Goal: Task Accomplishment & Management: Complete application form

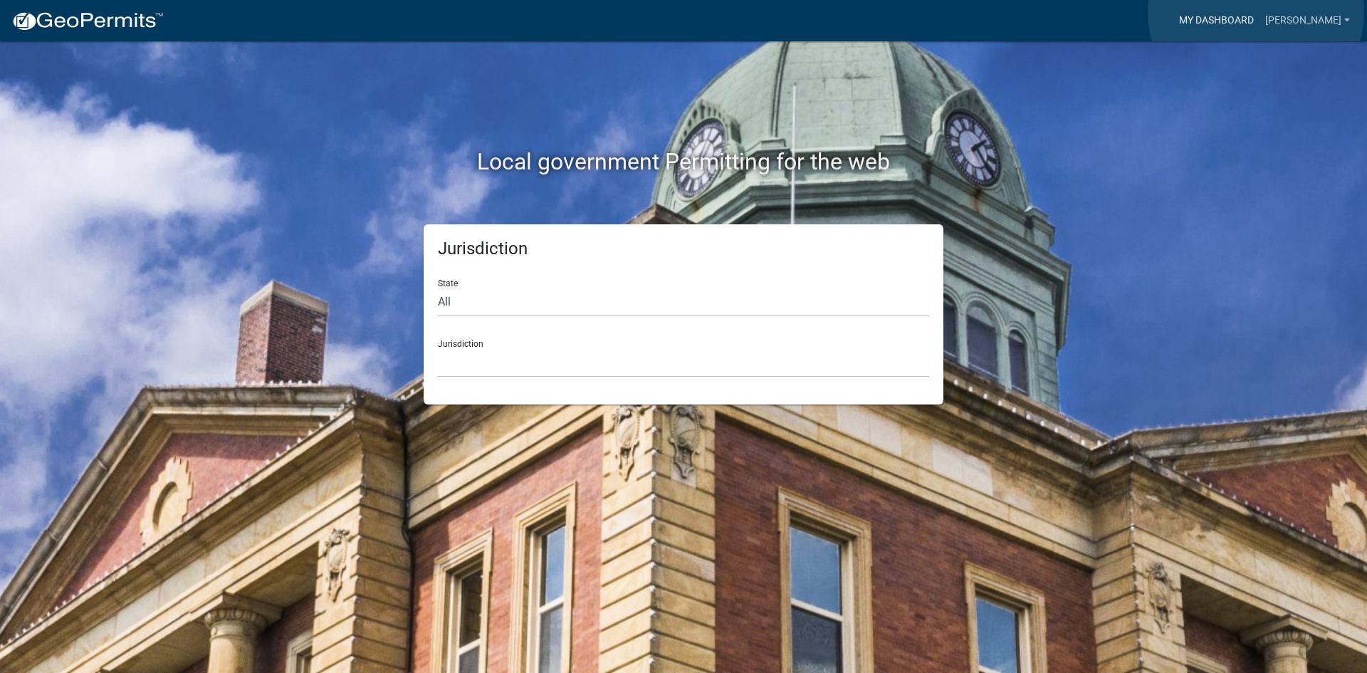
click at [1256, 12] on link "My Dashboard" at bounding box center [1216, 20] width 86 height 27
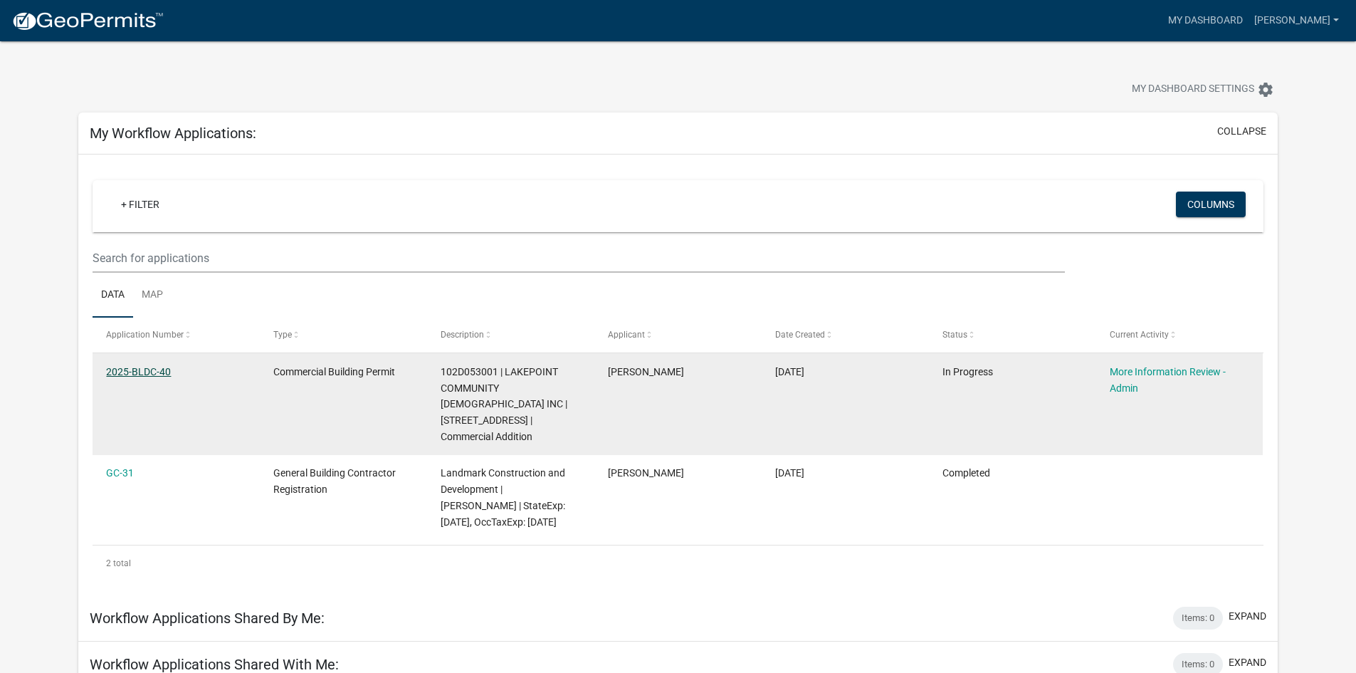
click at [135, 374] on link "2025-BLDC-40" at bounding box center [138, 371] width 65 height 11
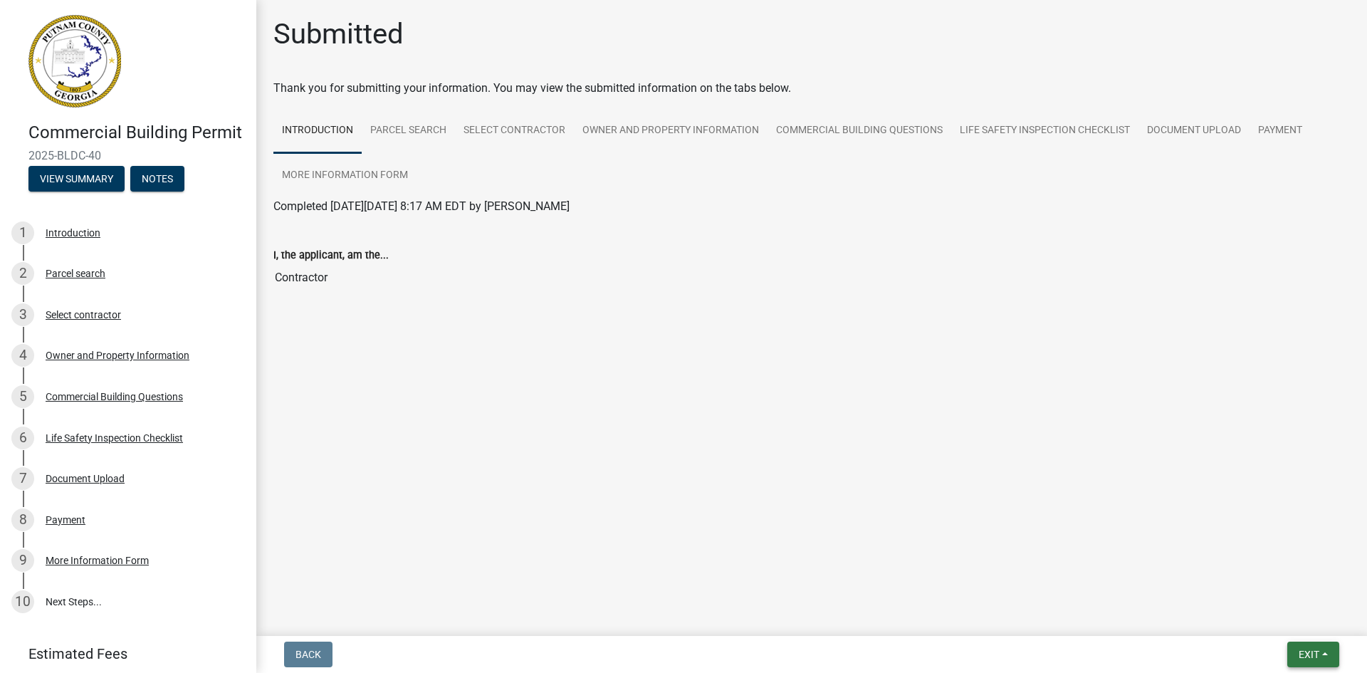
click at [1298, 649] on span "Exit" at bounding box center [1308, 653] width 21 height 11
click at [1294, 594] on button "Save" at bounding box center [1282, 583] width 114 height 34
click at [1329, 657] on button "Exit" at bounding box center [1313, 654] width 52 height 26
click at [1318, 626] on button "Save & Exit" at bounding box center [1282, 617] width 114 height 34
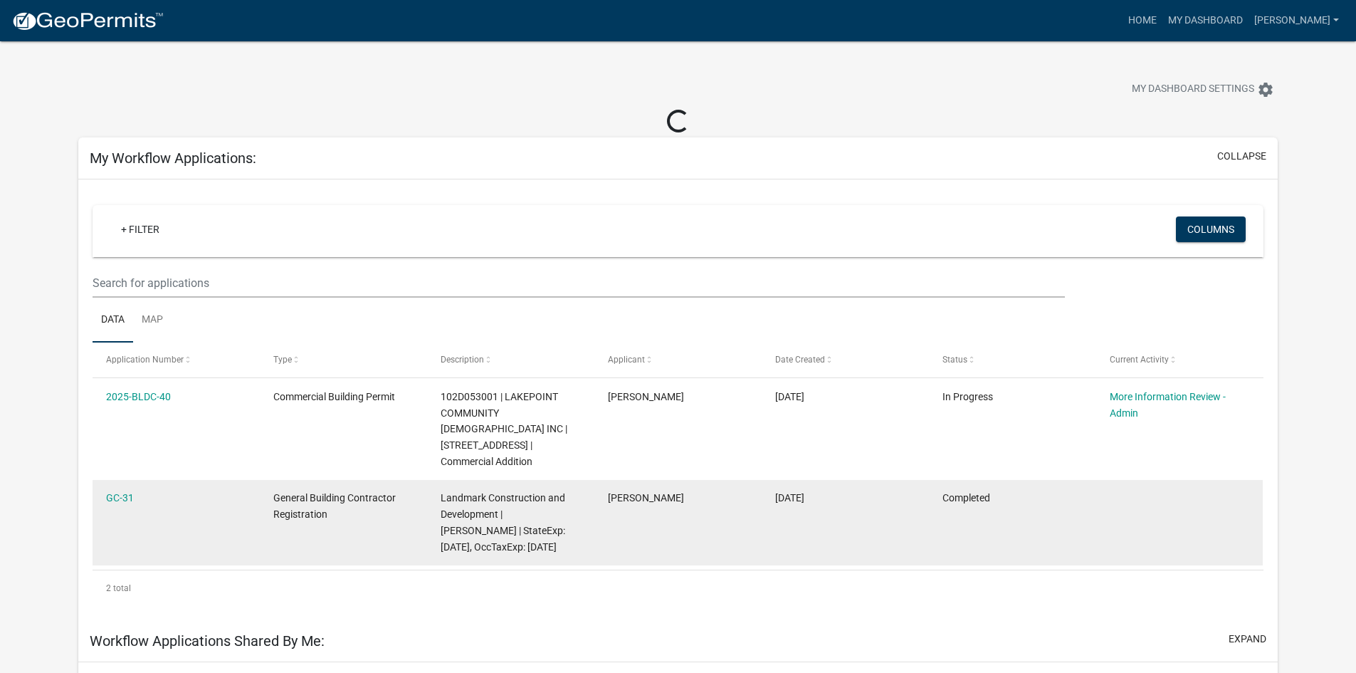
scroll to position [115, 0]
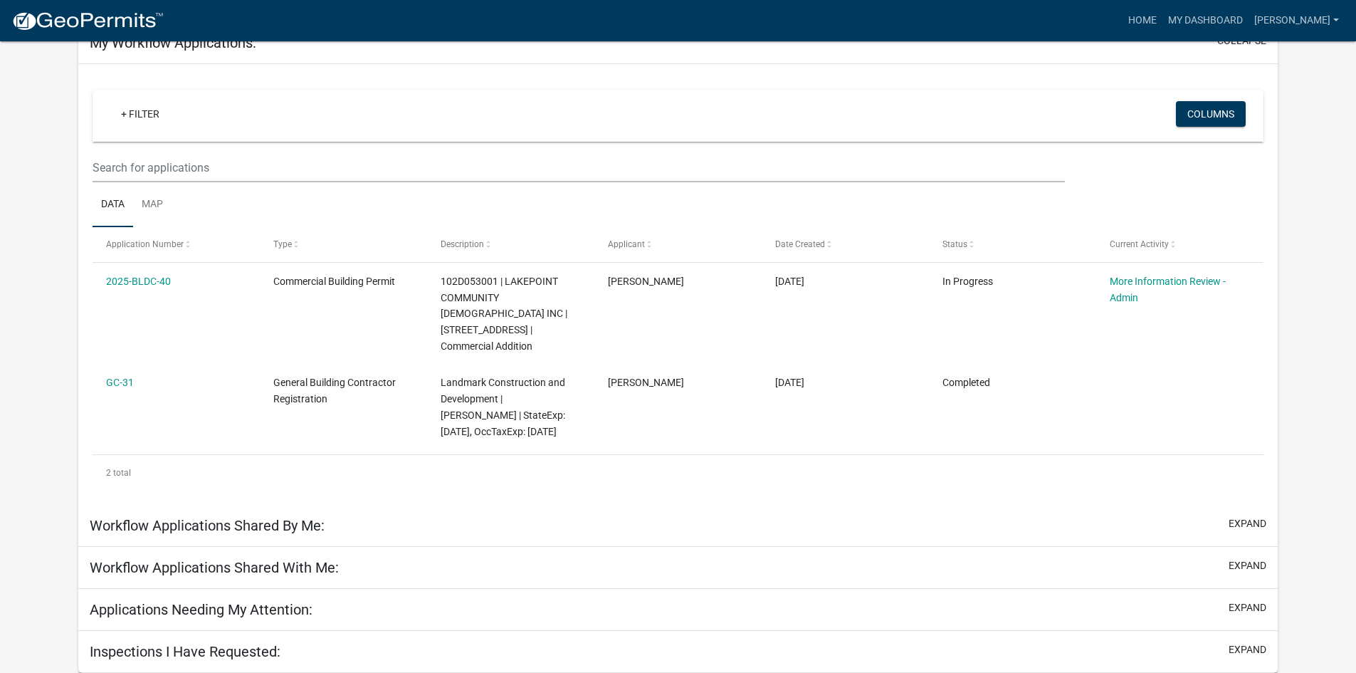
click at [303, 525] on h5 "Workflow Applications Shared By Me:" at bounding box center [207, 525] width 235 height 17
click at [1232, 521] on button "expand" at bounding box center [1248, 523] width 38 height 15
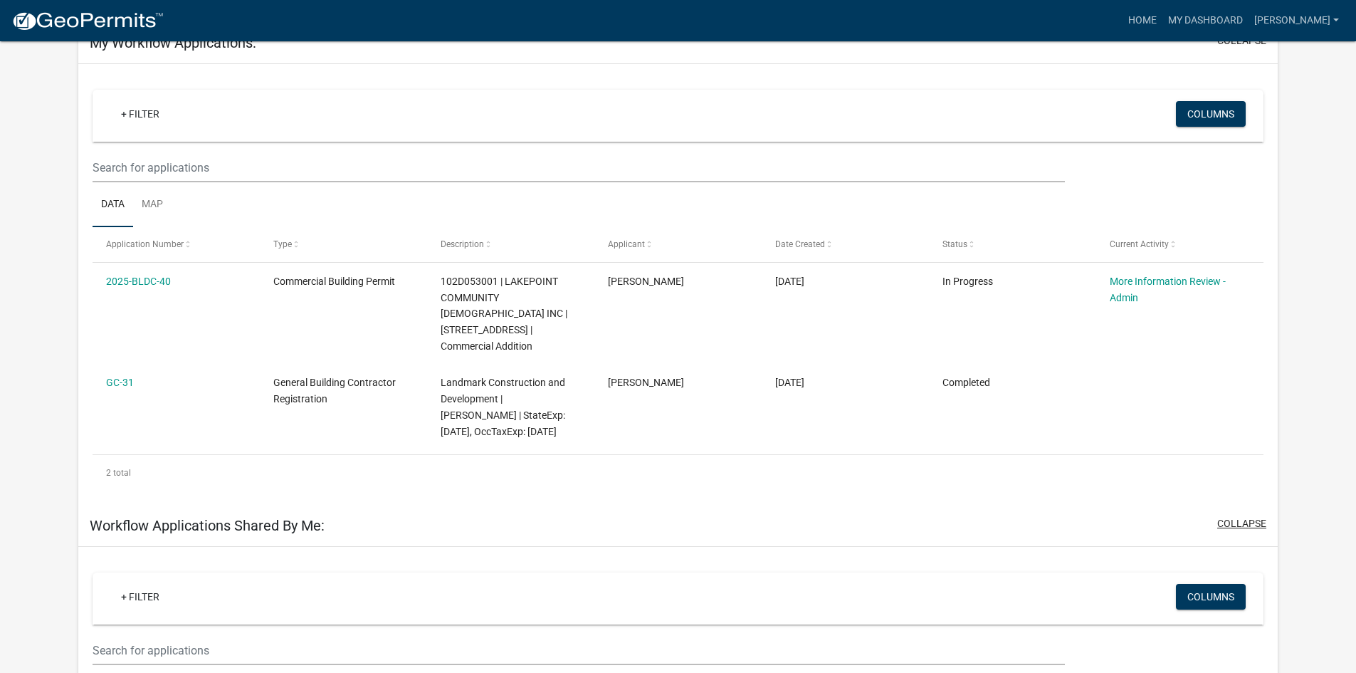
scroll to position [0, 0]
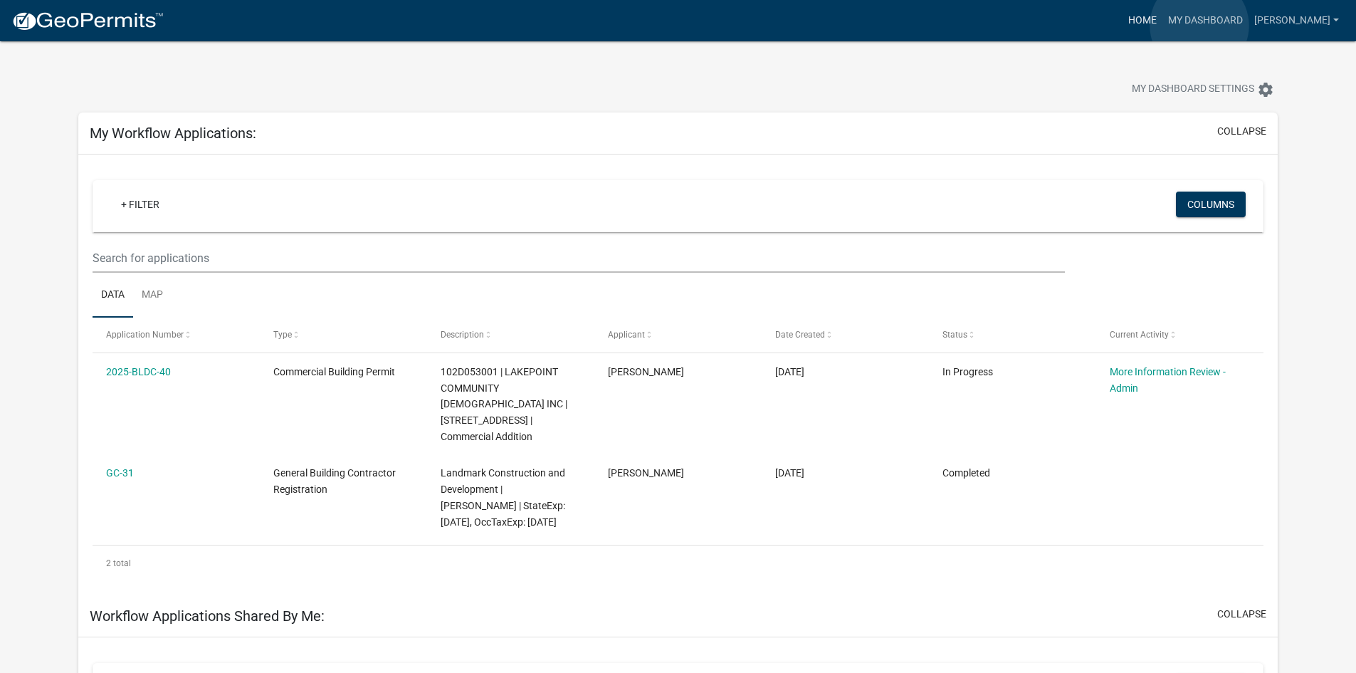
click at [1162, 26] on link "Home" at bounding box center [1143, 20] width 40 height 27
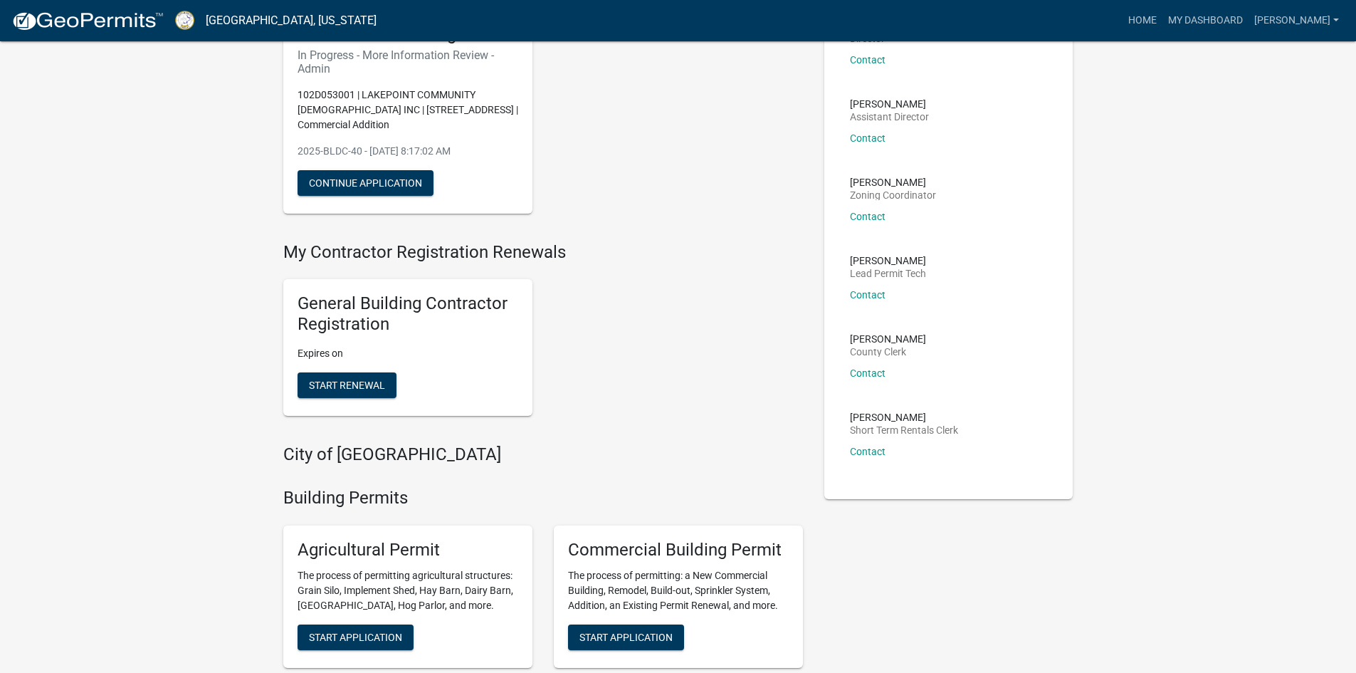
scroll to position [214, 0]
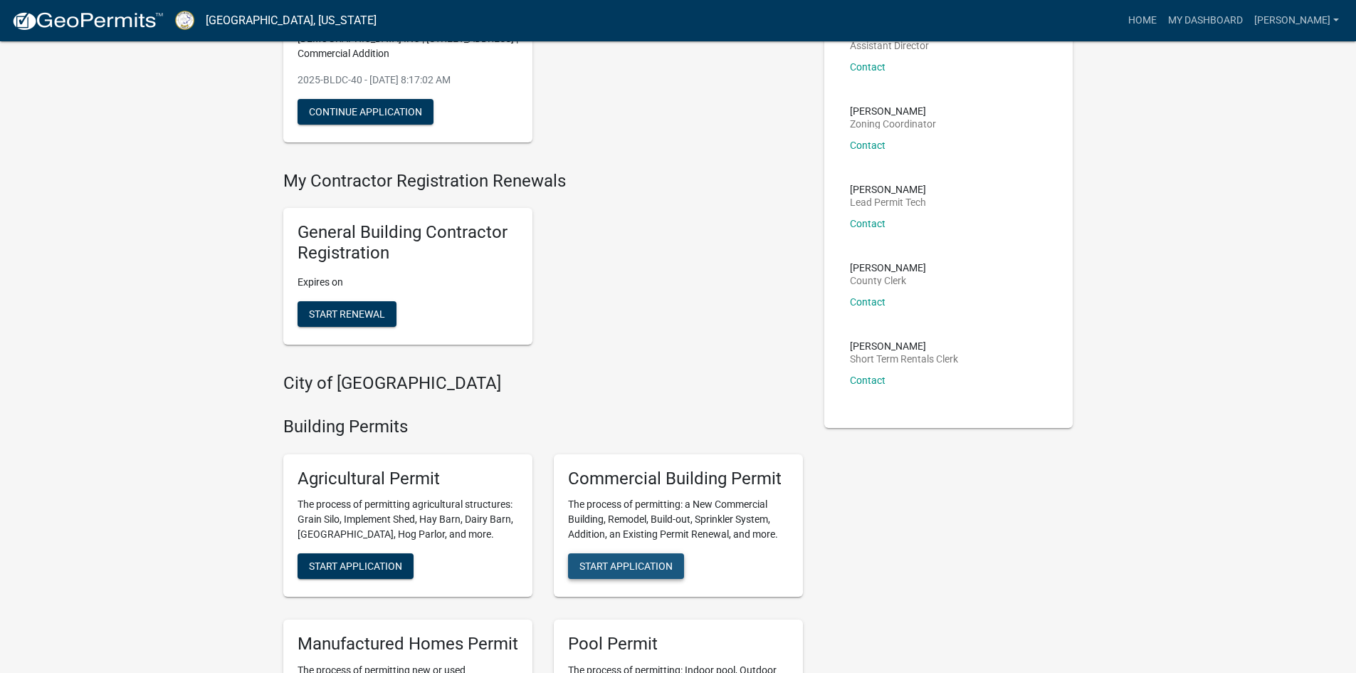
click at [631, 557] on button "Start Application" at bounding box center [626, 566] width 116 height 26
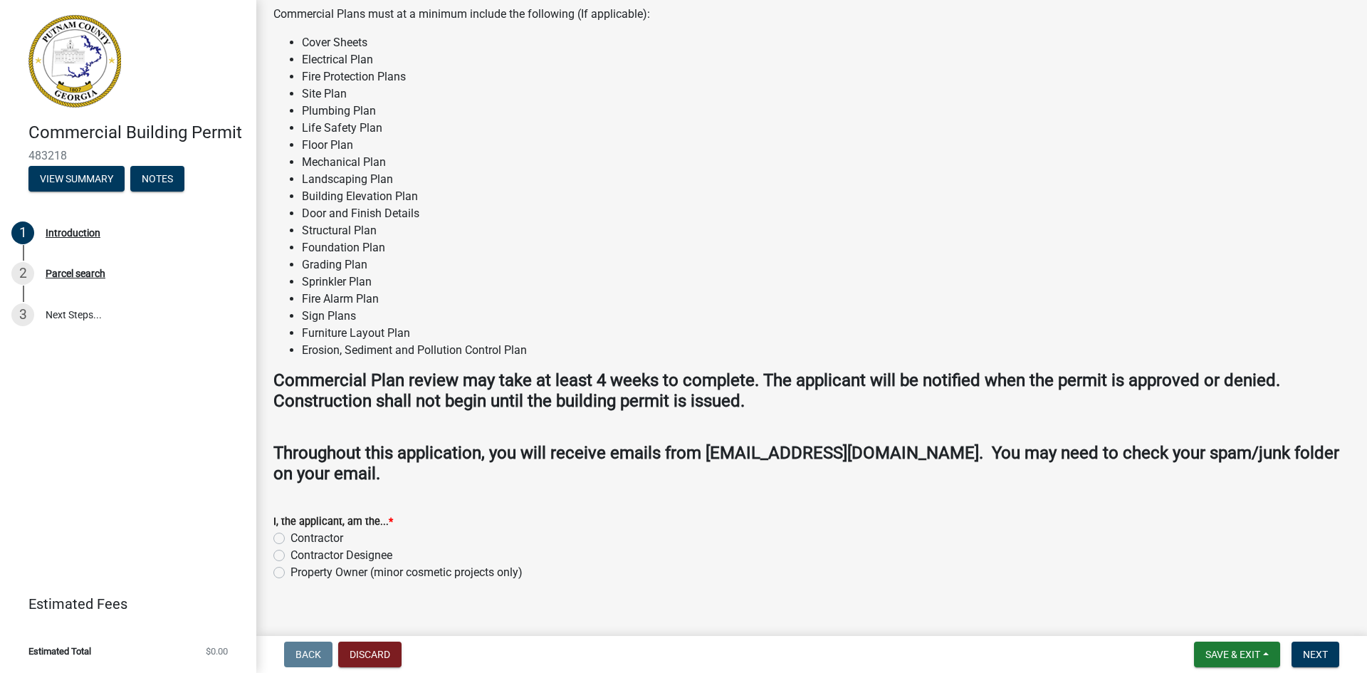
scroll to position [873, 0]
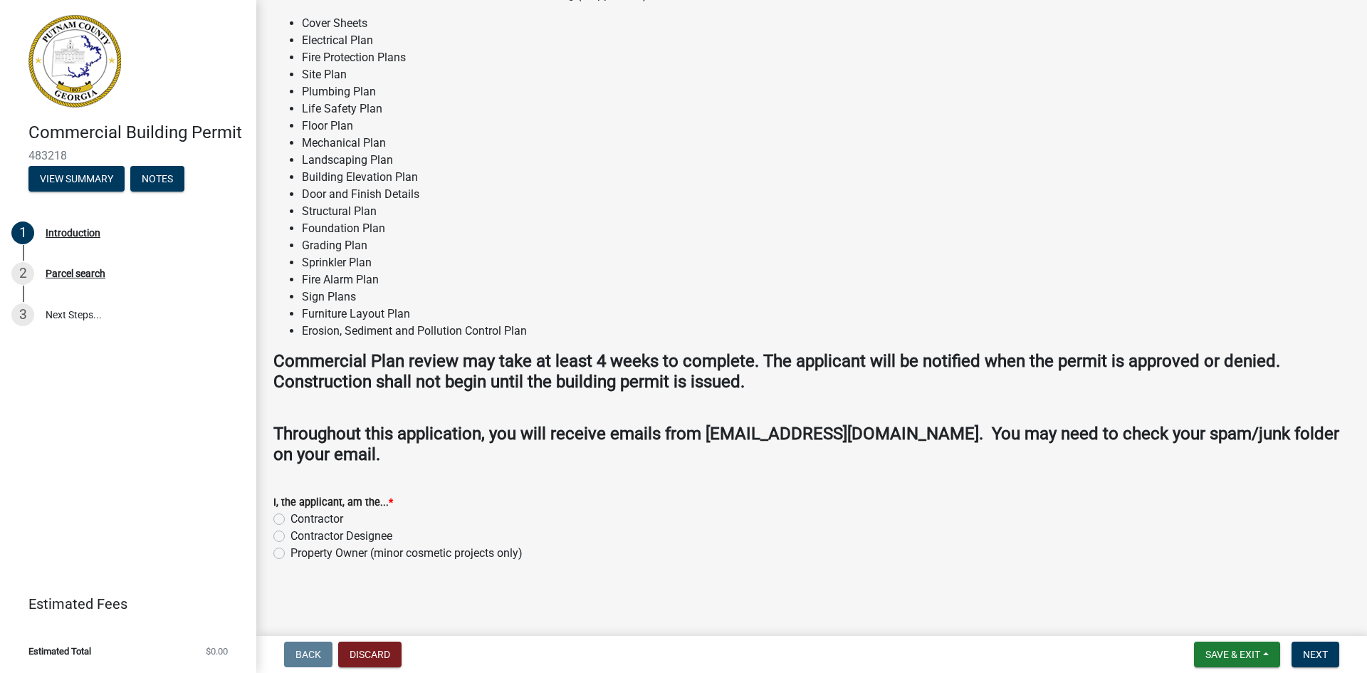
click at [290, 517] on label "Contractor" at bounding box center [316, 518] width 53 height 17
click at [290, 517] on input "Contractor" at bounding box center [294, 514] width 9 height 9
radio input "true"
click at [1322, 649] on span "Next" at bounding box center [1315, 653] width 25 height 11
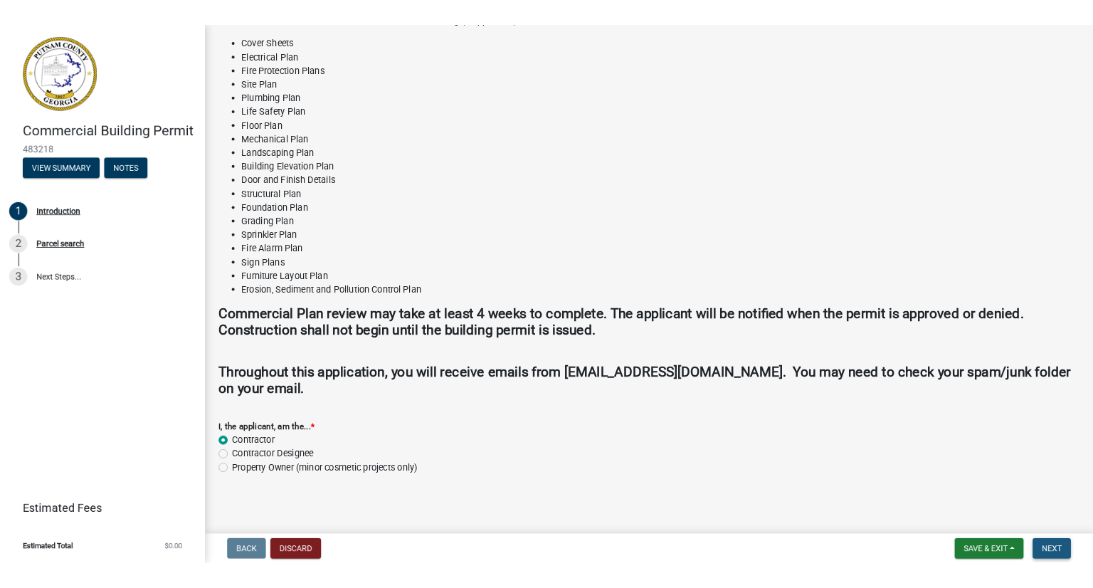
scroll to position [0, 0]
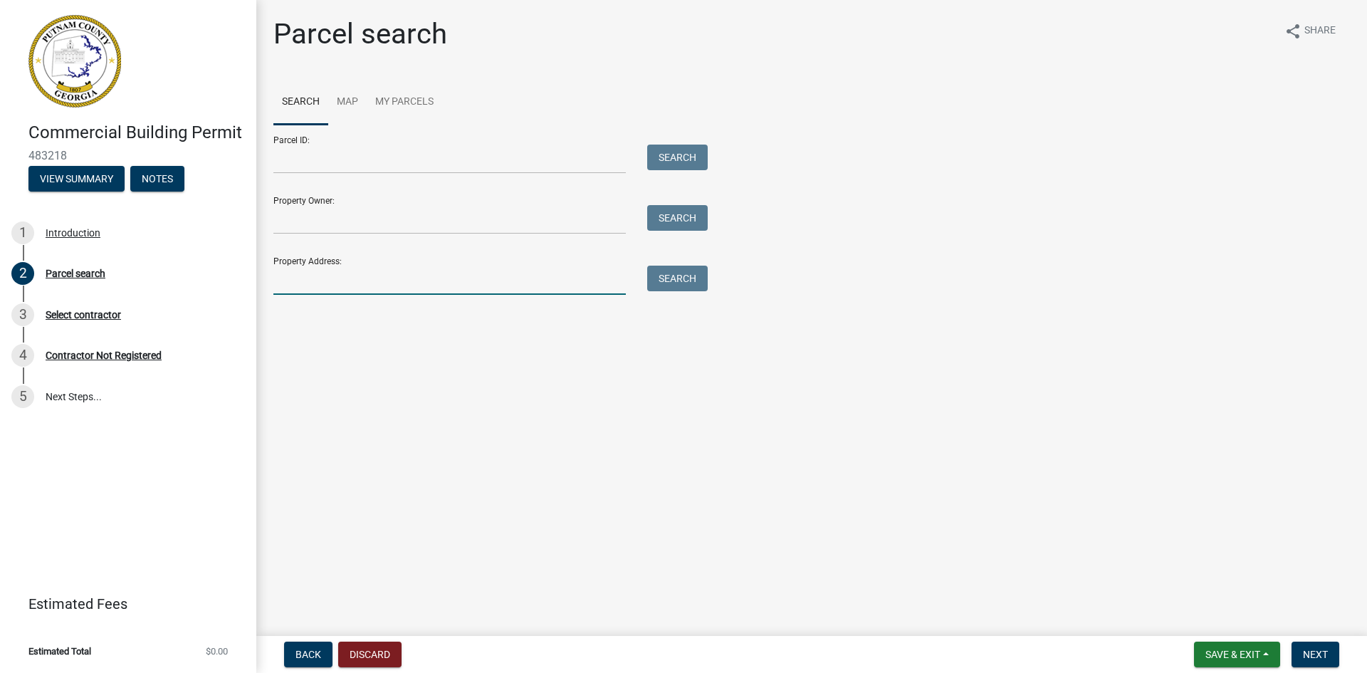
click at [336, 278] on input "Property Address:" at bounding box center [449, 280] width 352 height 29
type input "Thunder Point"
click at [684, 275] on button "Search" at bounding box center [677, 279] width 61 height 26
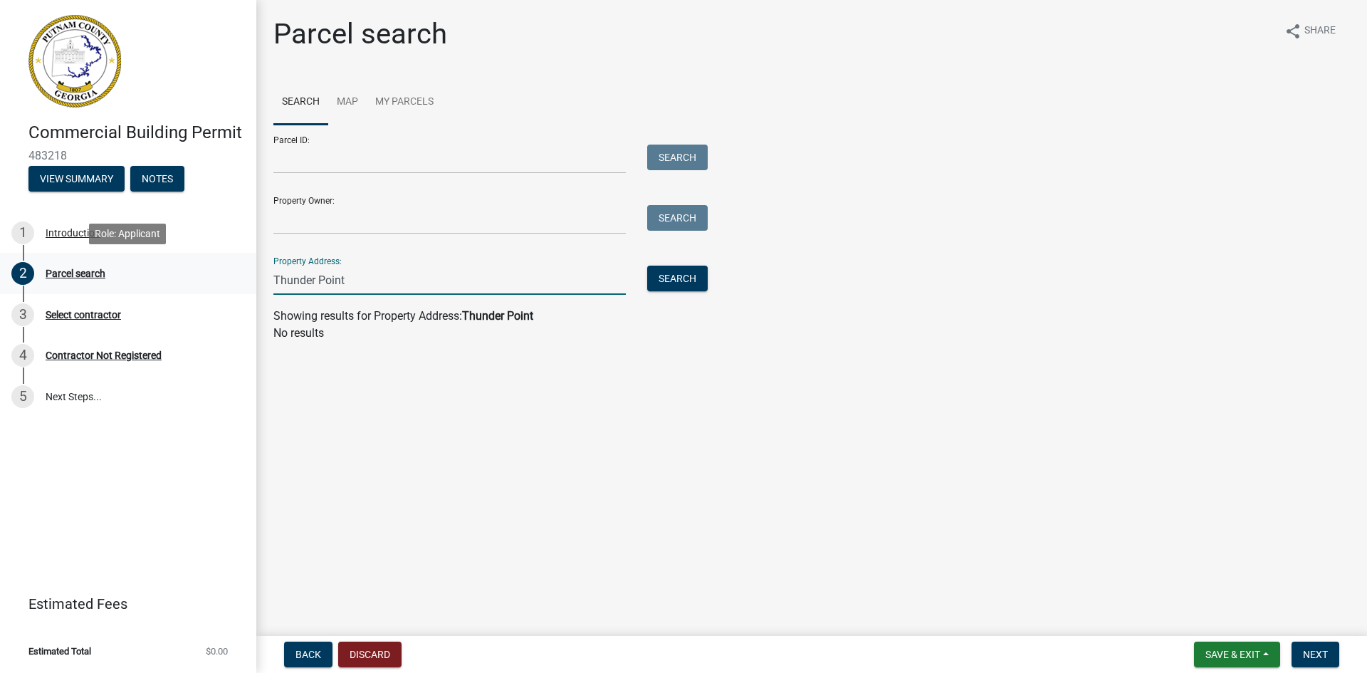
drag, startPoint x: 367, startPoint y: 282, endPoint x: 237, endPoint y: 277, distance: 129.6
click at [237, 277] on div "Commercial Building Permit 483218 View Summary Notes 1 Introduction 2 Parcel se…" at bounding box center [683, 336] width 1367 height 673
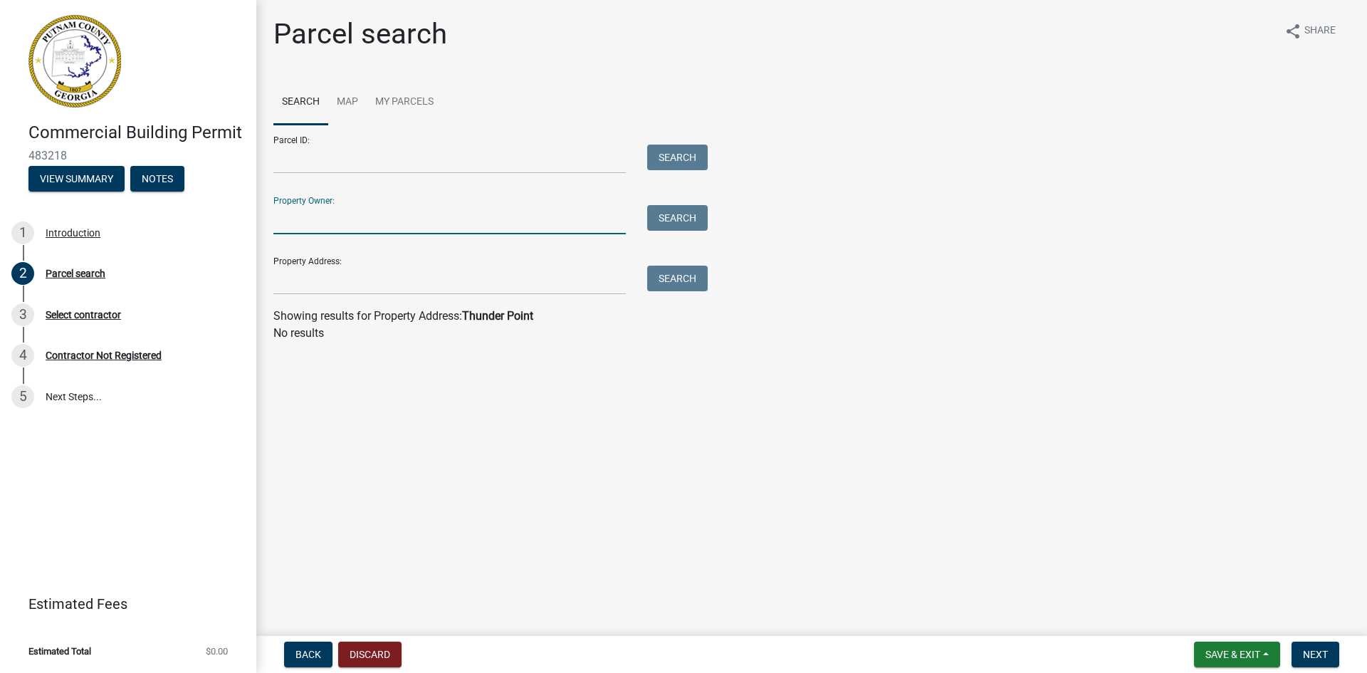
click at [298, 225] on input "Property Owner:" at bounding box center [449, 219] width 352 height 29
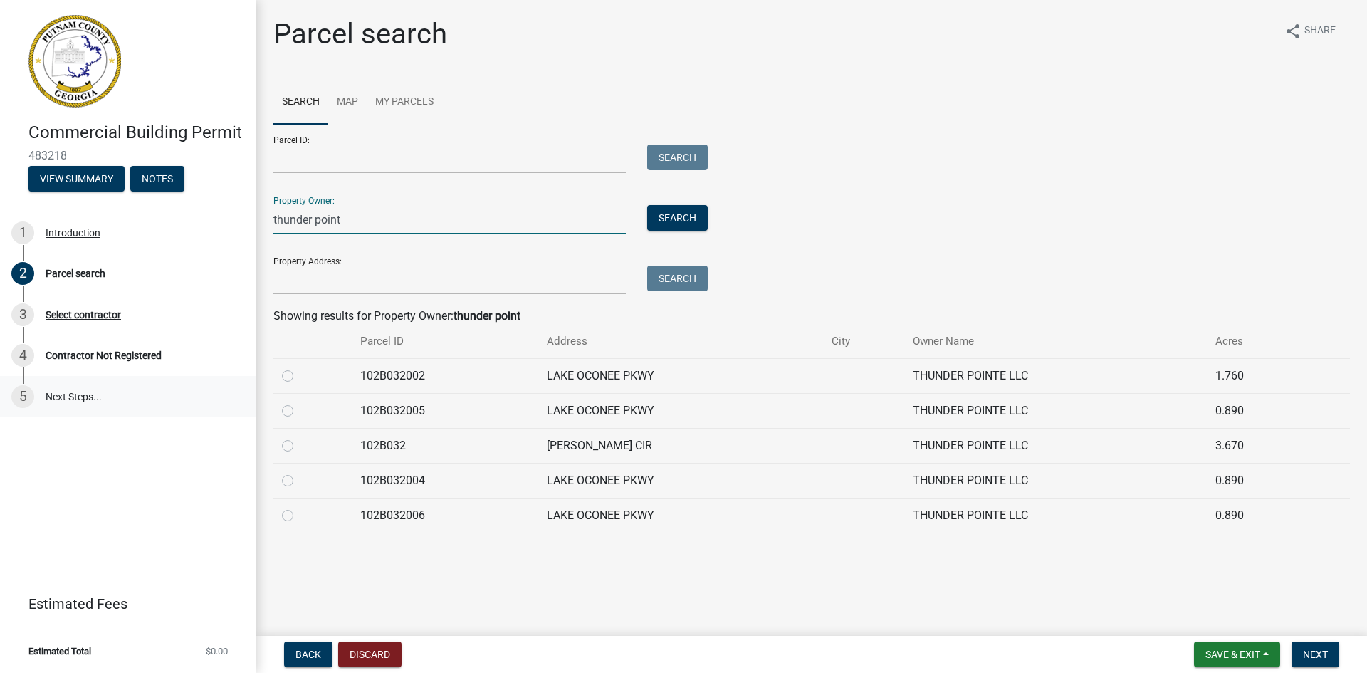
type input "thunder point"
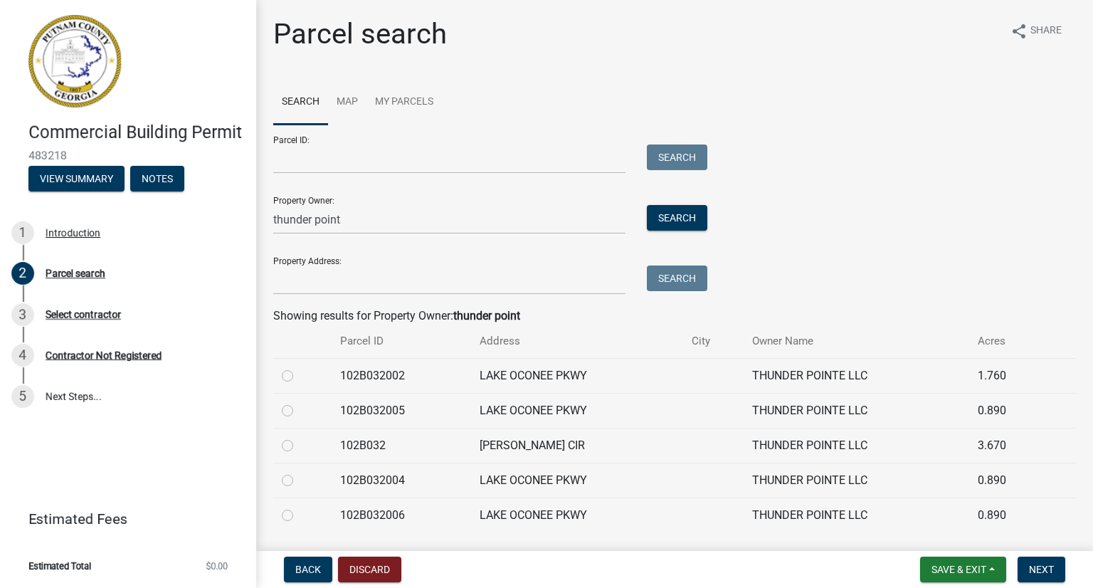
click at [870, 270] on div "Parcel ID: Search Property Owner: thunder point Search Property Address: Search" at bounding box center [674, 210] width 803 height 170
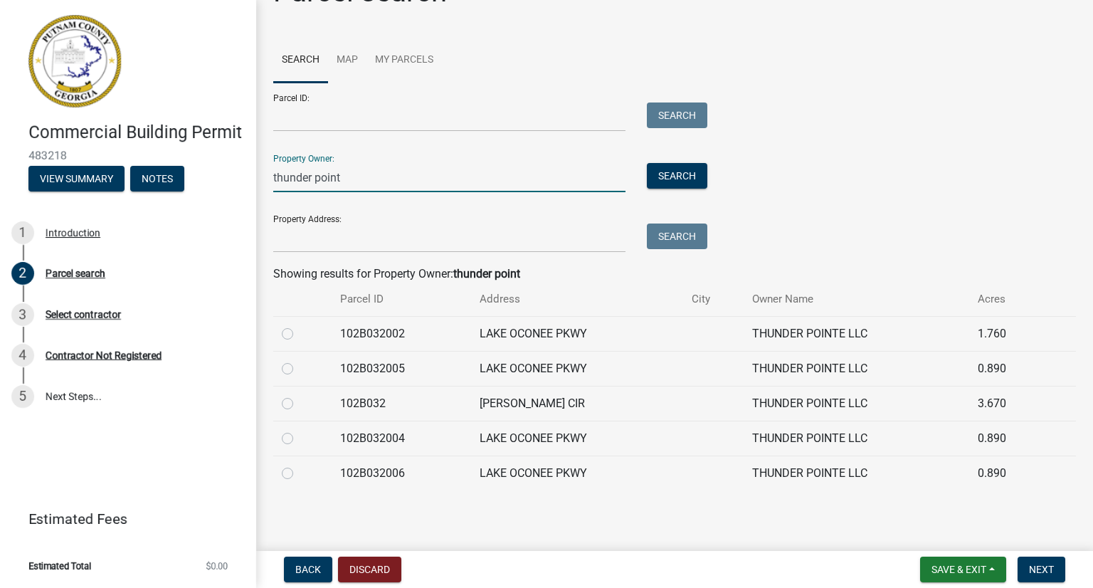
drag, startPoint x: 347, startPoint y: 180, endPoint x: 270, endPoint y: 177, distance: 77.0
click at [270, 177] on div "thunder point" at bounding box center [450, 177] width 374 height 29
click at [280, 237] on input "Property Address:" at bounding box center [449, 238] width 352 height 29
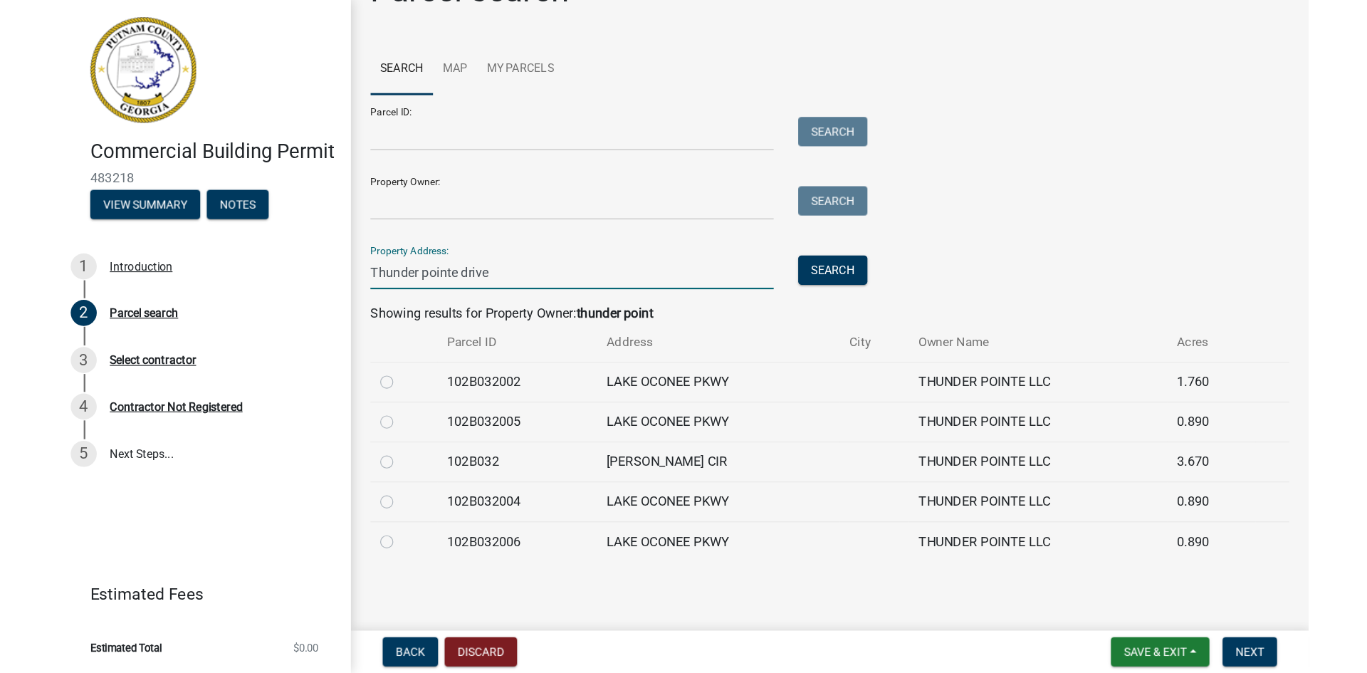
scroll to position [0, 0]
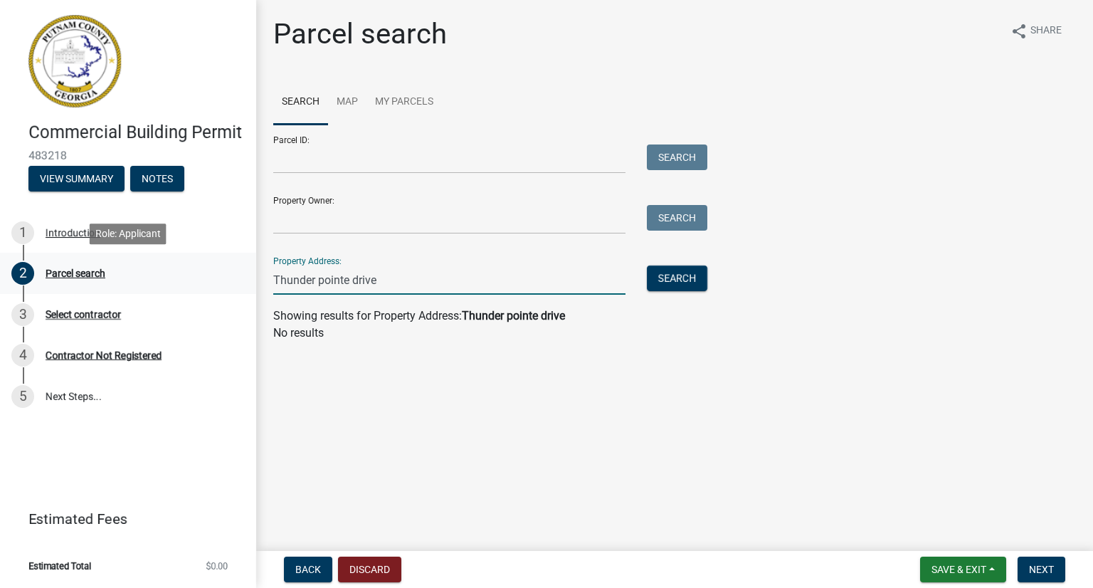
drag, startPoint x: 383, startPoint y: 280, endPoint x: 224, endPoint y: 261, distance: 159.9
click at [224, 261] on div "Commercial Building Permit 483218 View Summary Notes 1 Introduction 2 Parcel se…" at bounding box center [546, 294] width 1093 height 588
type input "l"
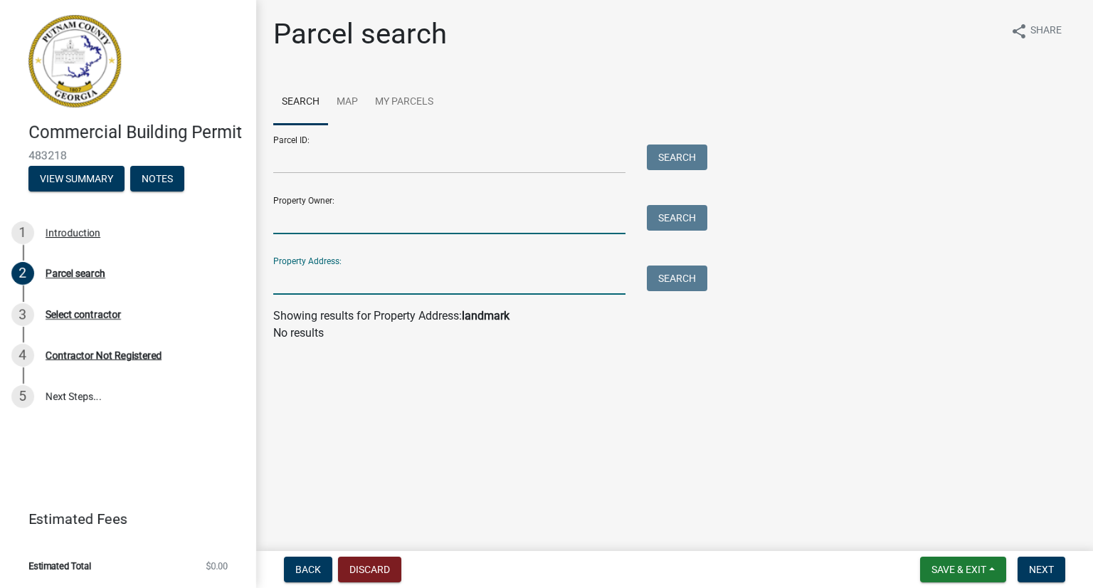
click at [285, 221] on input "Property Owner:" at bounding box center [449, 219] width 352 height 29
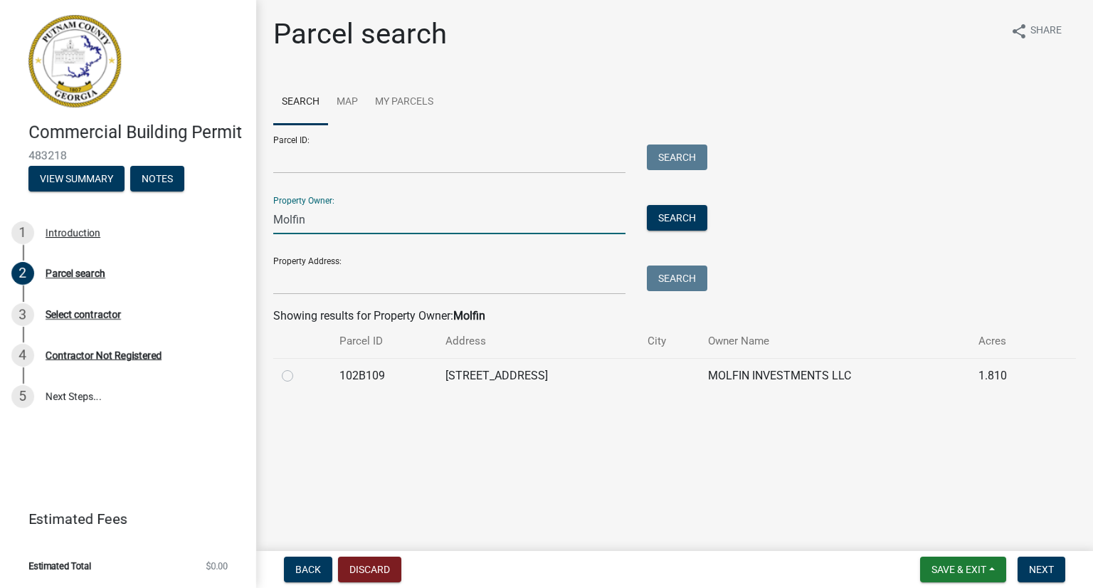
type input "Molfin Investments"
drag, startPoint x: 389, startPoint y: 219, endPoint x: 235, endPoint y: 214, distance: 153.8
click at [235, 214] on div "Commercial Building Permit 483218 View Summary Notes 1 Introduction 2 Parcel se…" at bounding box center [546, 294] width 1093 height 588
click at [350, 156] on input "Parcel ID:" at bounding box center [449, 159] width 352 height 29
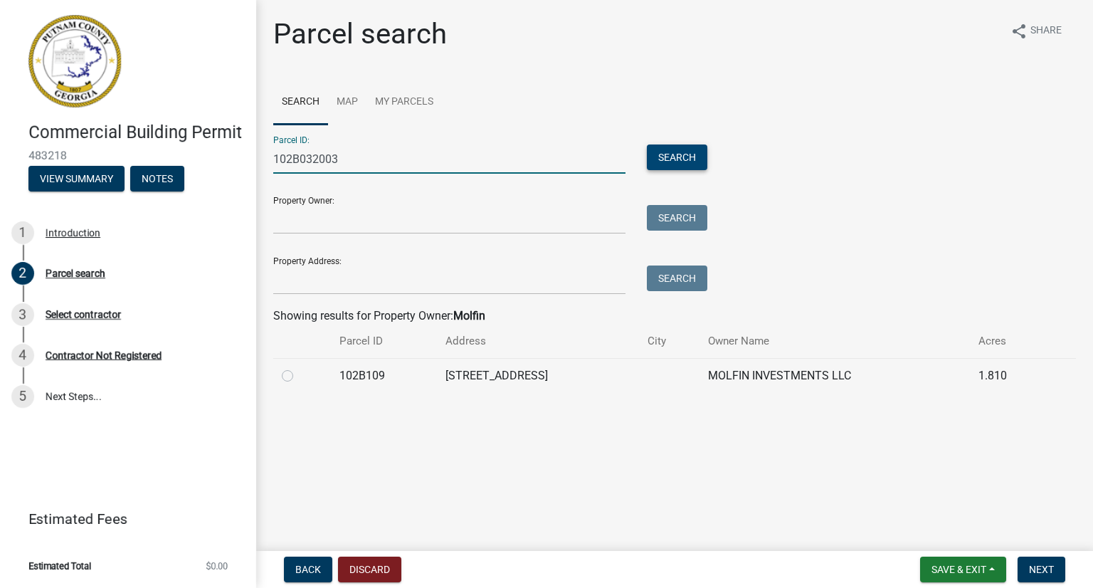
type input "102B032003"
click at [678, 158] on button "Search" at bounding box center [677, 158] width 61 height 26
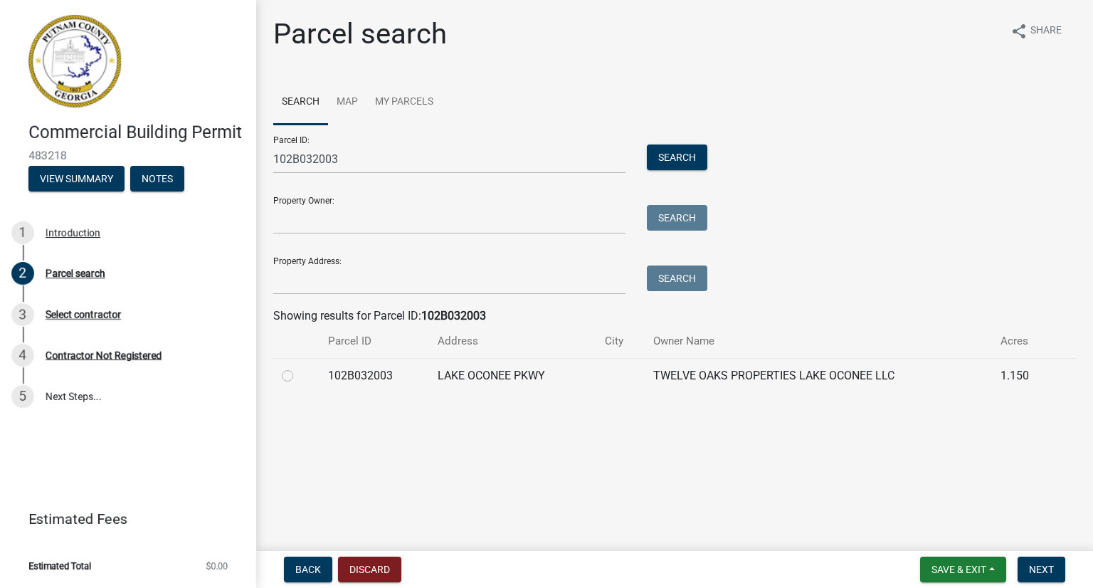
click at [299, 367] on label at bounding box center [299, 367] width 0 height 0
click at [299, 375] on input "radio" at bounding box center [303, 371] width 9 height 9
radio input "true"
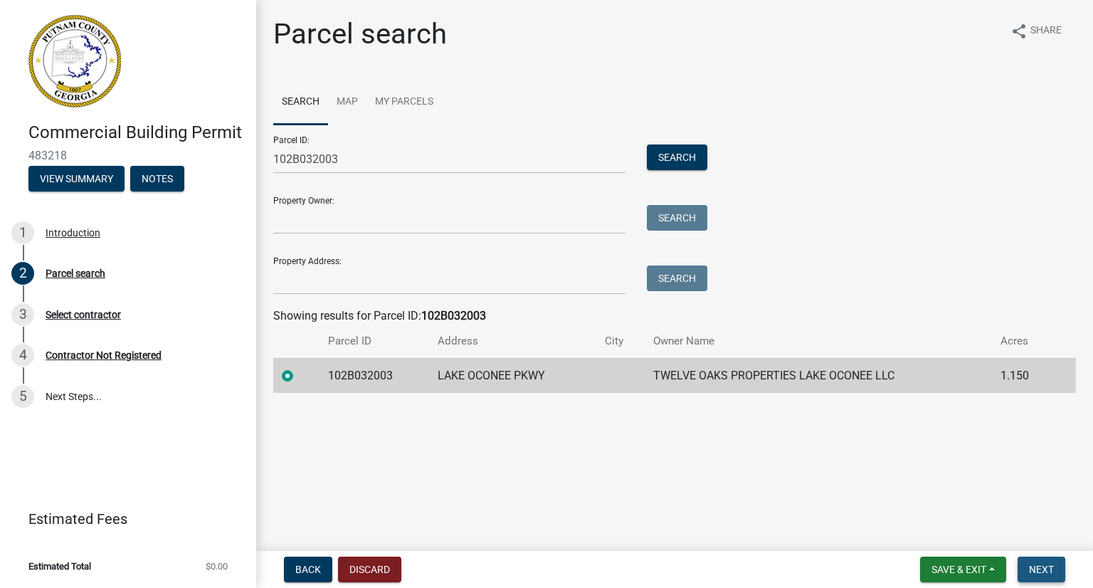
click at [1042, 576] on button "Next" at bounding box center [1042, 570] width 48 height 26
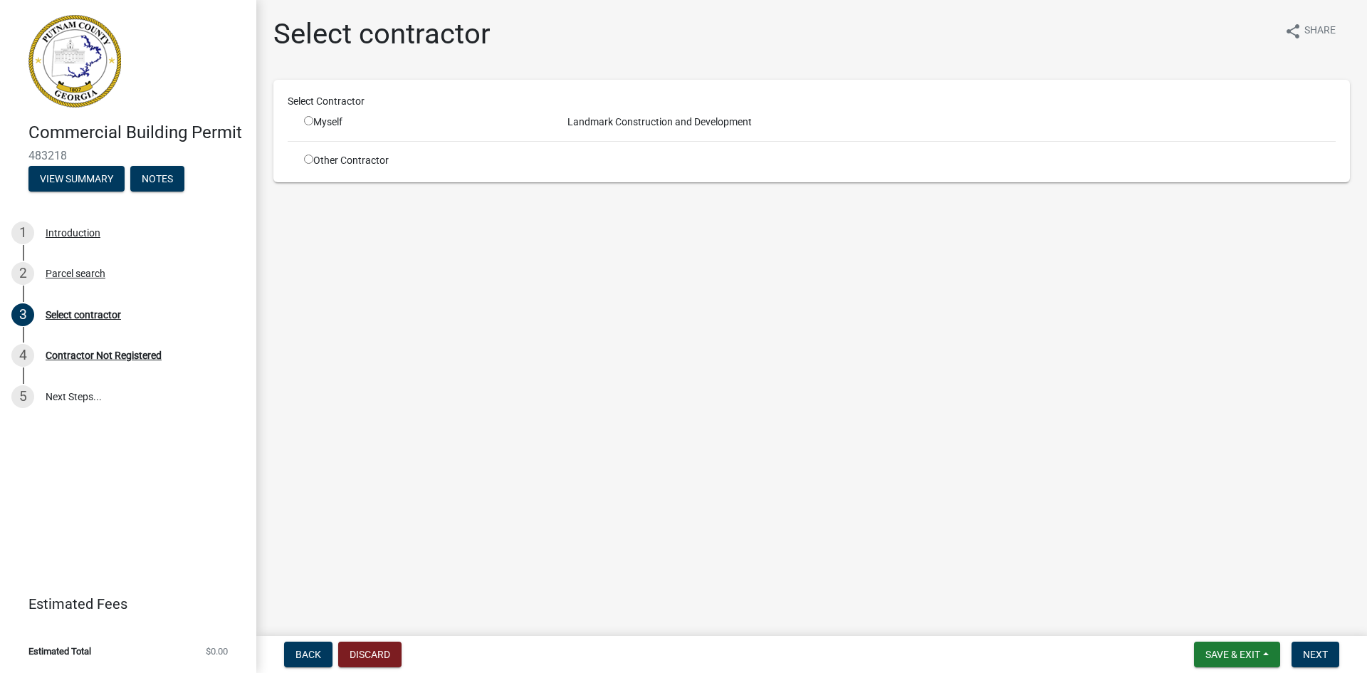
click at [307, 123] on input "radio" at bounding box center [308, 120] width 9 height 9
radio input "true"
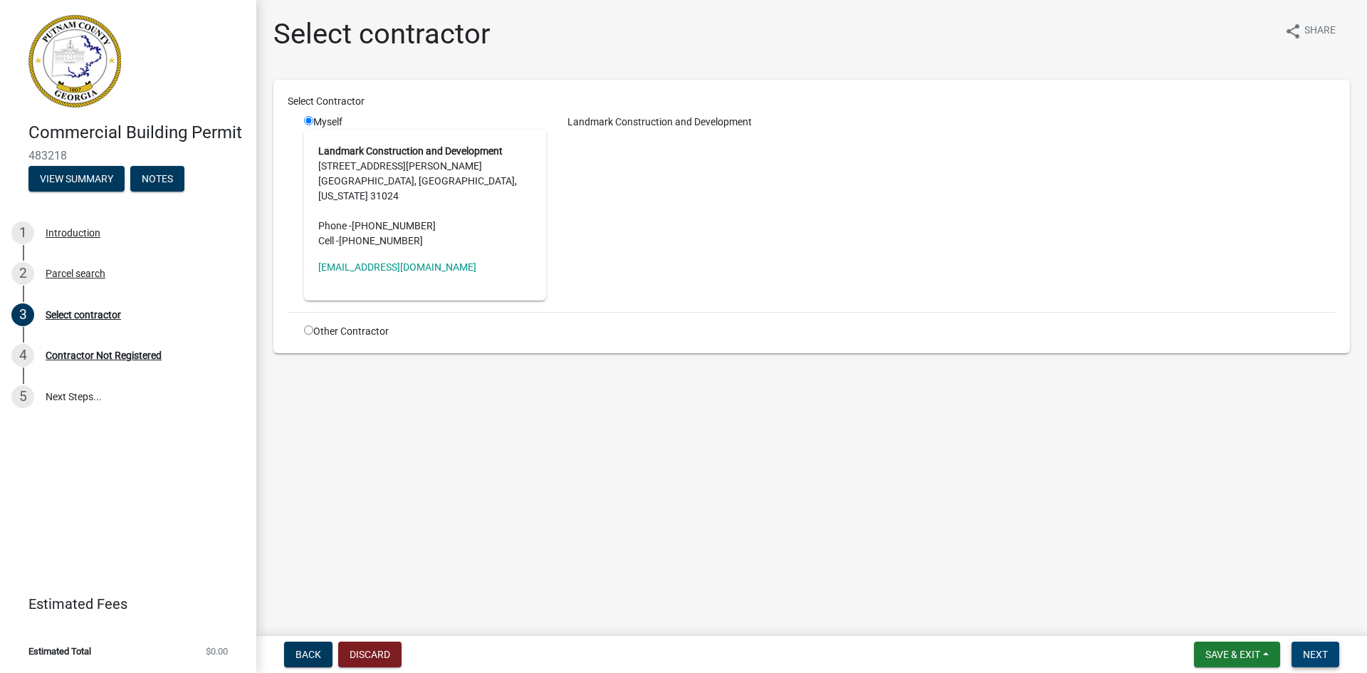
click at [1305, 649] on span "Next" at bounding box center [1315, 653] width 25 height 11
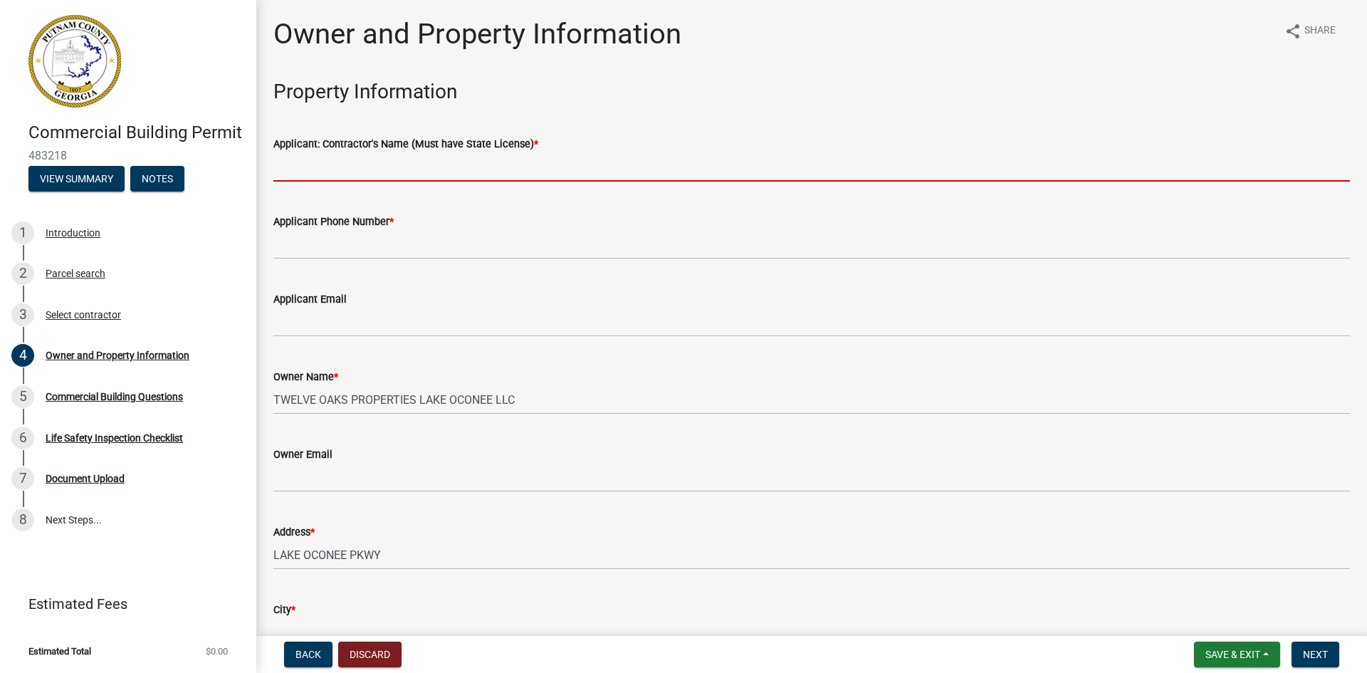
click at [353, 166] on input "Applicant: Contractor's Name (Must have State License) *" at bounding box center [811, 166] width 1076 height 29
type input "Landmark"
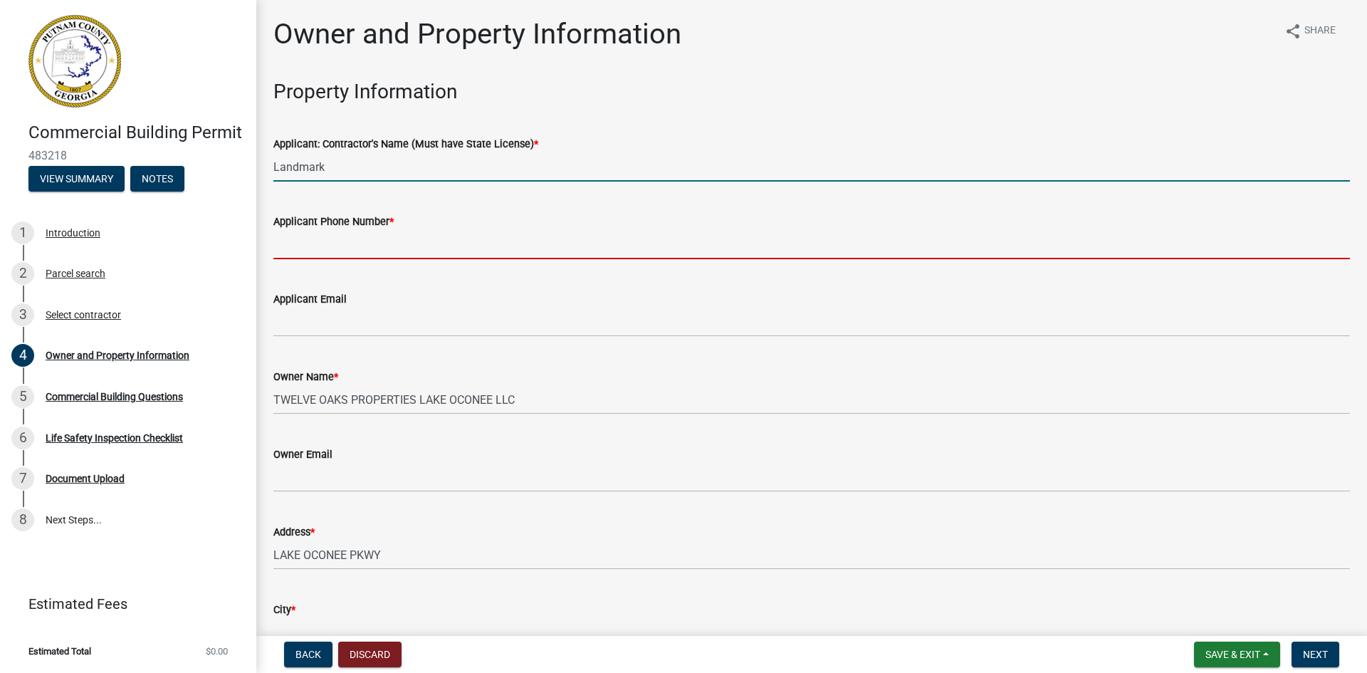
type input "7062077354"
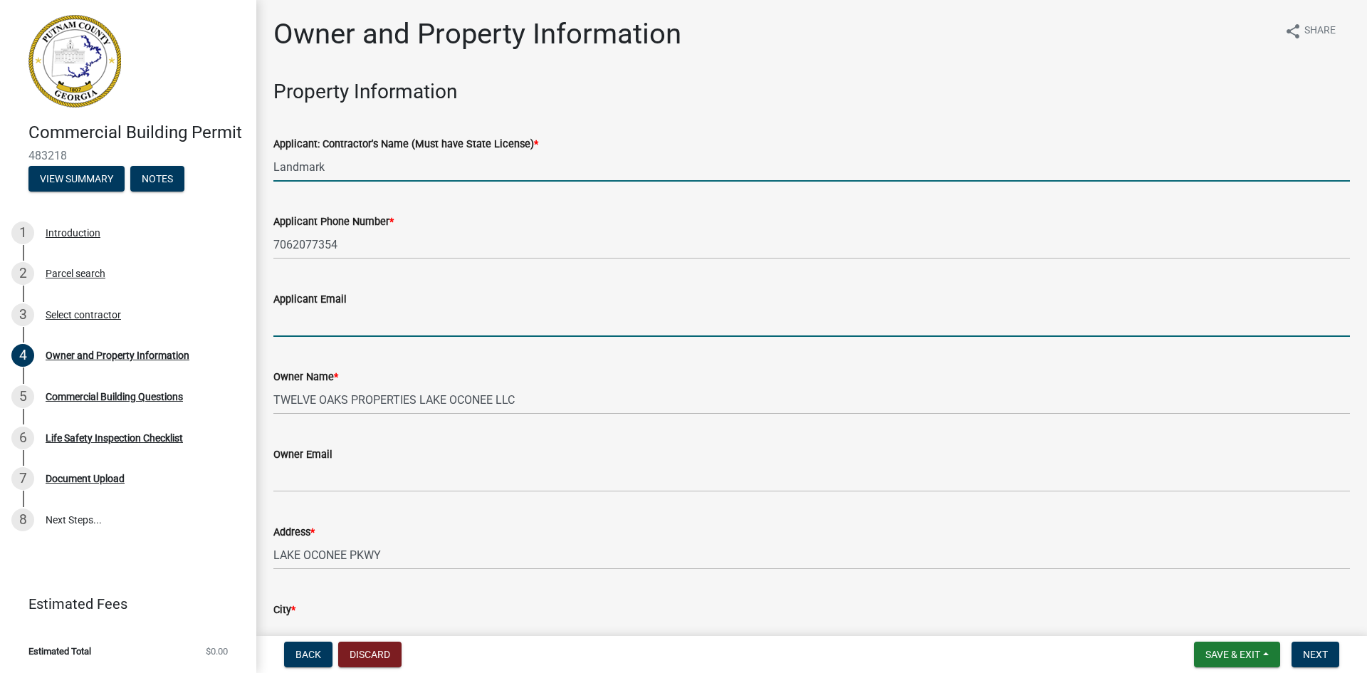
type input "[EMAIL_ADDRESS][DOMAIN_NAME]"
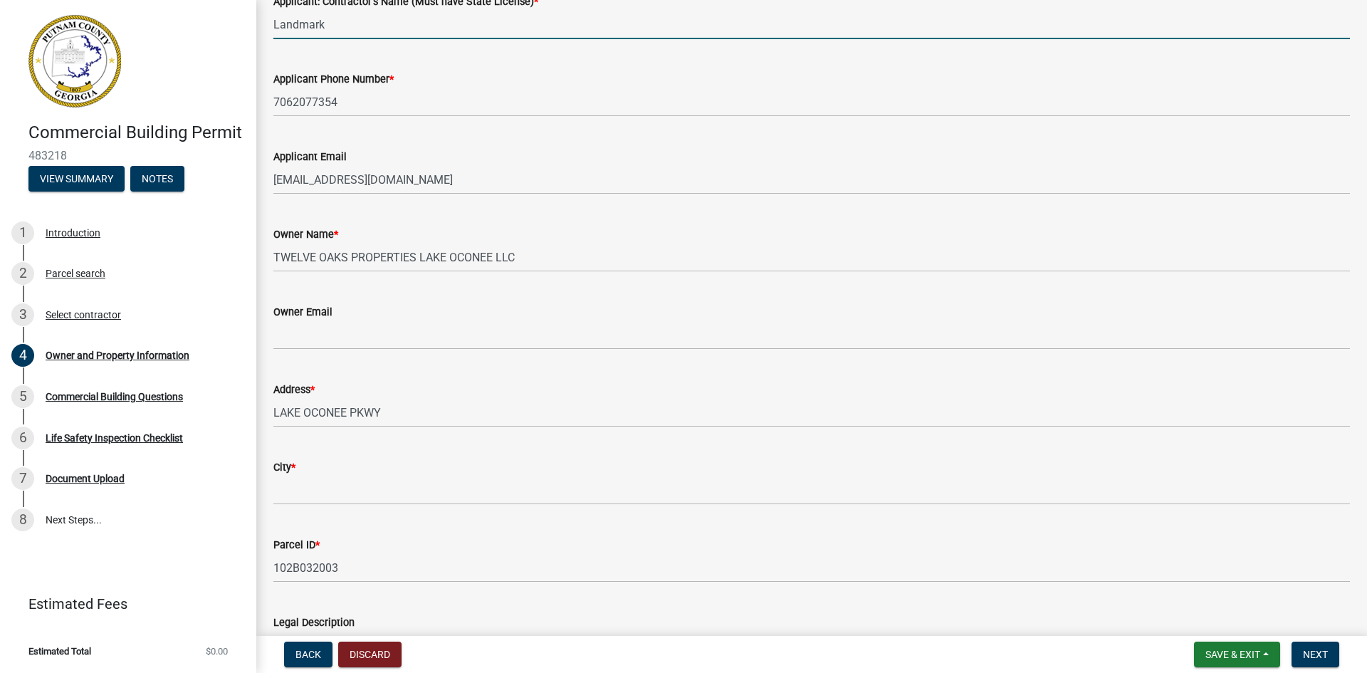
scroll to position [214, 0]
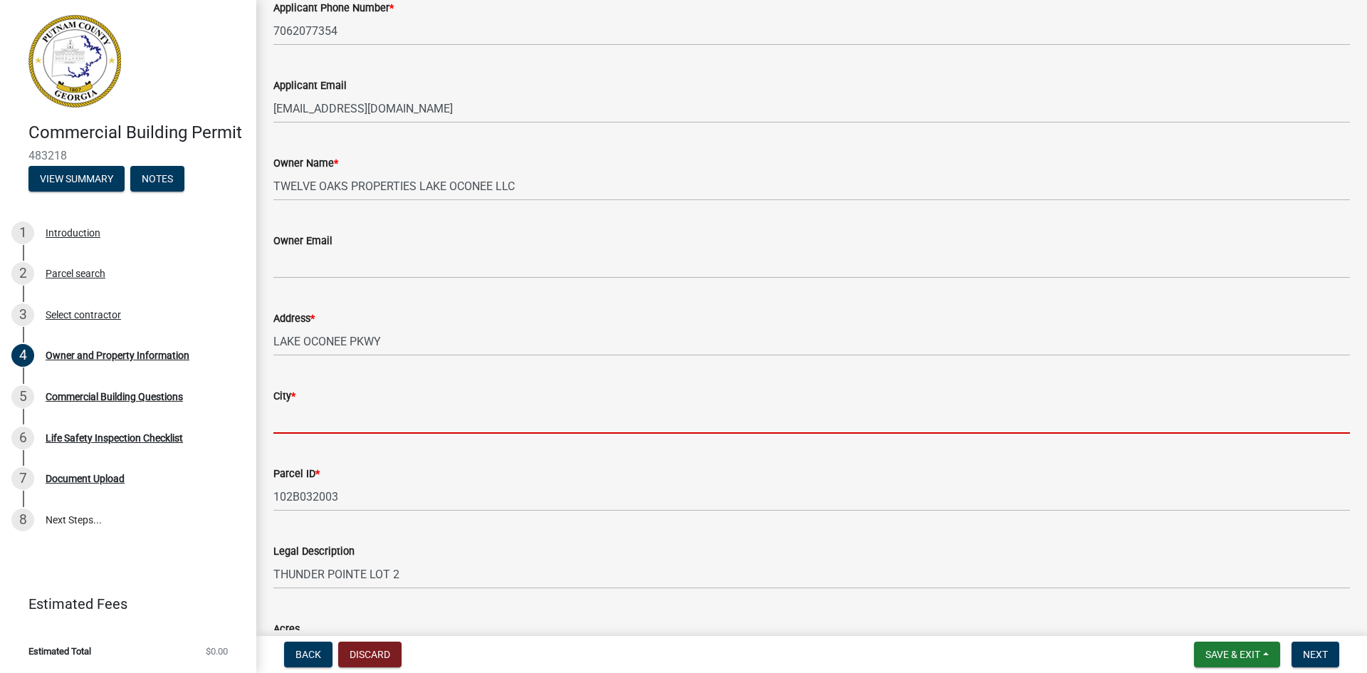
click at [330, 418] on input "City *" at bounding box center [811, 418] width 1076 height 29
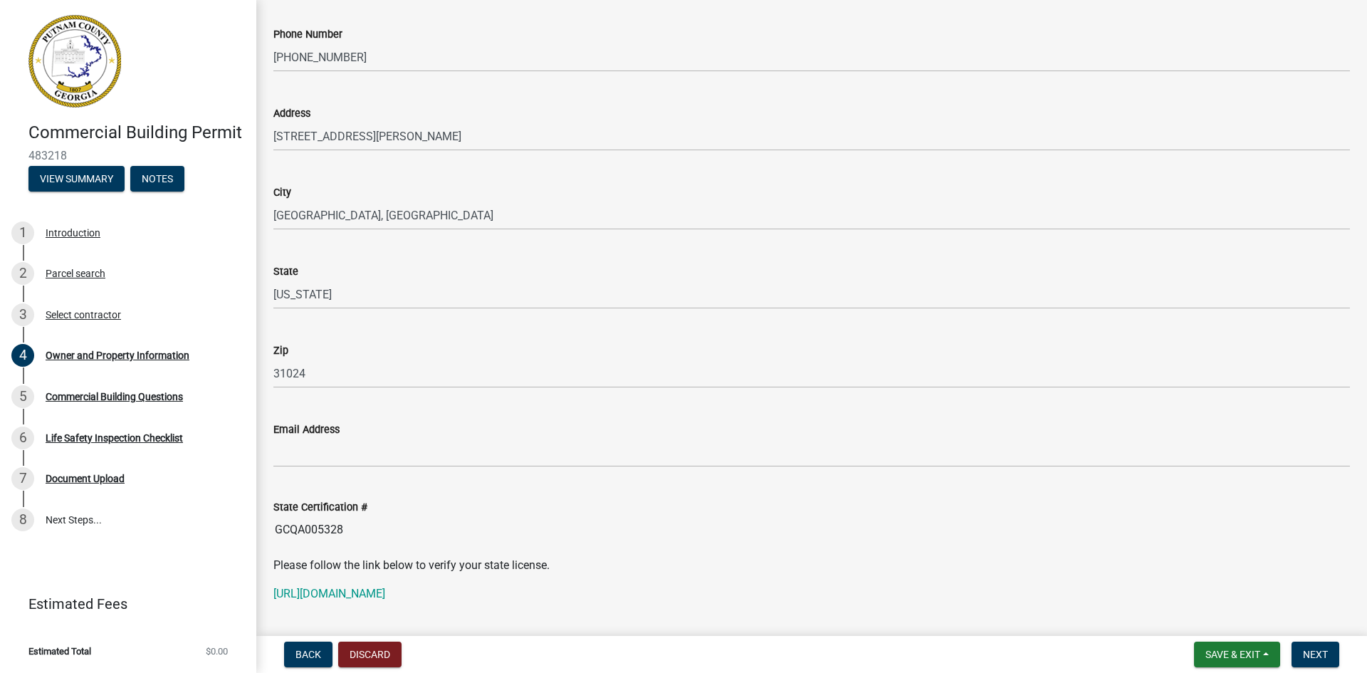
scroll to position [1495, 0]
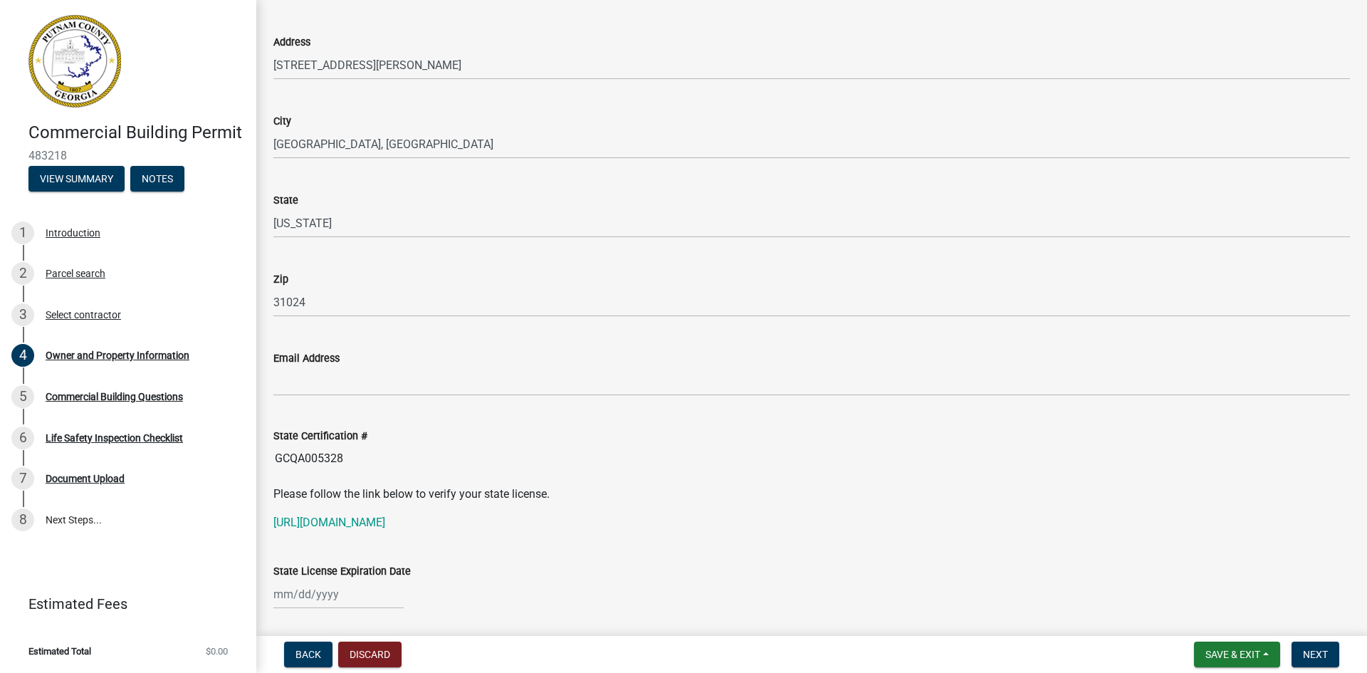
type input "Eatonton"
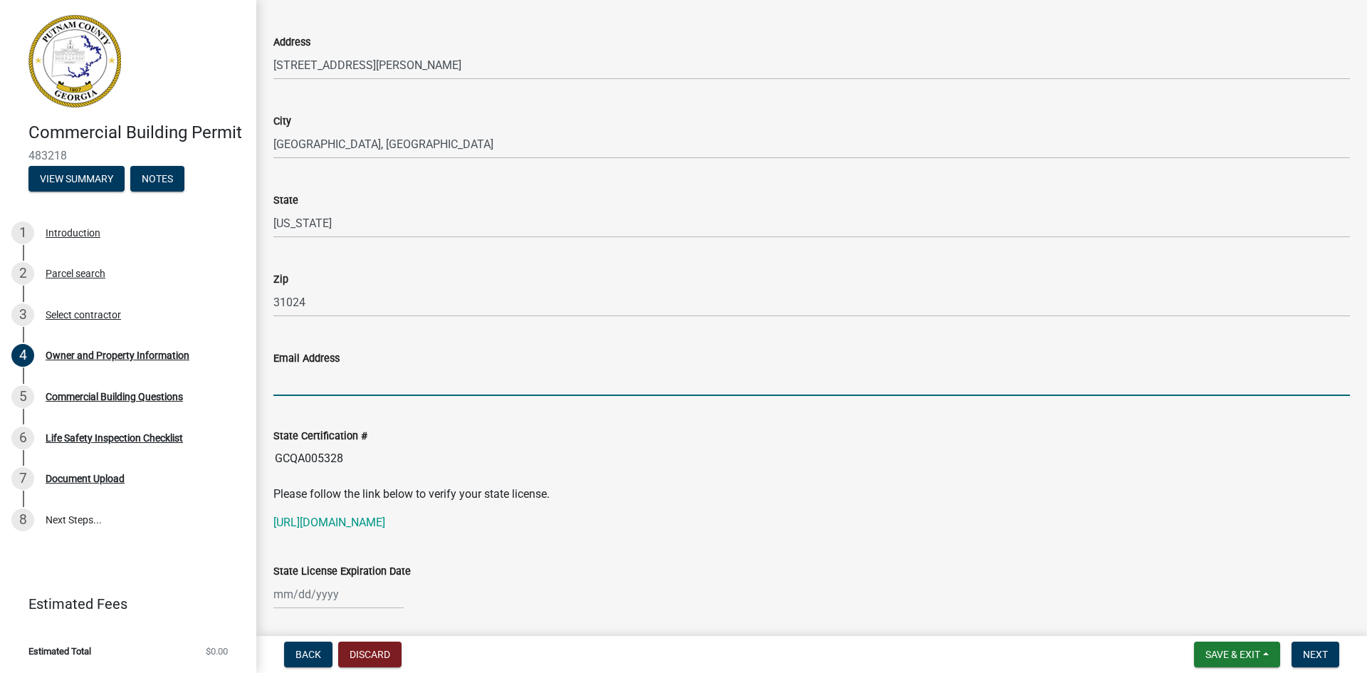
click at [352, 389] on input "Email Address" at bounding box center [811, 381] width 1076 height 29
type input "[EMAIL_ADDRESS][DOMAIN_NAME]"
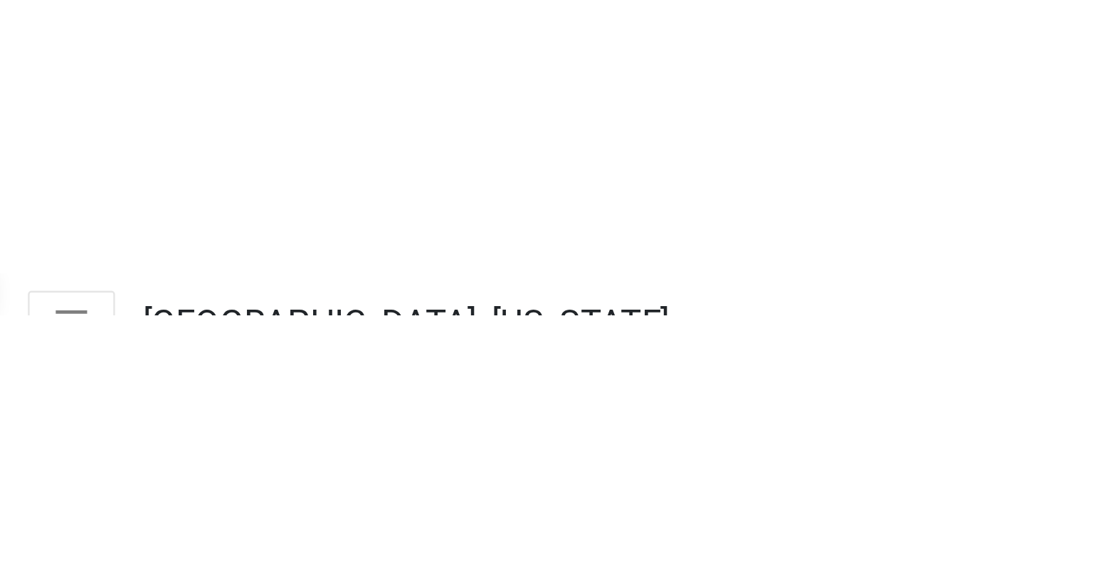
scroll to position [1760, 0]
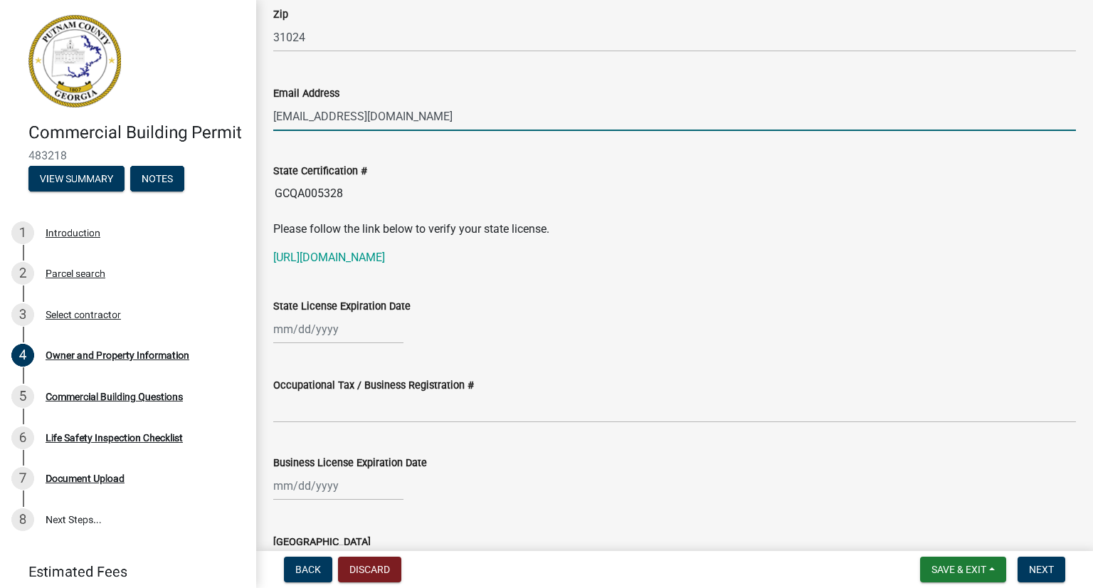
click at [339, 325] on div at bounding box center [338, 329] width 130 height 29
select select "9"
select select "2025"
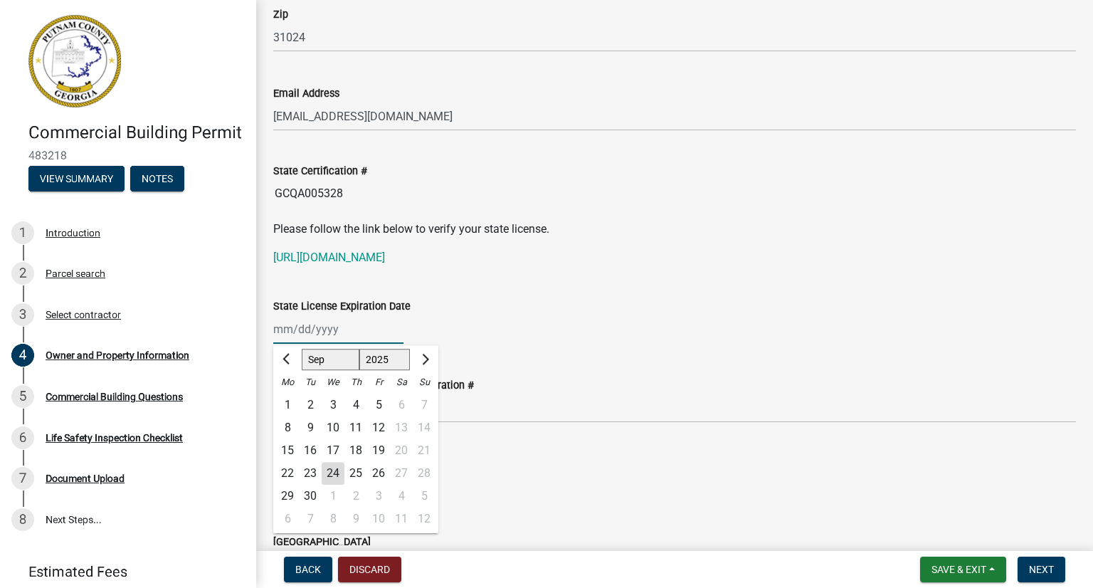
click at [378, 328] on input "State License Expiration Date" at bounding box center [338, 329] width 130 height 29
type input "[DATE]"
click at [569, 292] on div "State License Expiration Date [DATE] Jan Feb Mar Apr May Jun [DATE] Aug Sep Oct…" at bounding box center [674, 311] width 803 height 66
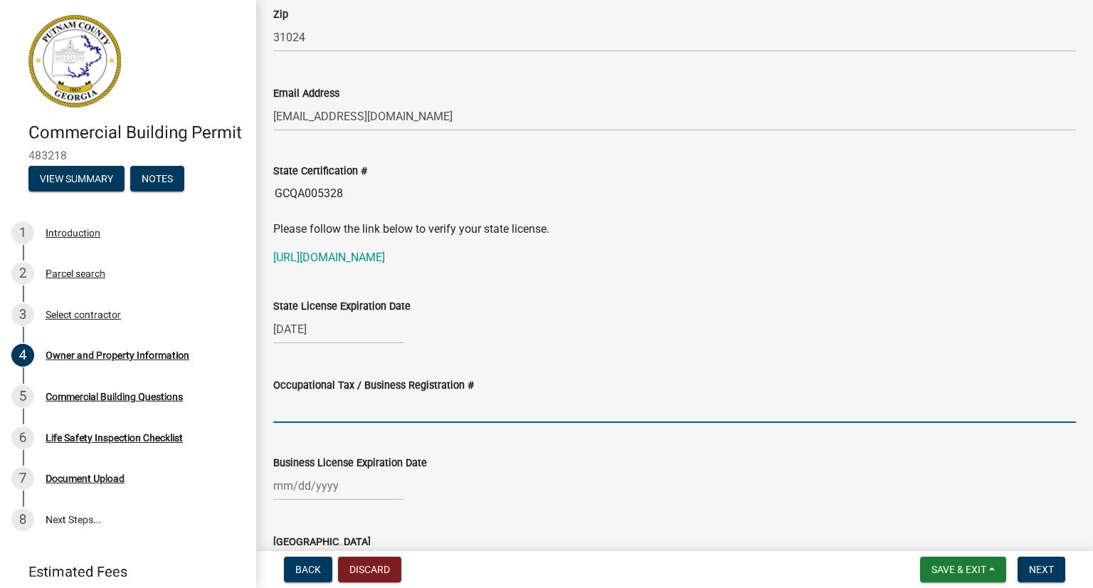
click at [327, 414] on input "Occupational Tax / Business Registration #" at bounding box center [674, 408] width 803 height 29
type input "2024-BL-136"
click at [326, 491] on div at bounding box center [338, 485] width 130 height 29
select select "9"
select select "2025"
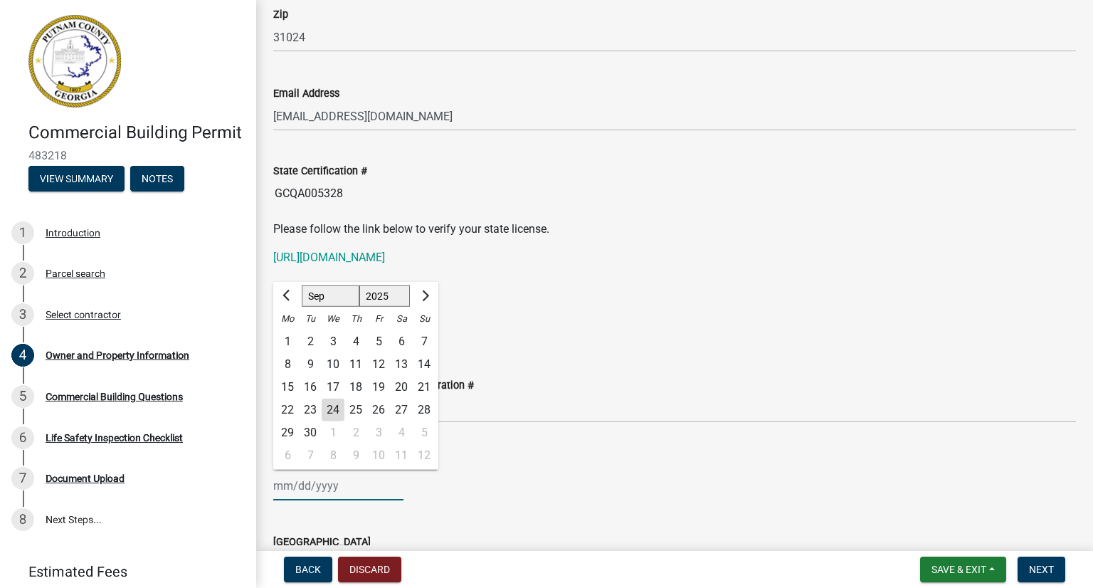
click at [326, 485] on input "Business License Expiration Date" at bounding box center [338, 485] width 130 height 29
type input "[DATE]"
click at [532, 458] on div "Business License Expiration Date" at bounding box center [674, 462] width 803 height 17
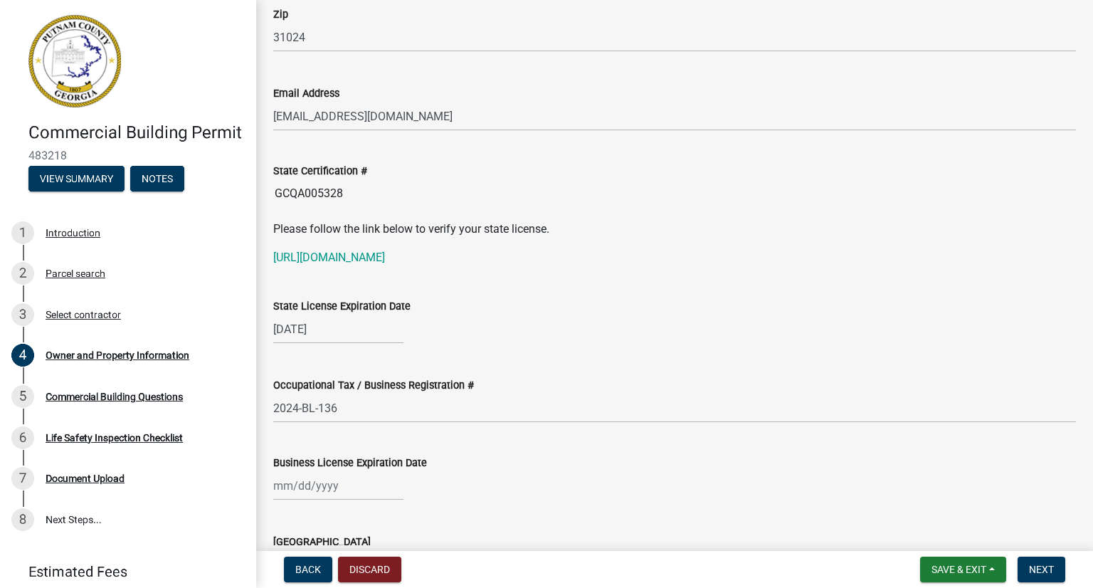
scroll to position [1902, 0]
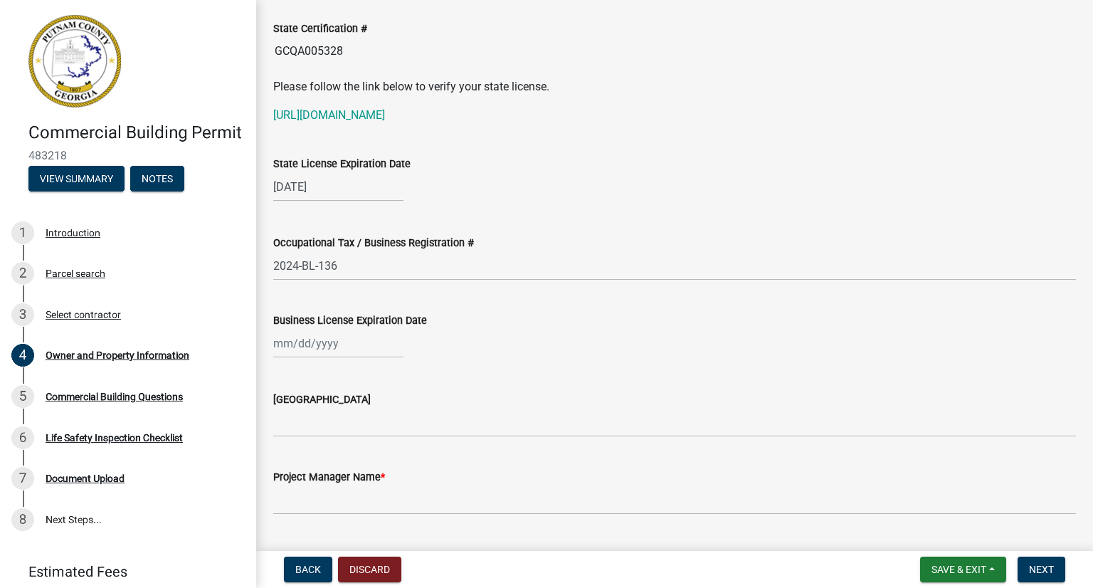
select select "9"
select select "2025"
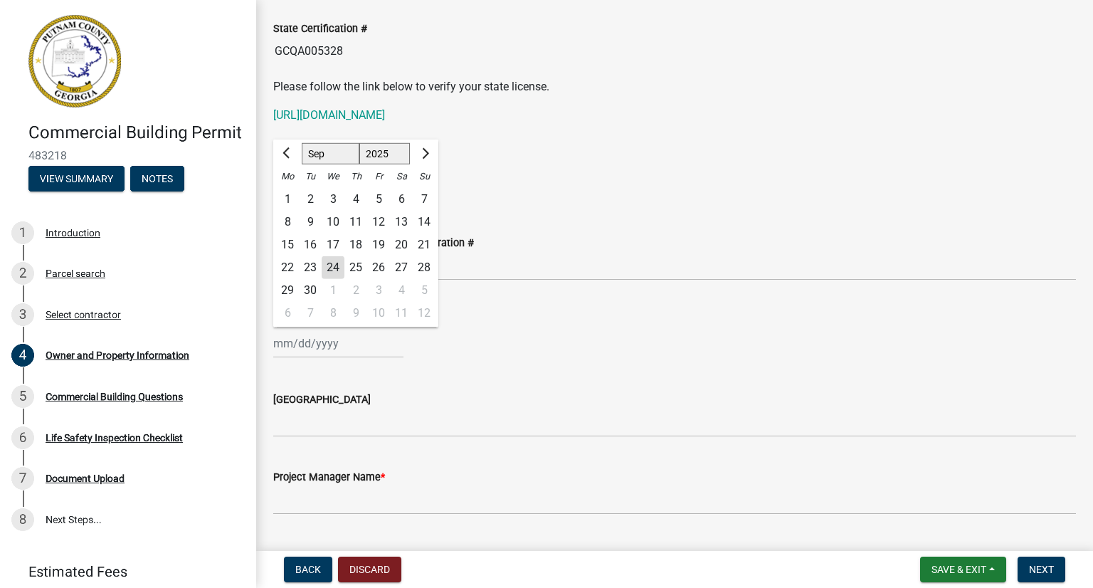
click at [331, 341] on div "[PERSON_NAME] Feb Mar Apr [PERSON_NAME][DATE] Oct Nov [DATE] 1526 1527 1528 152…" at bounding box center [338, 343] width 130 height 29
click at [429, 151] on button "Next month" at bounding box center [424, 153] width 17 height 23
select select "12"
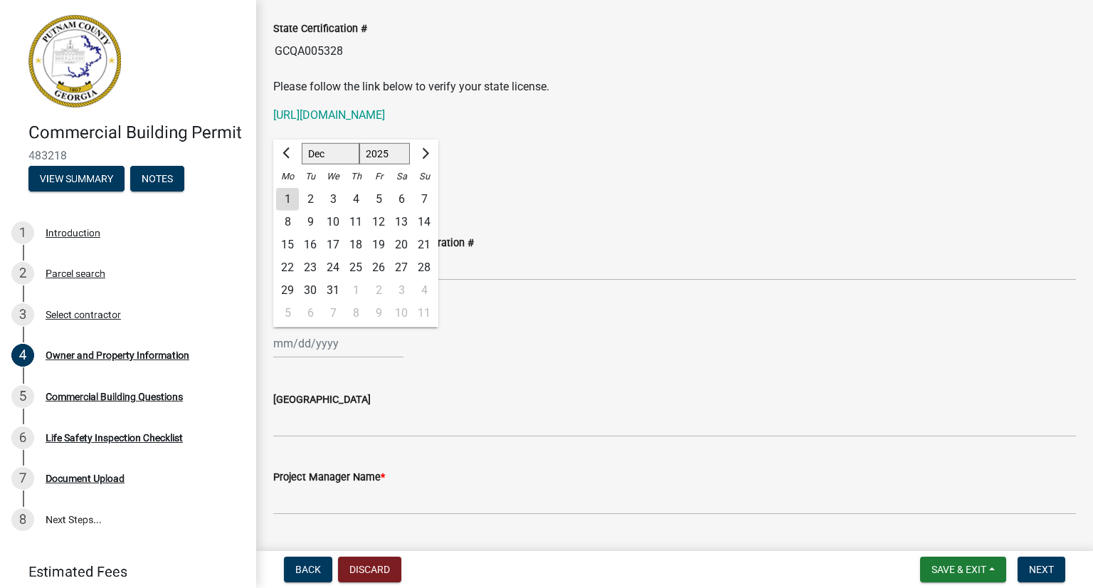
click at [331, 288] on div "31" at bounding box center [333, 290] width 23 height 23
type input "[DATE]"
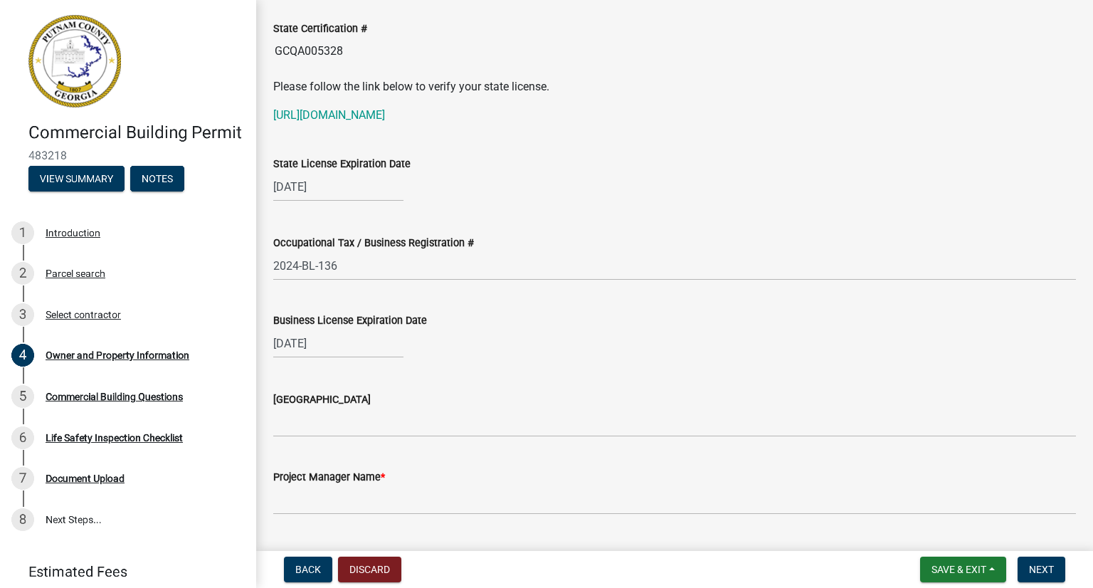
click at [506, 326] on div "Business License Expiration Date" at bounding box center [674, 320] width 803 height 17
click at [508, 372] on div "[GEOGRAPHIC_DATA]" at bounding box center [674, 404] width 803 height 66
click at [290, 431] on input "[GEOGRAPHIC_DATA]" at bounding box center [674, 422] width 803 height 29
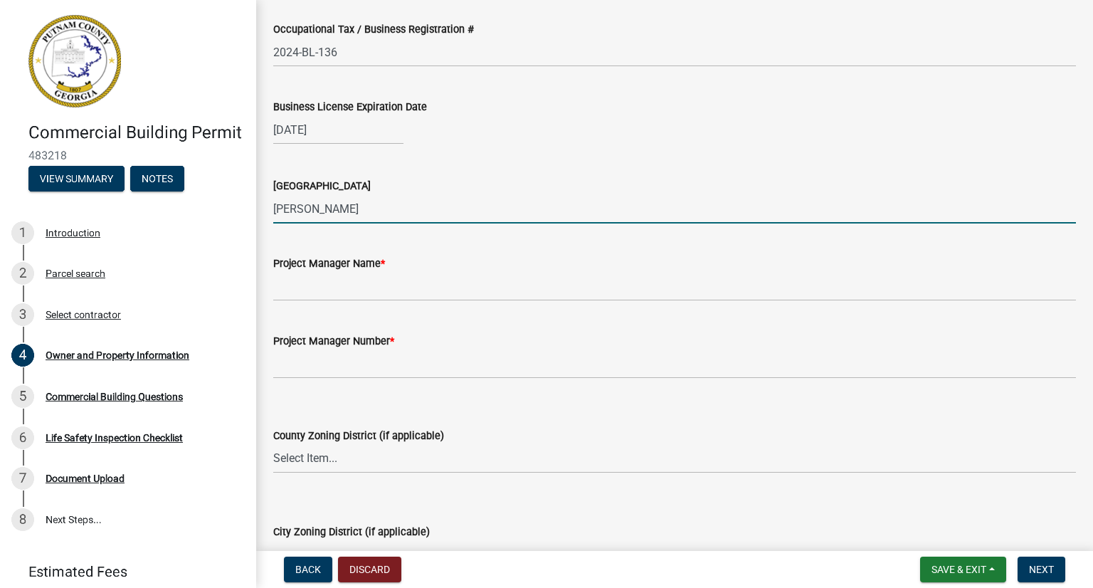
scroll to position [2187, 0]
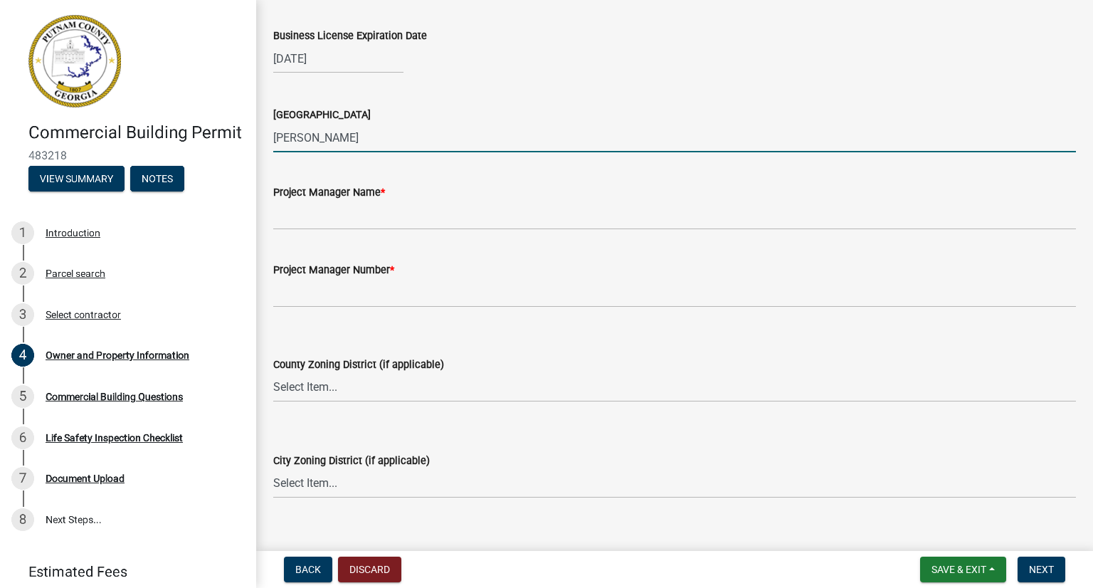
type input "[PERSON_NAME]"
click at [305, 211] on input "Project Manager Name *" at bounding box center [674, 215] width 803 height 29
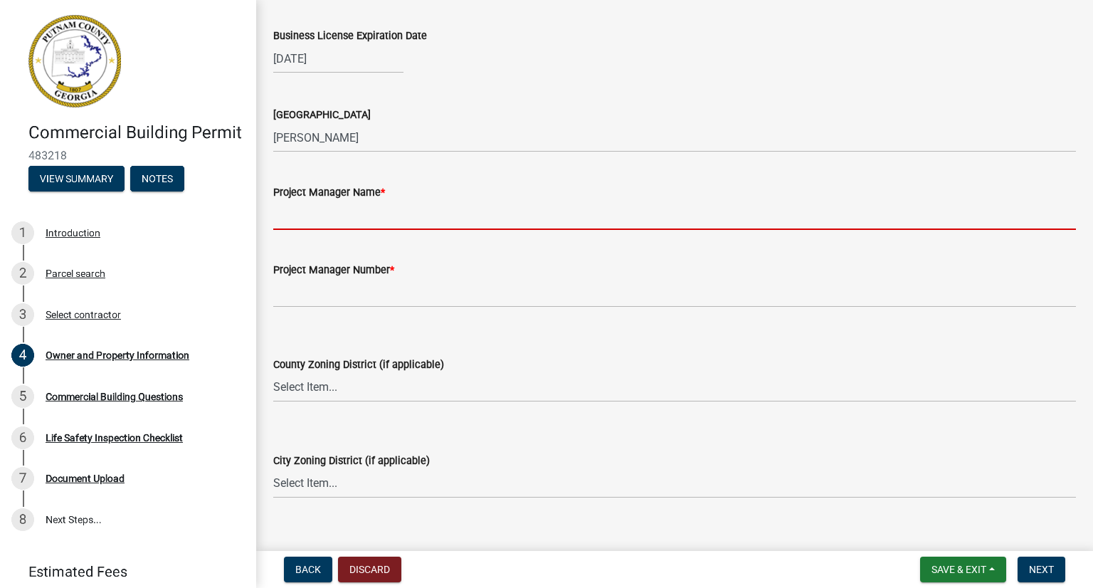
type input "[PERSON_NAME]"
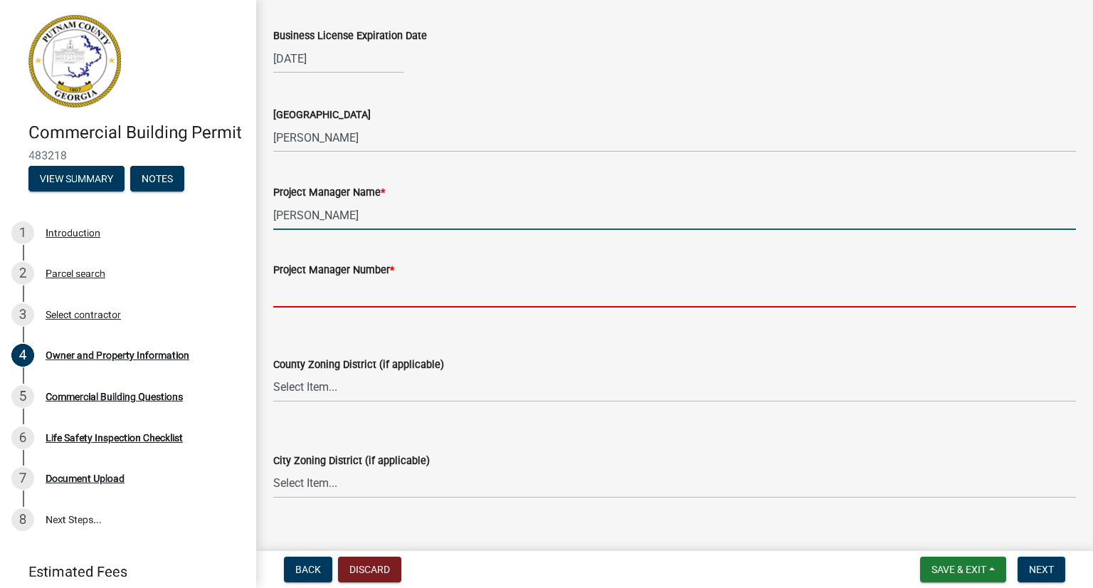
click at [342, 289] on input "Project Manager Number *" at bounding box center [674, 292] width 803 height 29
type input "7062077354"
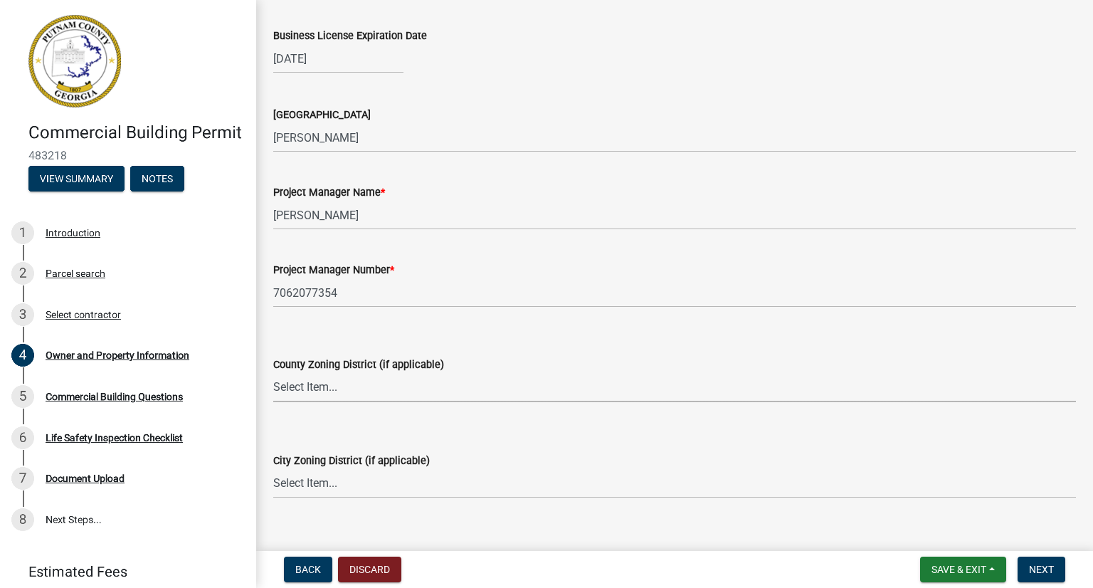
click at [359, 385] on select "Select Item... AG-1 R-1R R-1 R-2 MHP RM-1 RM-3 C-1 C-2 I-M PUD N/A" at bounding box center [674, 387] width 803 height 29
click at [530, 70] on div "[DATE]" at bounding box center [674, 58] width 803 height 29
click at [429, 391] on select "Select Item... AG-1 R-1R R-1 R-2 MHP RM-1 RM-3 C-1 C-2 I-M PUD N/A" at bounding box center [674, 387] width 803 height 29
click at [464, 419] on div "City Zoning District (if applicable) Select Item... A-1 A-2 R-1 R-2 R-3 R-4 MHP…" at bounding box center [674, 456] width 803 height 83
click at [309, 377] on select "Select Item... AG-1 R-1R R-1 R-2 MHP RM-1 RM-3 C-1 C-2 I-M PUD N/A" at bounding box center [674, 387] width 803 height 29
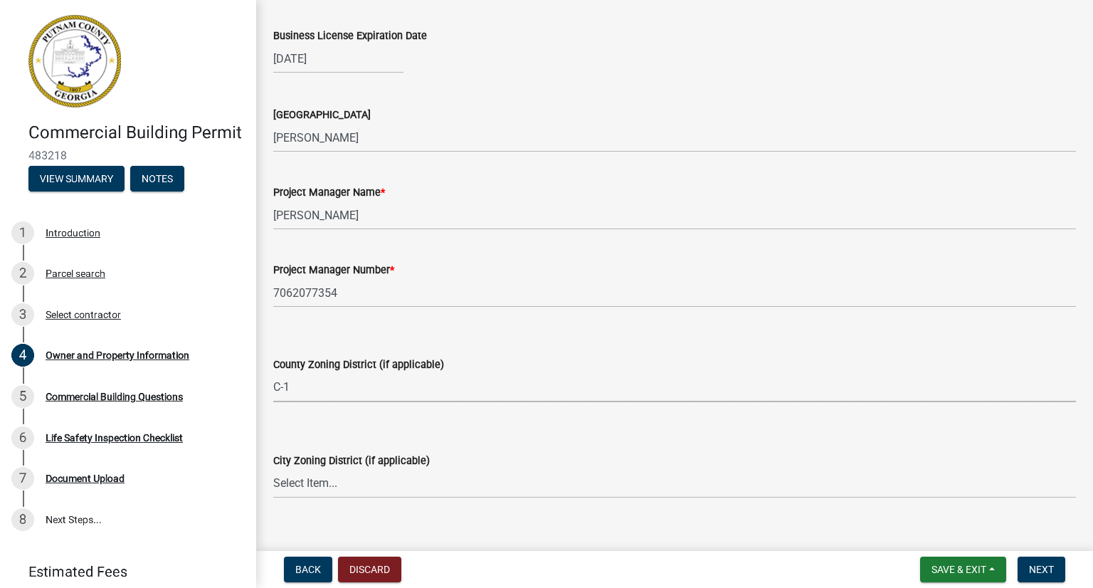
click at [273, 373] on select "Select Item... AG-1 R-1R R-1 R-2 MHP RM-1 RM-3 C-1 C-2 I-M PUD N/A" at bounding box center [674, 387] width 803 height 29
select select "a11fa51f-b34d-496b-ab35-5fd1b53a4648"
click at [320, 482] on select "Select Item... A-1 A-2 R-1 R-2 R-3 R-4 MHP C-1 C-2 I-1 I-2 DB FH H-P N/A" at bounding box center [674, 483] width 803 height 29
click at [320, 505] on wm-data-entity-input "City Zoning District (if applicable) Select Item... A-1 A-2 R-1 R-2 R-3 R-4 MHP…" at bounding box center [674, 463] width 803 height 96
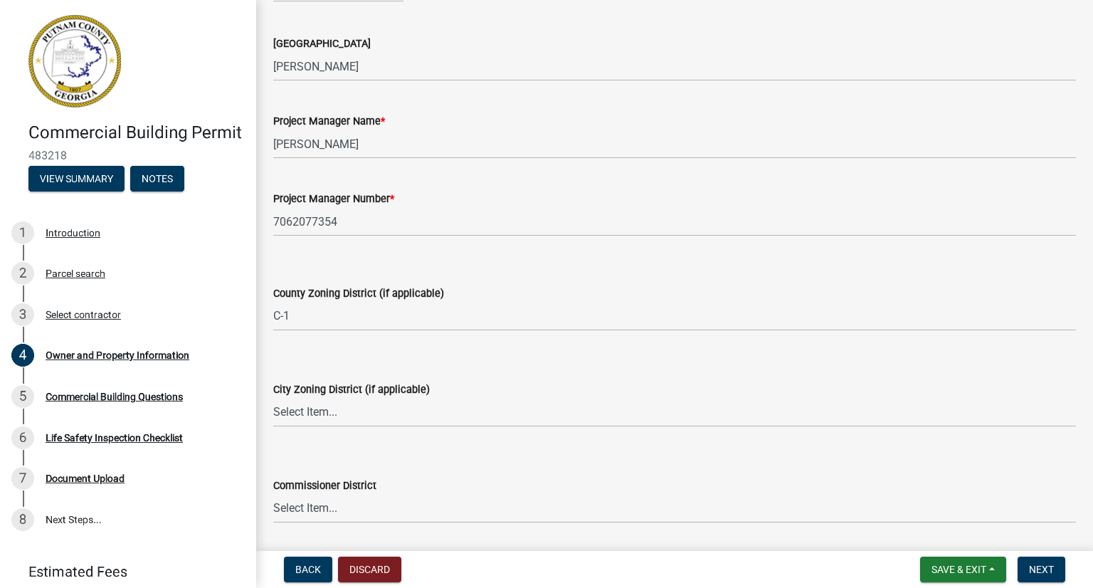
scroll to position [2400, 0]
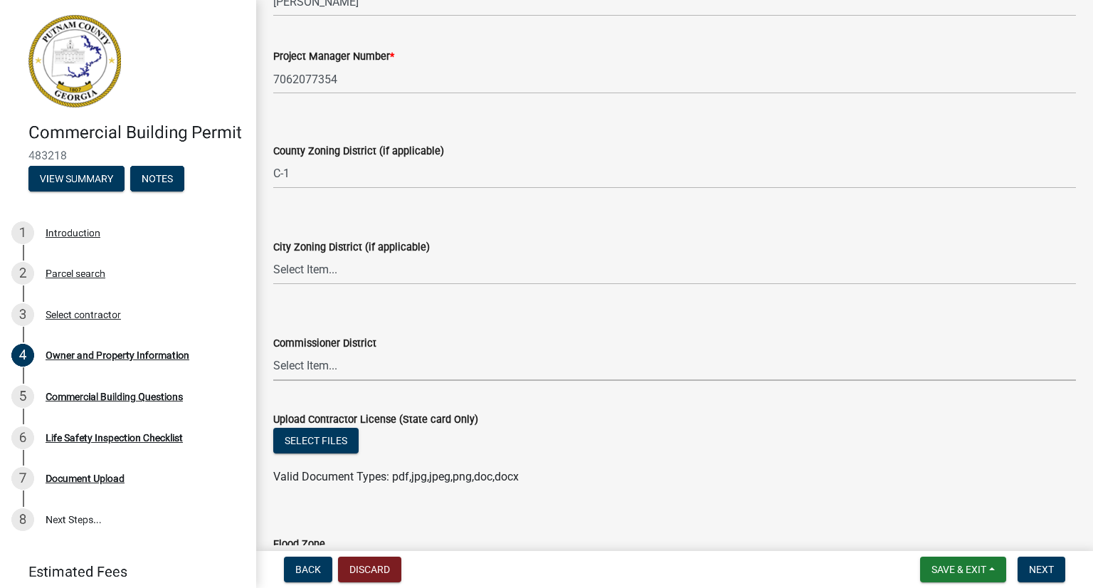
click at [327, 364] on select "Select Item... District 1 District 2 District 3 District 4" at bounding box center [674, 366] width 803 height 29
click at [413, 343] on div "Commissioner District" at bounding box center [674, 343] width 803 height 17
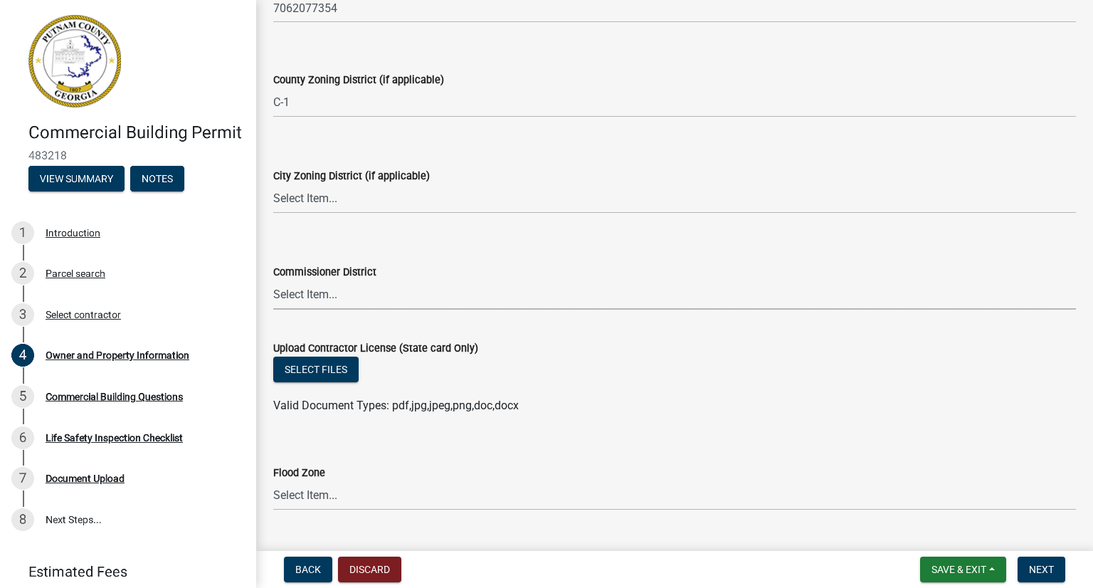
click at [320, 287] on select "Select Item... District 1 District 2 District 3 District 4" at bounding box center [674, 294] width 803 height 29
click at [273, 280] on select "Select Item... District 1 District 2 District 3 District 4" at bounding box center [674, 294] width 803 height 29
select select "469c5908-2854-42d5-89ed-bee7fc26529e"
click at [322, 377] on button "Select files" at bounding box center [315, 370] width 85 height 26
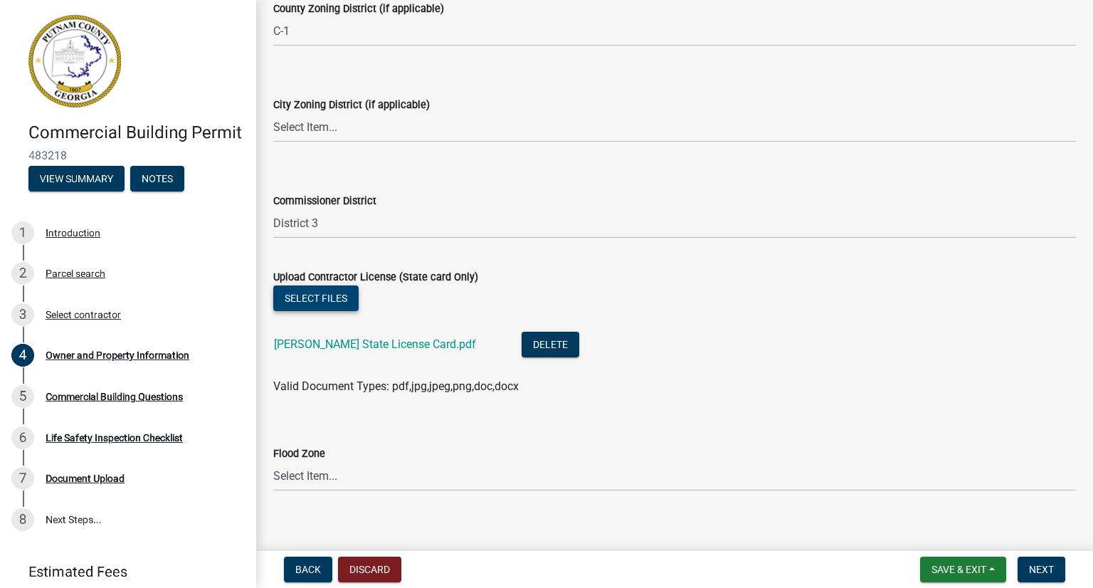
scroll to position [2556, 0]
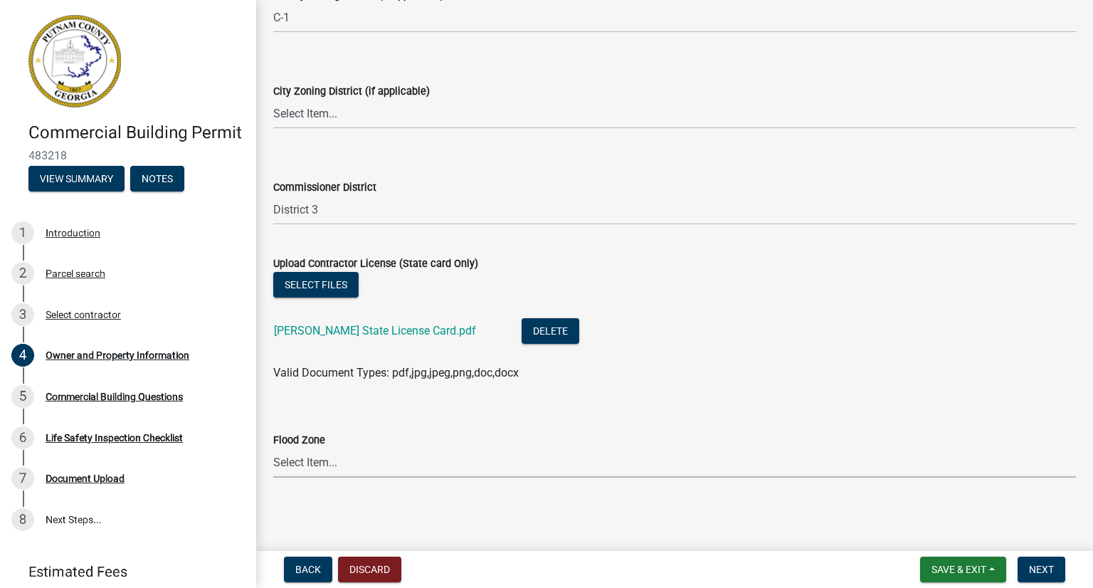
click at [393, 466] on select "Select Item... Zone A Zone V Zone A99 Zone AE Zone AO Zone AH Zone VE Zone AR Z…" at bounding box center [674, 462] width 803 height 29
click at [1041, 564] on span "Next" at bounding box center [1041, 569] width 25 height 11
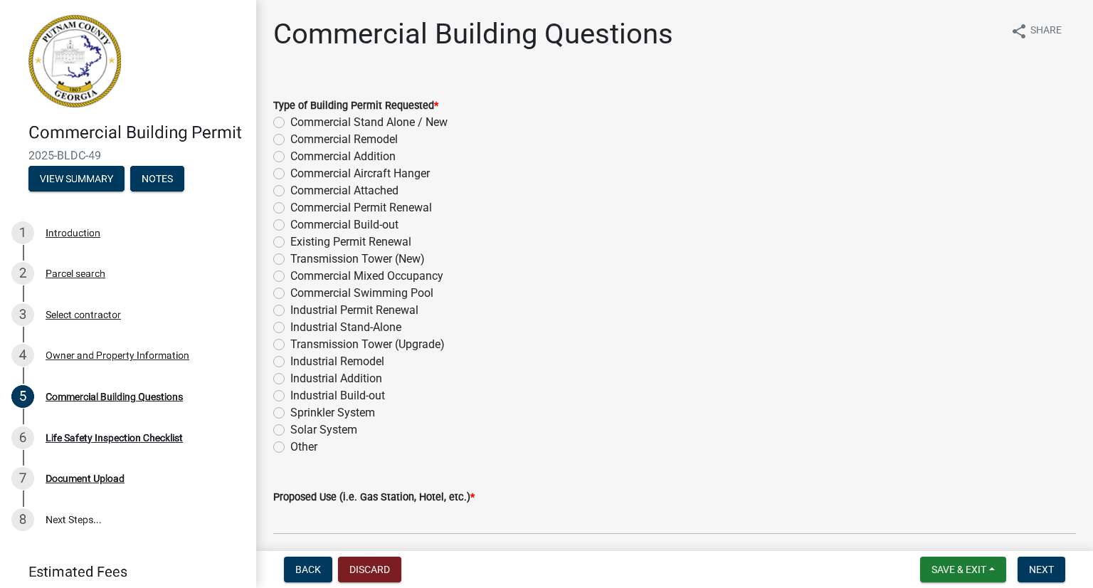
click at [290, 157] on label "Commercial Addition" at bounding box center [342, 156] width 105 height 17
click at [290, 157] on input "Commercial Addition" at bounding box center [294, 152] width 9 height 9
radio input "true"
click at [290, 142] on label "Commercial Remodel" at bounding box center [343, 139] width 107 height 17
click at [290, 140] on input "Commercial Remodel" at bounding box center [294, 135] width 9 height 9
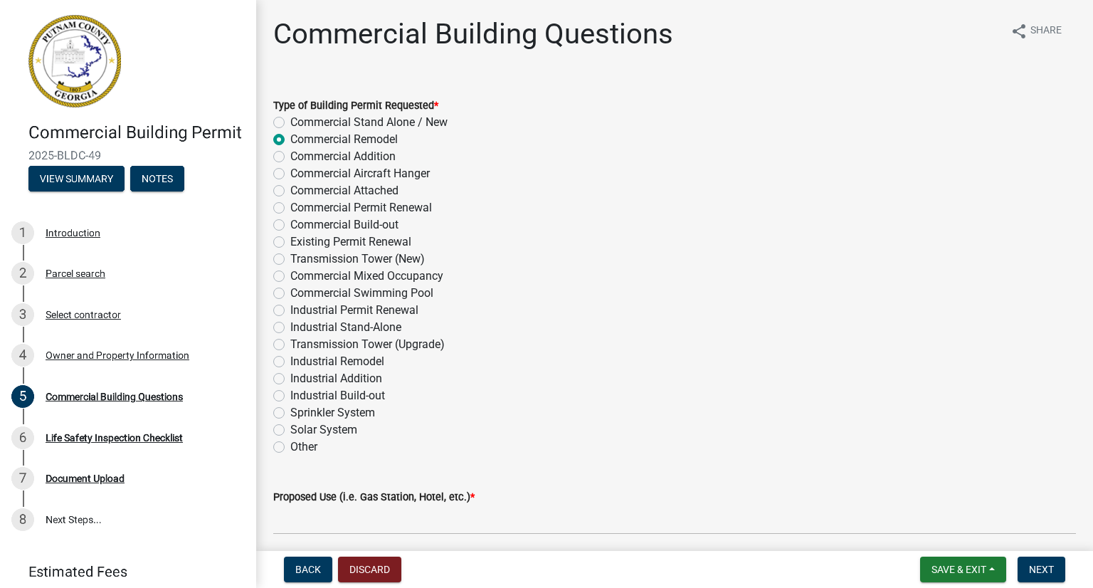
radio input "true"
click at [290, 152] on label "Commercial Addition" at bounding box center [342, 156] width 105 height 17
click at [290, 152] on input "Commercial Addition" at bounding box center [294, 152] width 9 height 9
radio input "true"
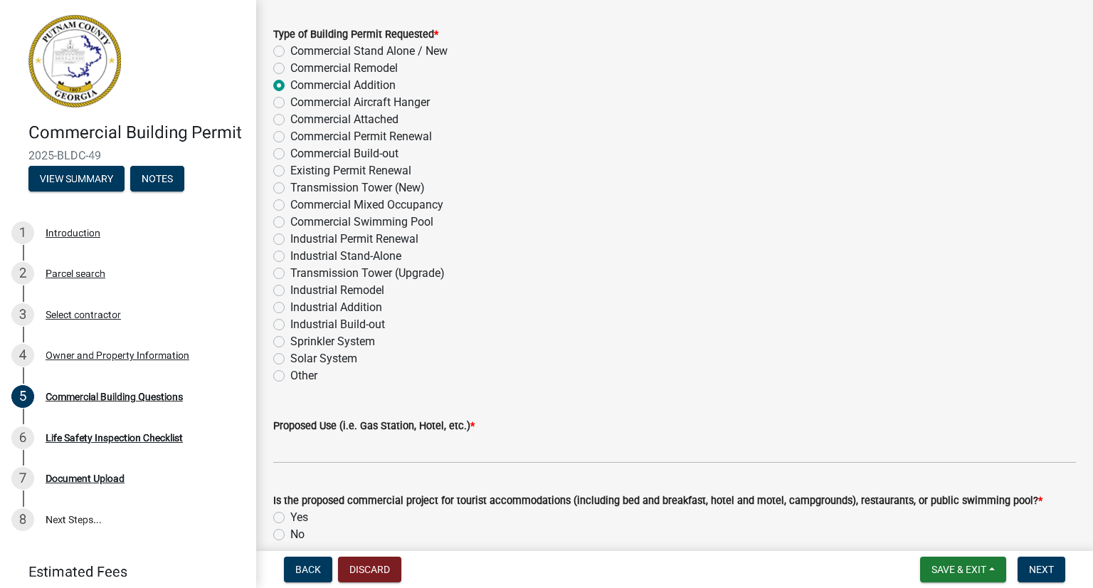
click at [290, 46] on label "Commercial Stand Alone / New" at bounding box center [368, 51] width 157 height 17
click at [290, 46] on input "Commercial Stand Alone / New" at bounding box center [294, 47] width 9 height 9
radio input "true"
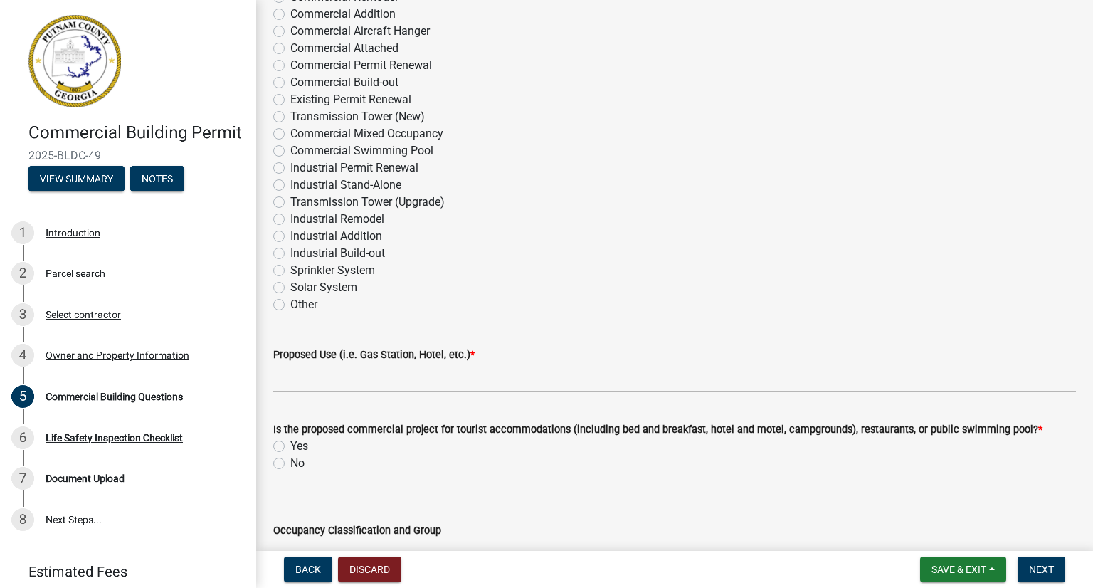
scroll to position [214, 0]
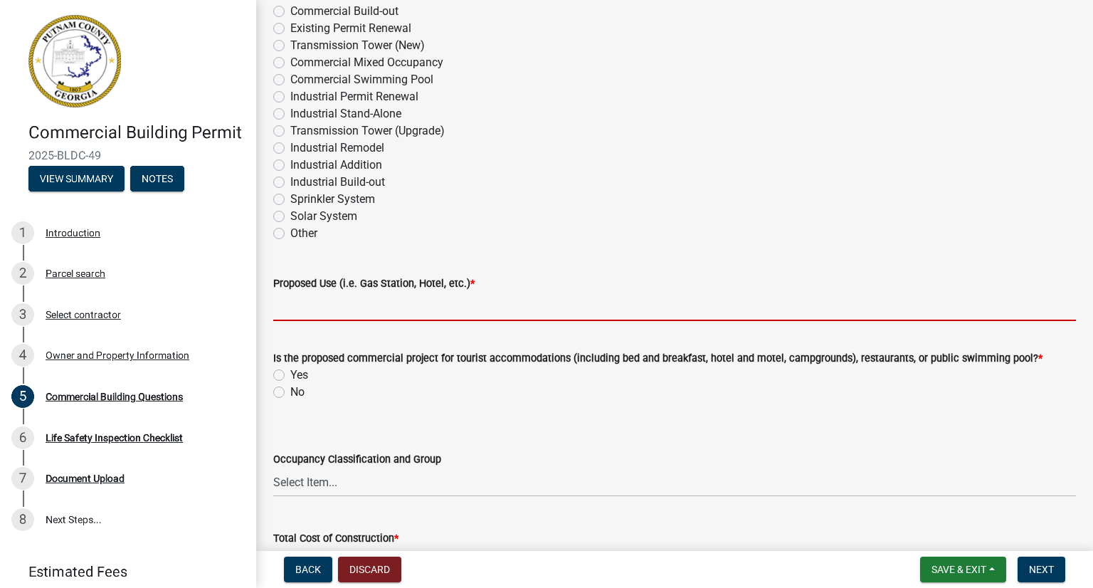
click at [342, 305] on input "Proposed Use (i.e. Gas Station, Hotel, etc.) *" at bounding box center [674, 306] width 803 height 29
type input "Restaurant"
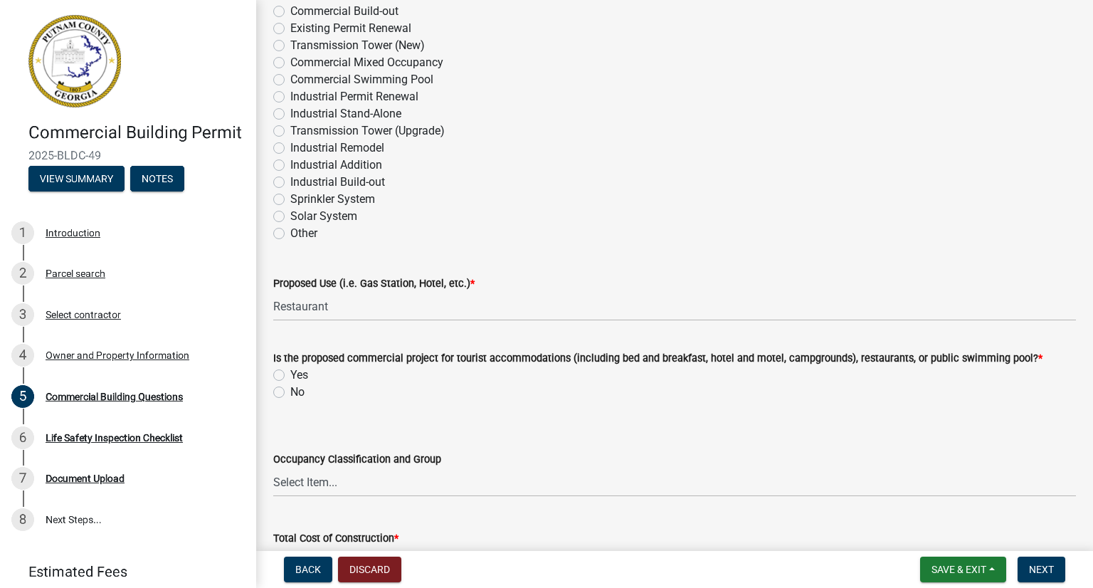
click at [290, 393] on label "No" at bounding box center [297, 392] width 14 height 17
click at [290, 393] on input "No" at bounding box center [294, 388] width 9 height 9
radio input "true"
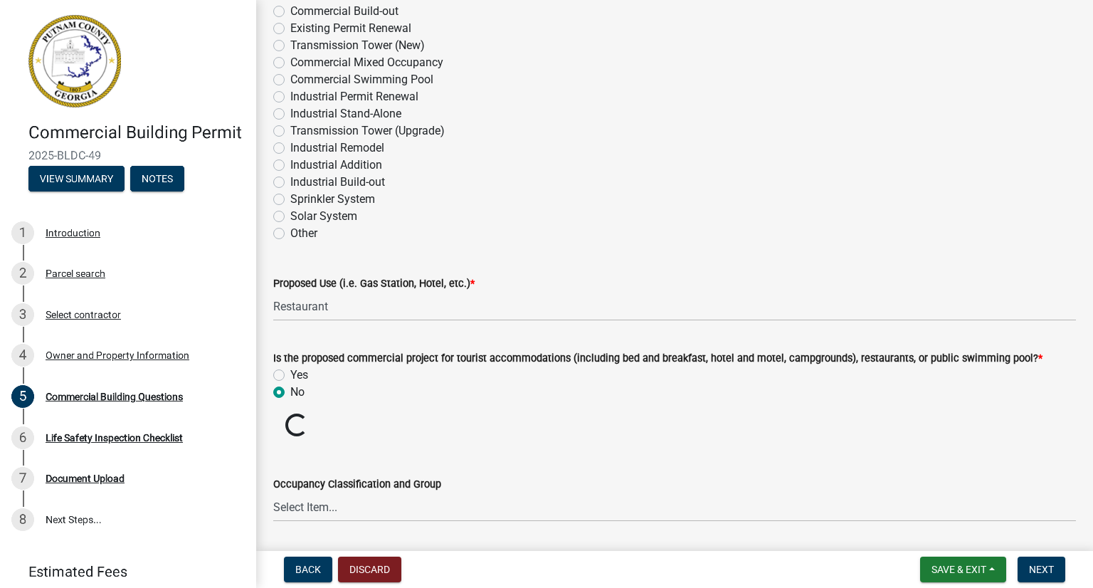
scroll to position [356, 0]
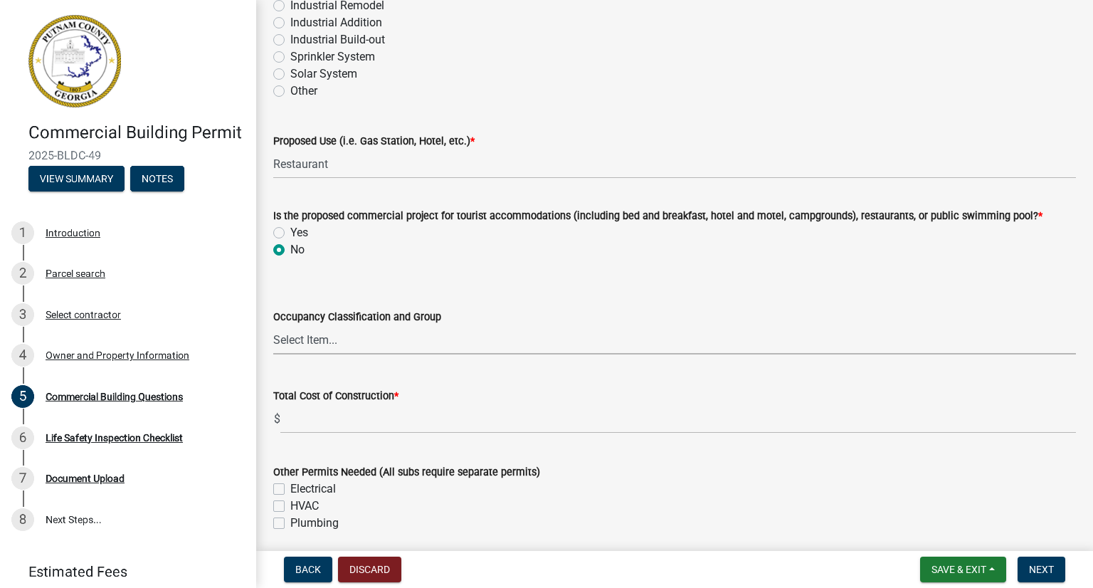
click at [316, 342] on select "Select Item... A-1 A-2 A-3 A-4 A-5 B M E F-1 F-2 R-1 R-2 R-3 R-4 H-1 H-2 H-4 H-…" at bounding box center [674, 339] width 803 height 29
click at [273, 325] on select "Select Item... A-1 A-2 A-3 A-4 A-5 B M E F-1 F-2 R-1 R-2 R-3 R-4 H-1 H-2 H-4 H-…" at bounding box center [674, 339] width 803 height 29
select select "a2980a8e-1e7c-4bd1-9958-7ae80455de28"
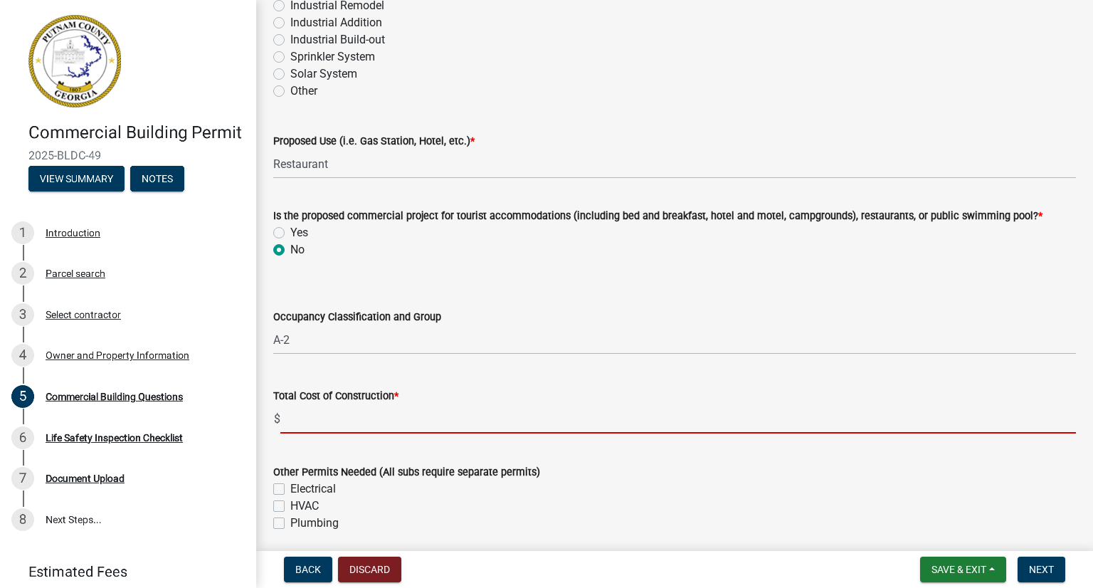
click at [325, 424] on input "text" at bounding box center [678, 418] width 796 height 29
type input "1200000"
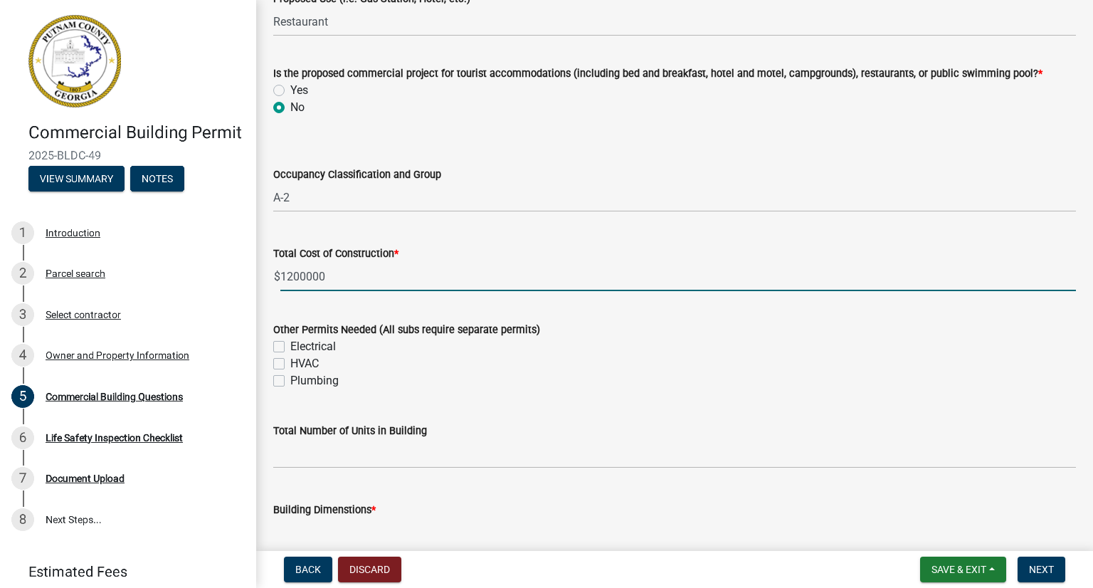
scroll to position [569, 0]
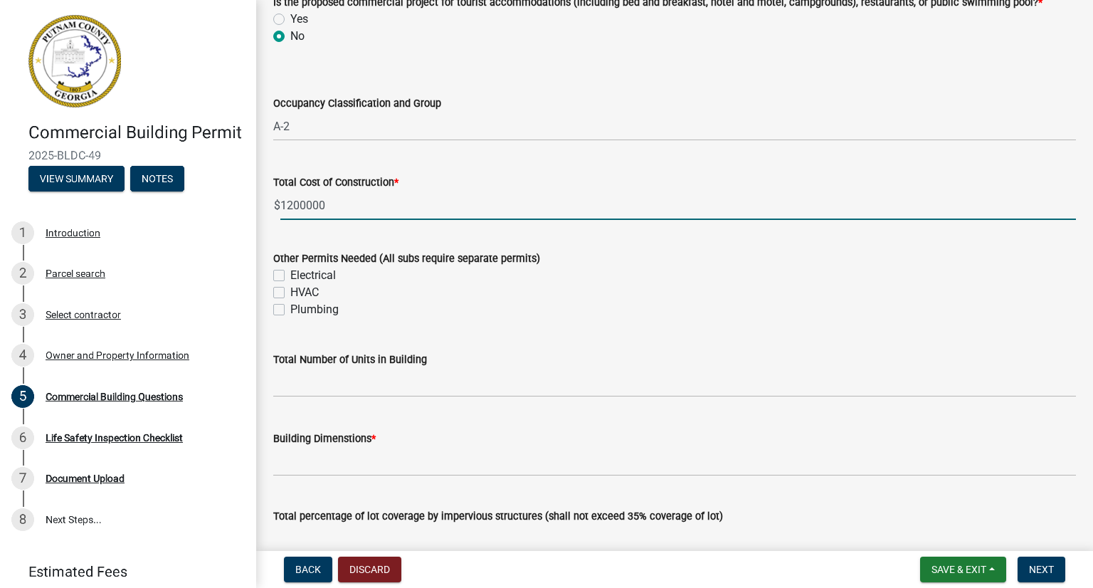
click at [290, 278] on label "Electrical" at bounding box center [313, 275] width 46 height 17
click at [290, 276] on input "Electrical" at bounding box center [294, 271] width 9 height 9
checkbox input "true"
checkbox input "false"
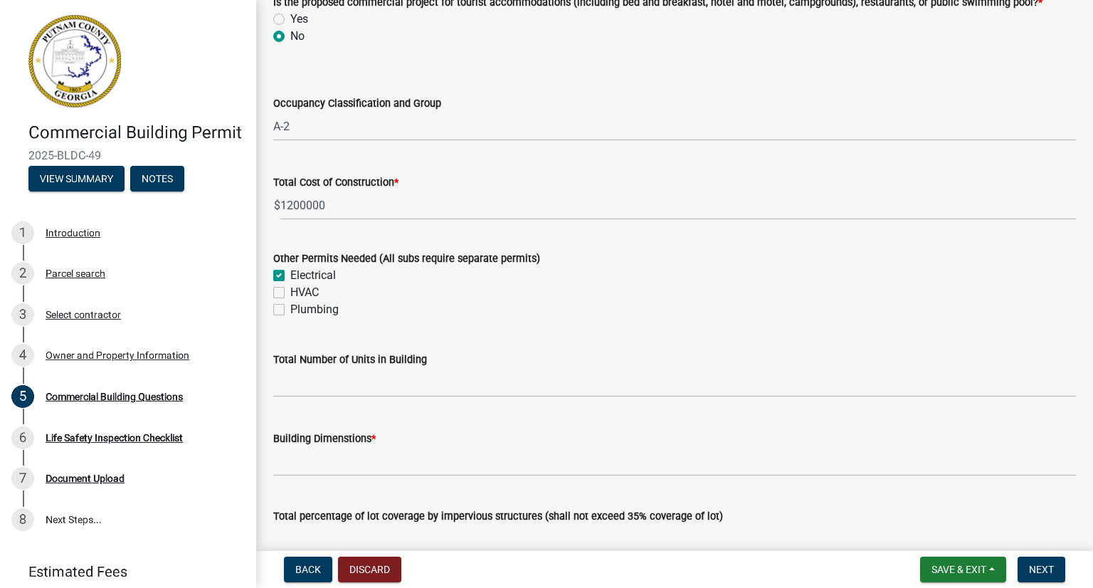
click at [283, 299] on div "HVAC" at bounding box center [674, 292] width 803 height 17
click at [290, 290] on label "HVAC" at bounding box center [304, 292] width 28 height 17
click at [290, 290] on input "HVAC" at bounding box center [294, 288] width 9 height 9
checkbox input "true"
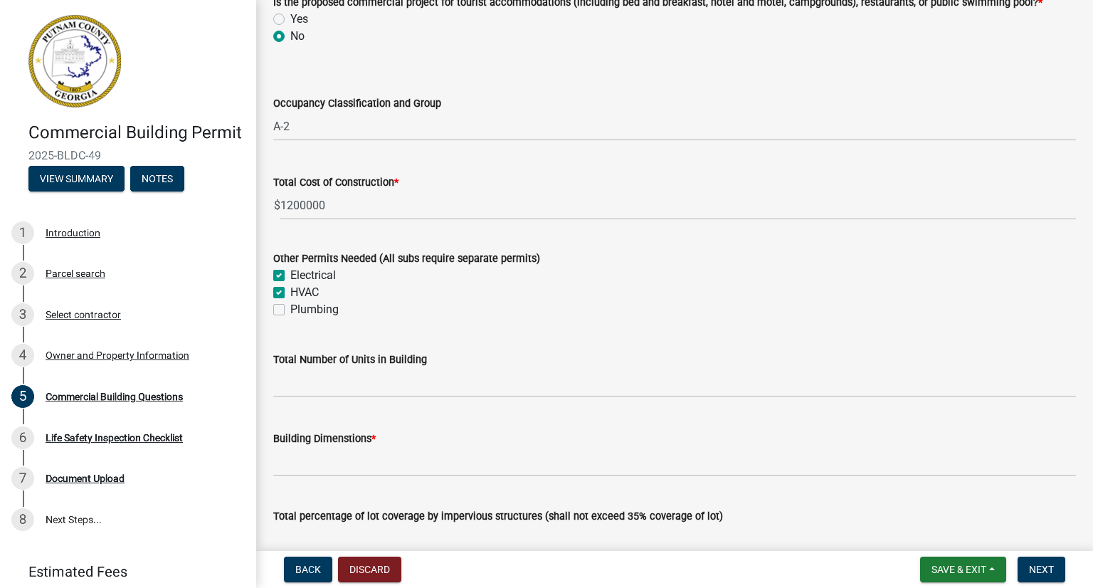
checkbox input "true"
click at [290, 308] on label "Plumbing" at bounding box center [314, 309] width 48 height 17
click at [290, 308] on input "Plumbing" at bounding box center [294, 305] width 9 height 9
checkbox input "true"
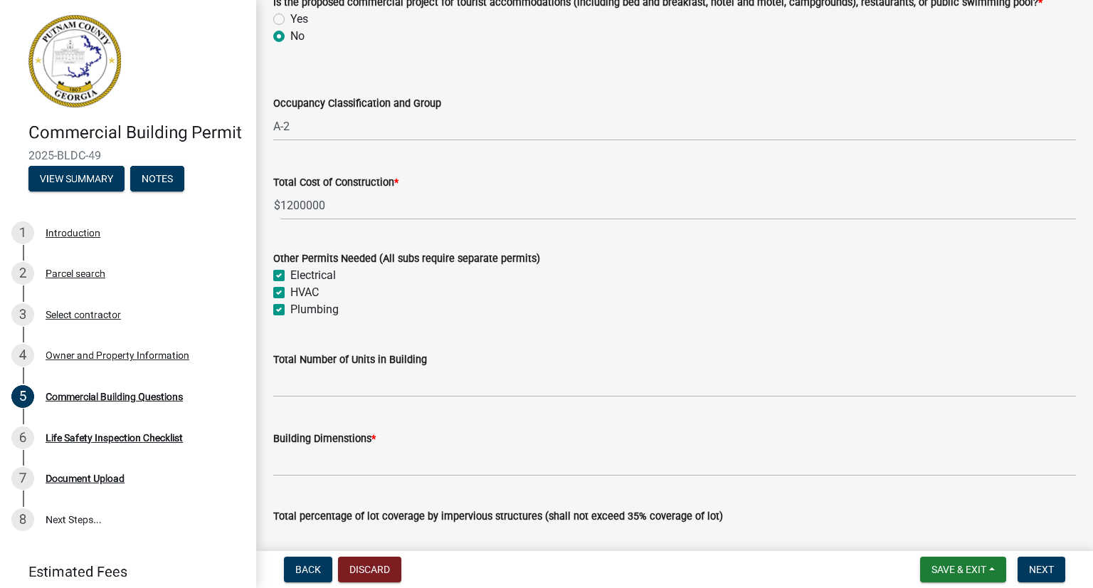
checkbox input "true"
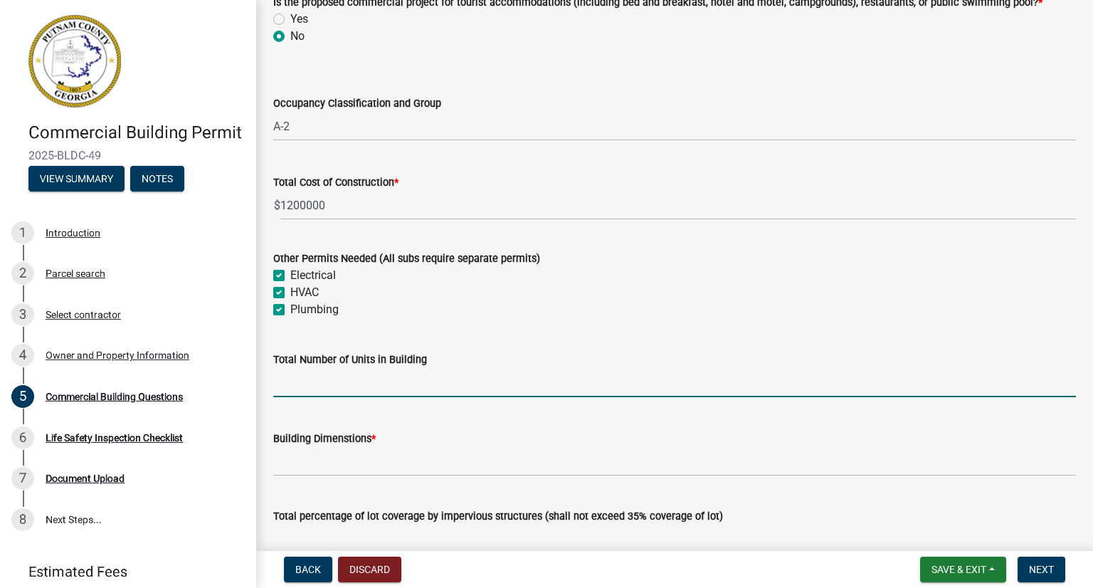
click at [310, 384] on input "text" at bounding box center [674, 382] width 803 height 29
type input "1"
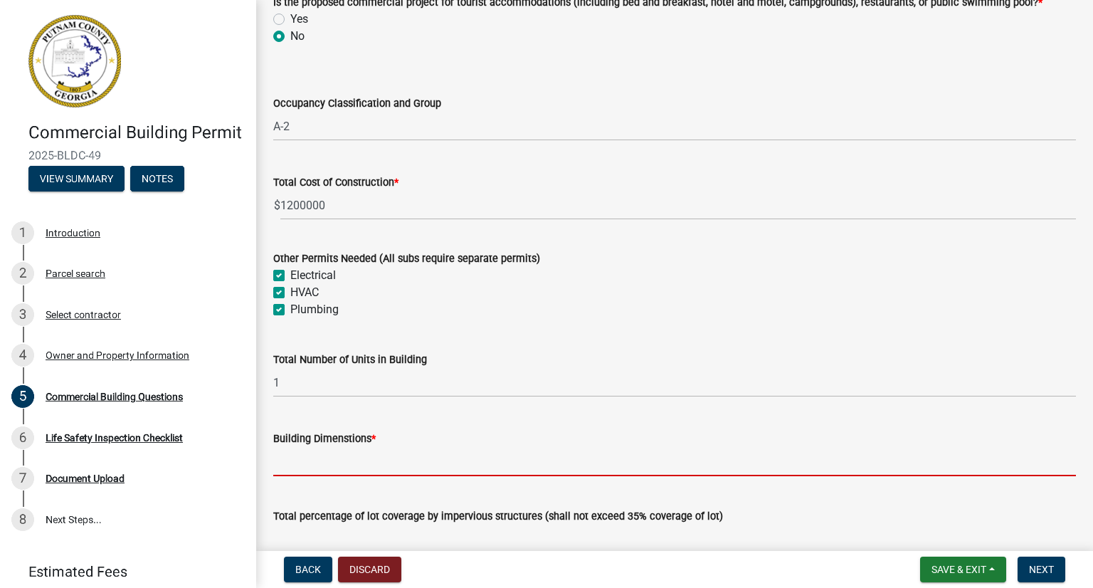
click at [313, 454] on input "Building Dimenstions *" at bounding box center [674, 461] width 803 height 29
type input "43x69"
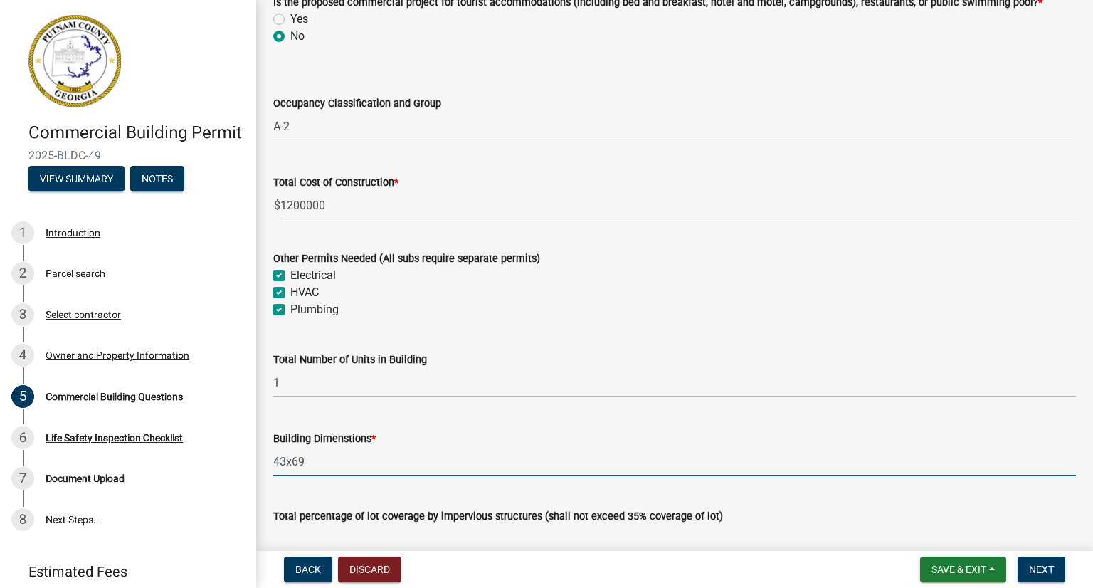
scroll to position [641, 0]
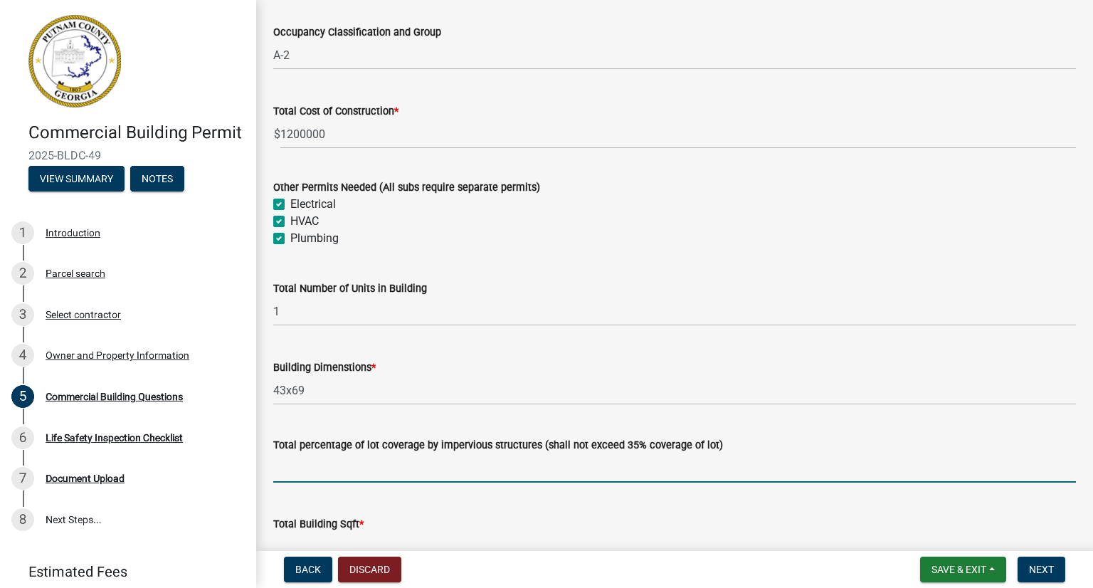
click at [344, 469] on input "text" at bounding box center [674, 467] width 803 height 29
type input "0.06"
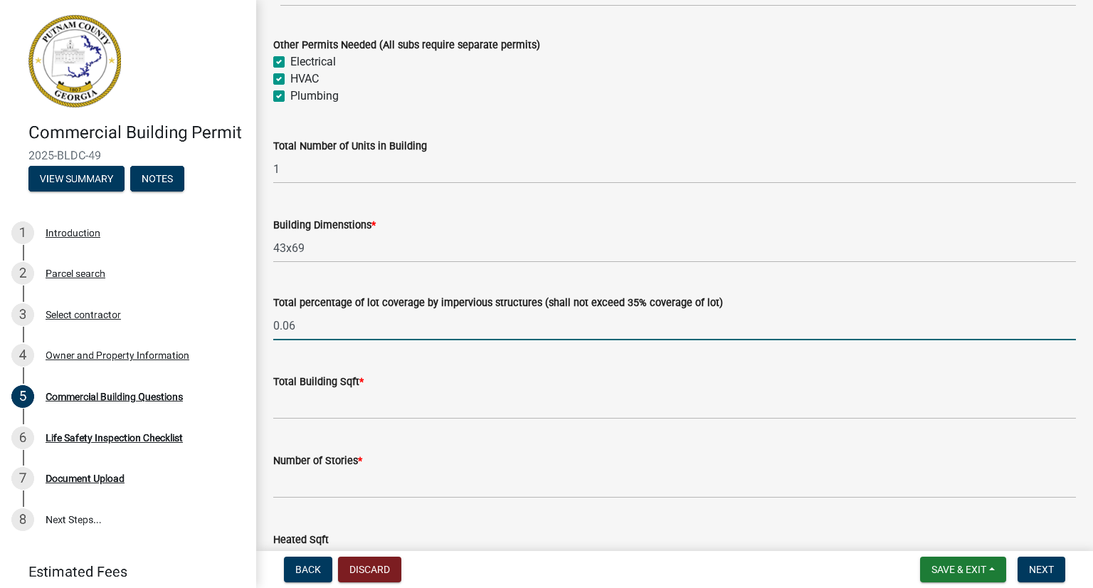
scroll to position [854, 0]
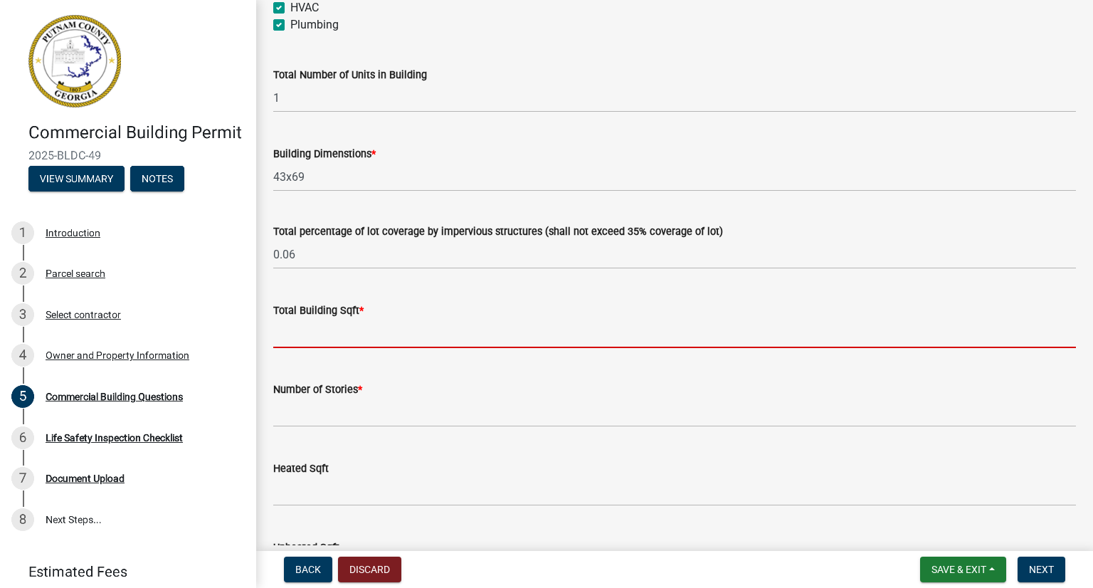
click at [364, 337] on input "text" at bounding box center [674, 333] width 803 height 29
type input "3177"
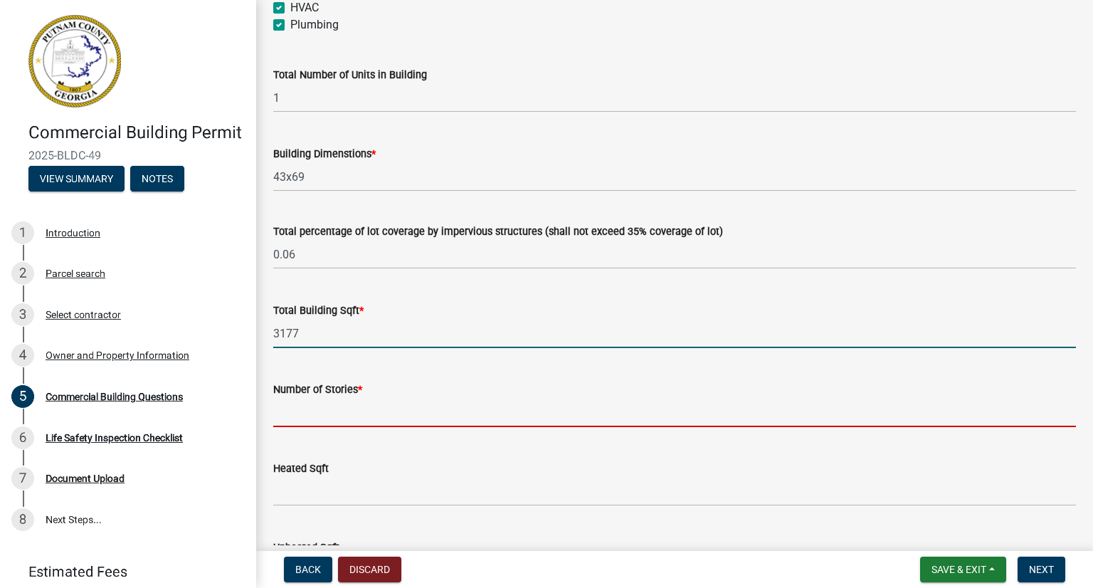
click at [342, 425] on input "text" at bounding box center [674, 412] width 803 height 29
type input "1"
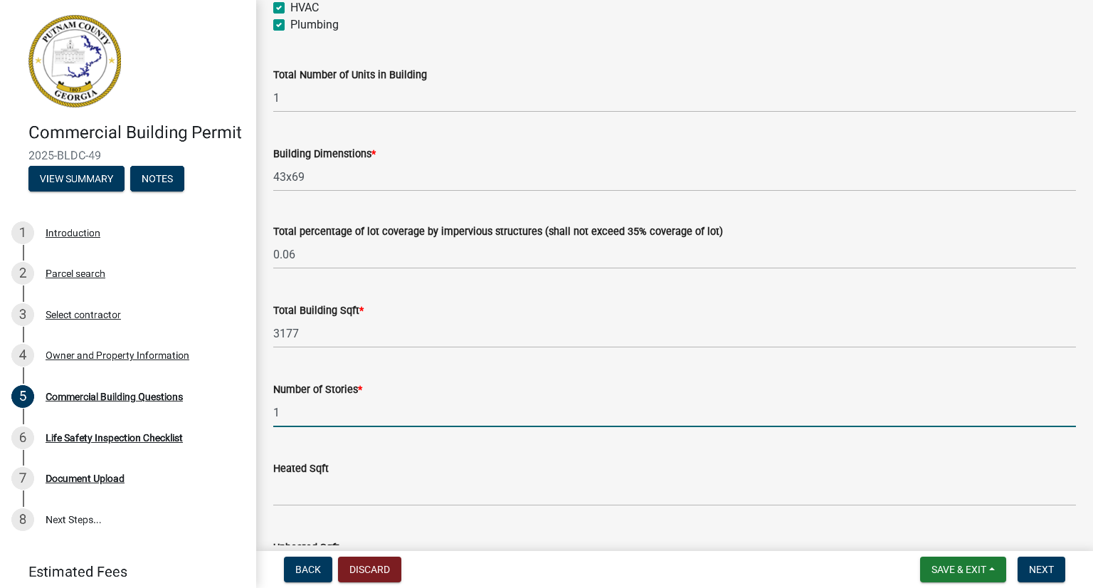
scroll to position [997, 0]
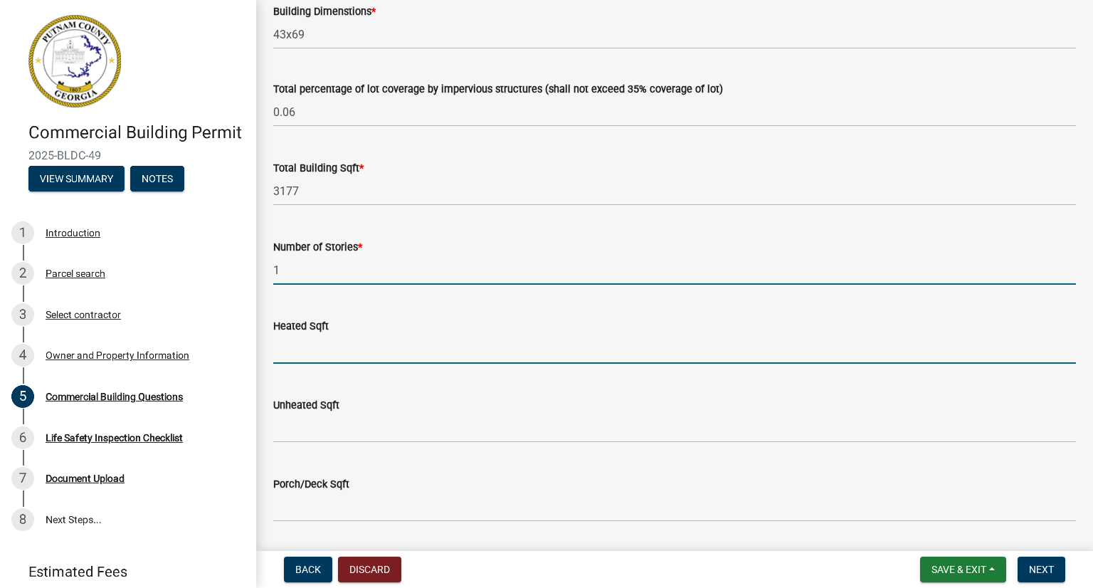
click at [300, 343] on input "text" at bounding box center [674, 349] width 803 height 29
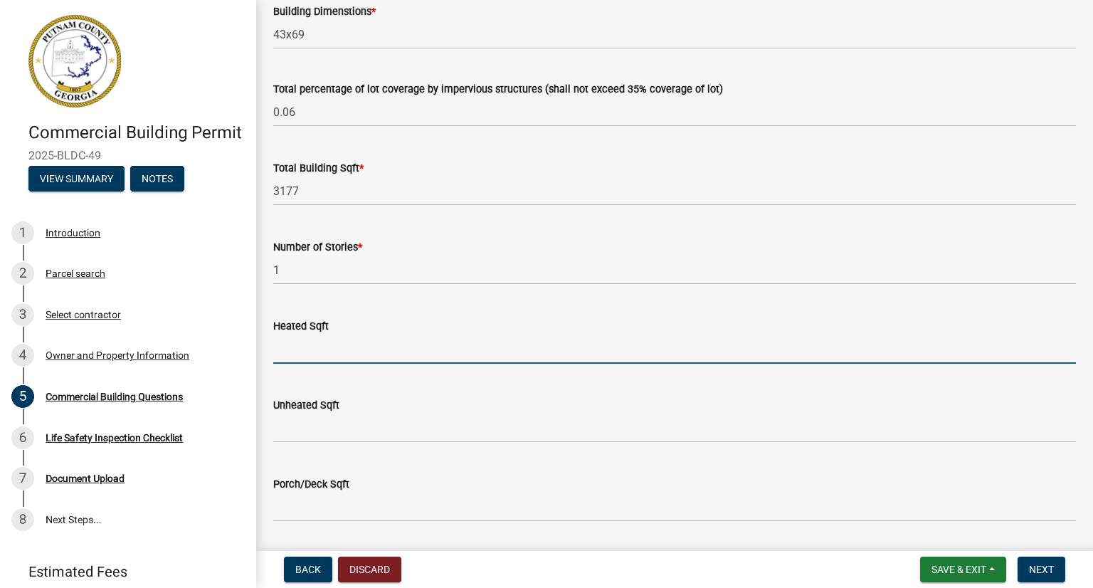
type input "2743"
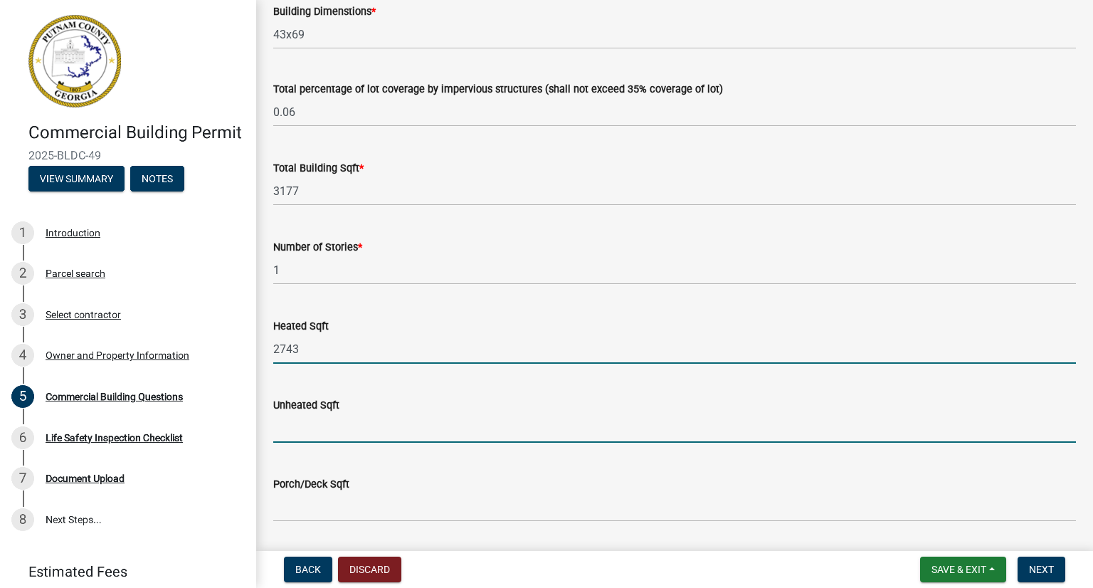
click at [337, 427] on input "text" at bounding box center [674, 428] width 803 height 29
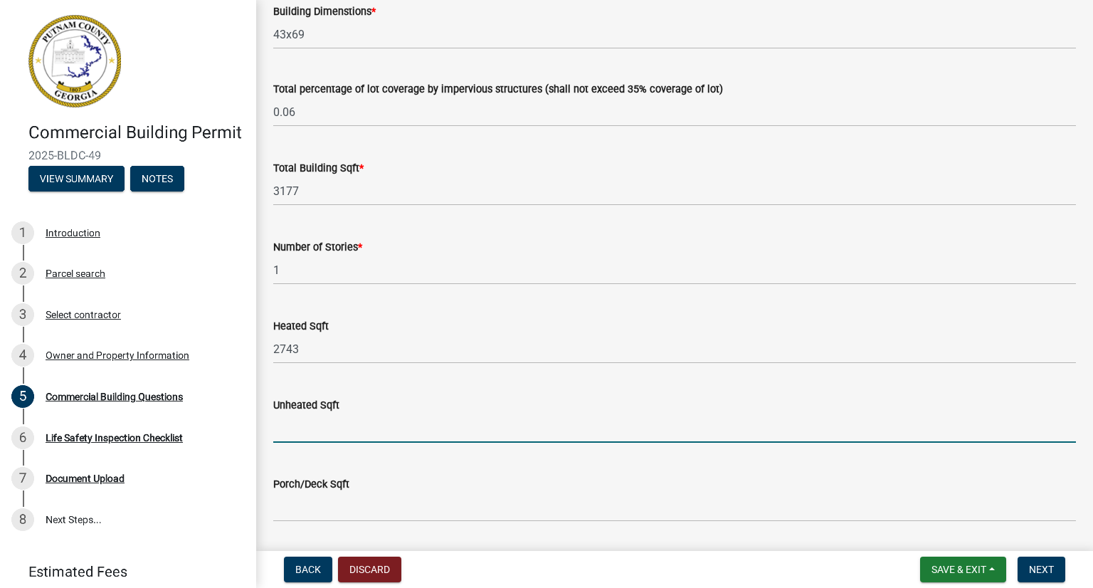
type input "434"
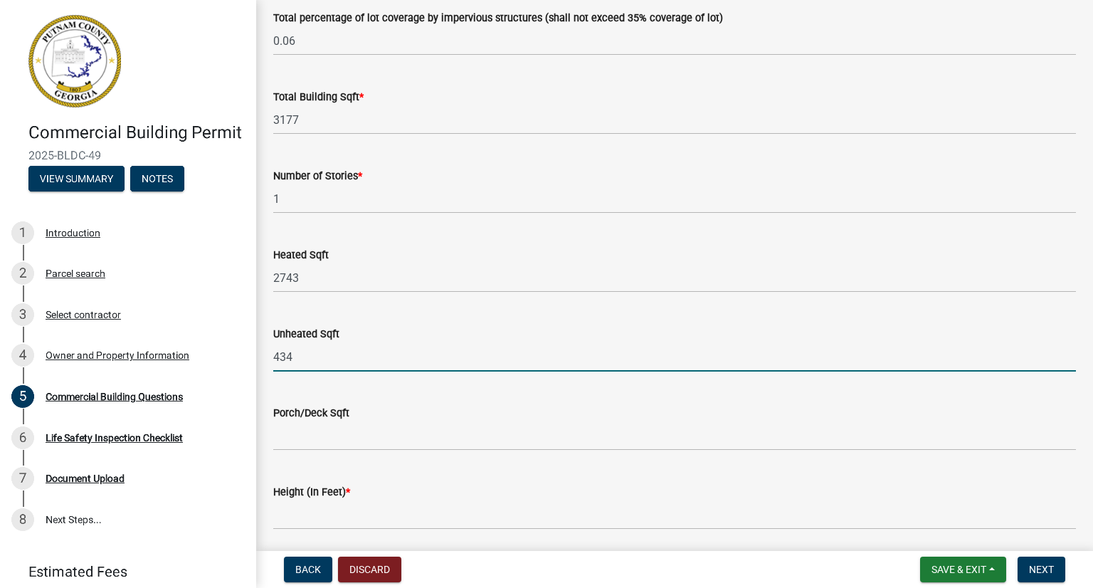
scroll to position [1139, 0]
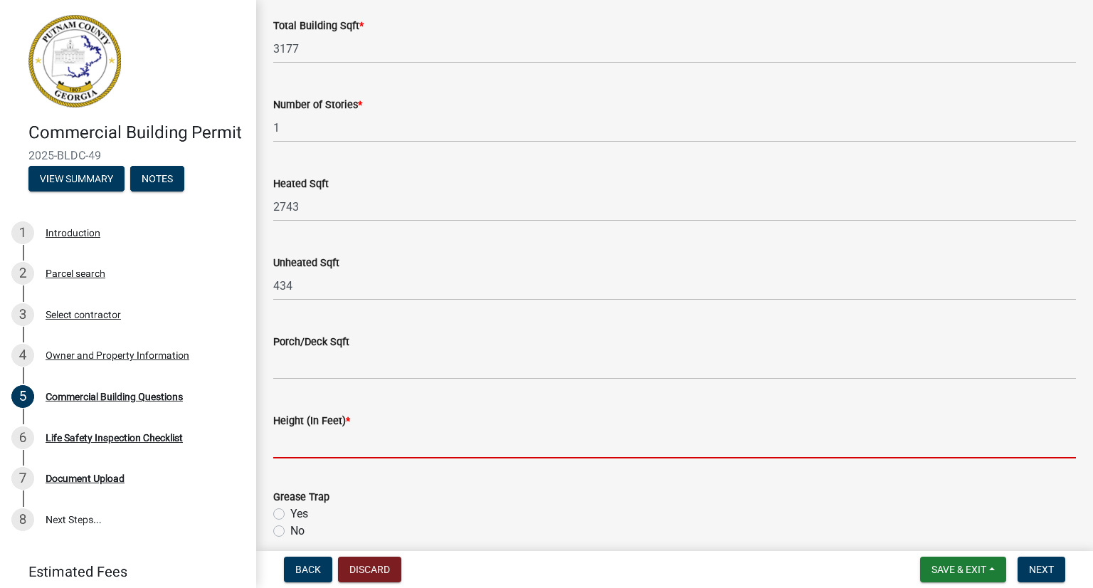
click at [328, 445] on input "text" at bounding box center [674, 443] width 803 height 29
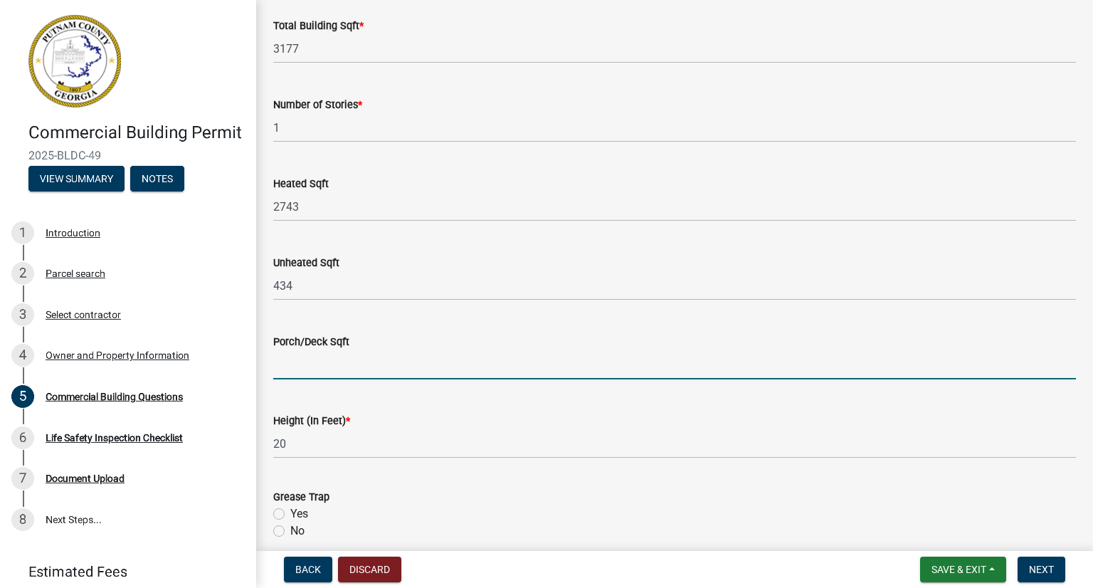
scroll to position [1068, 0]
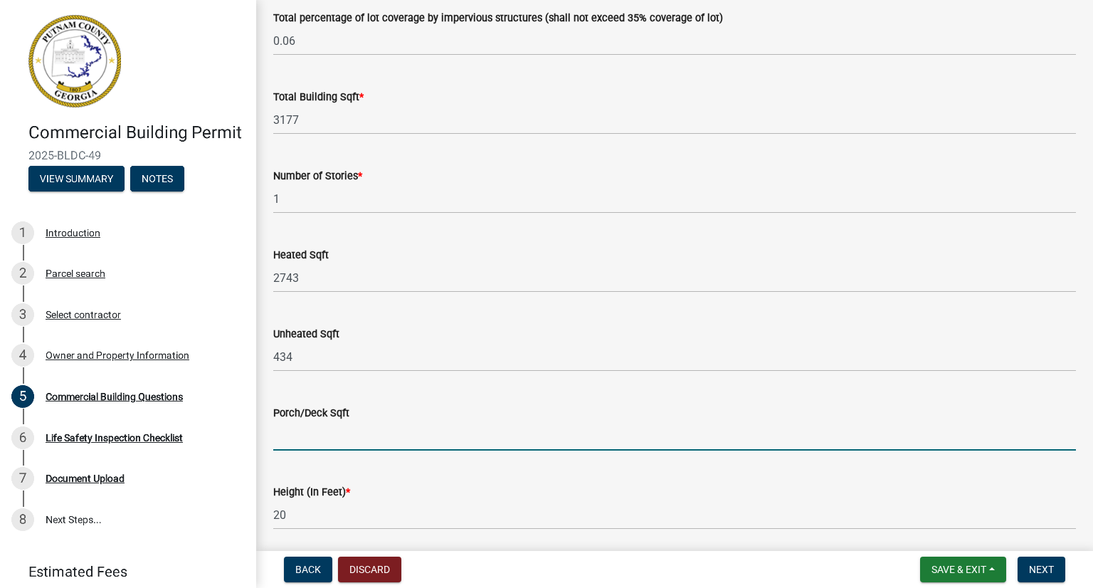
click at [322, 447] on input "text" at bounding box center [674, 435] width 803 height 29
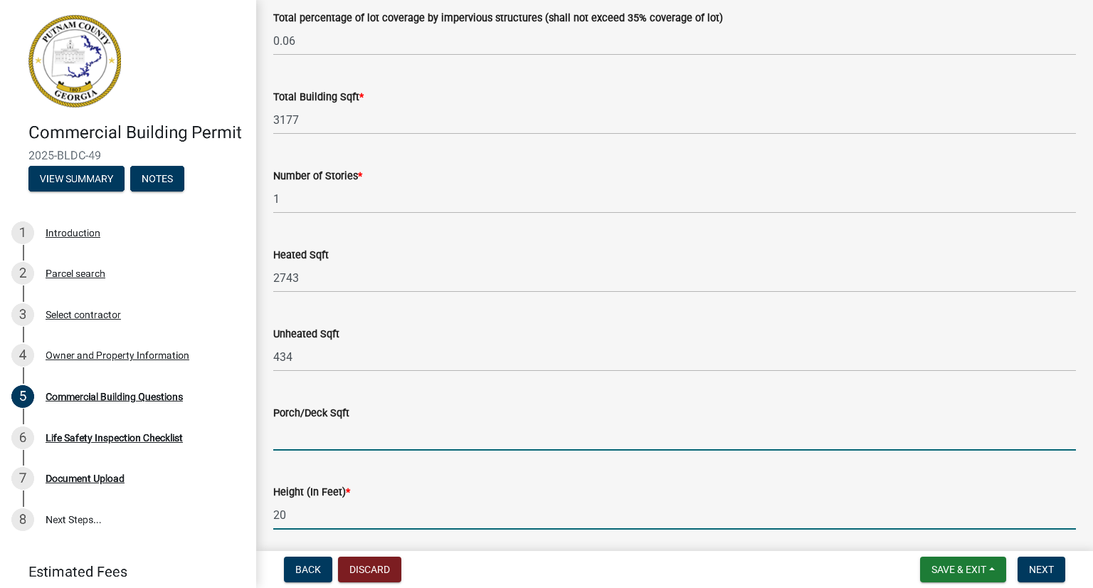
click at [315, 515] on input "20" at bounding box center [674, 514] width 803 height 29
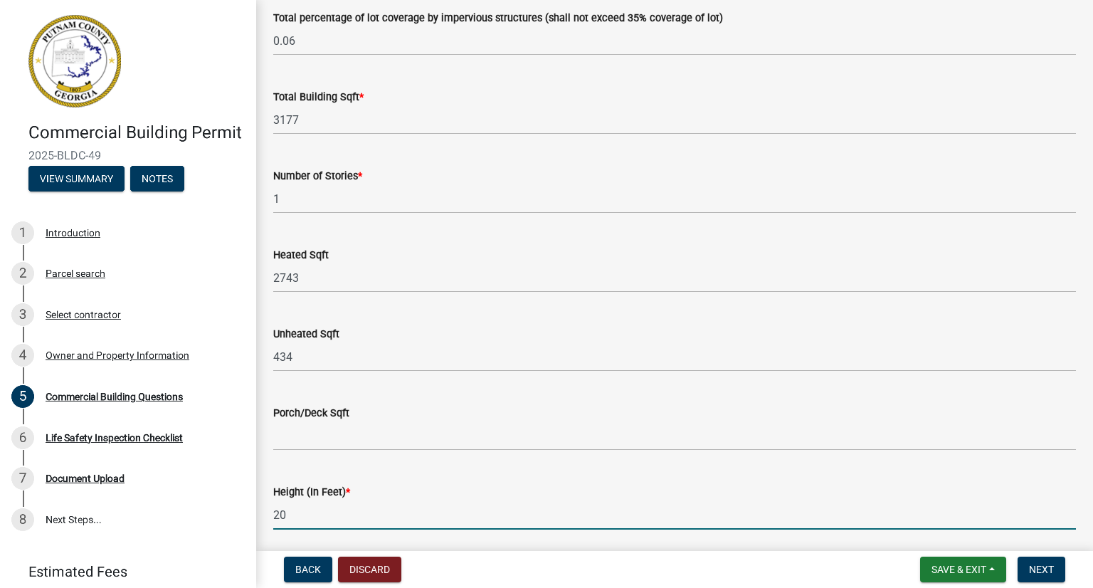
drag, startPoint x: 302, startPoint y: 515, endPoint x: 271, endPoint y: 510, distance: 31.0
click at [271, 510] on div "Height (In Feet) * 20" at bounding box center [675, 496] width 824 height 66
type input "23.5"
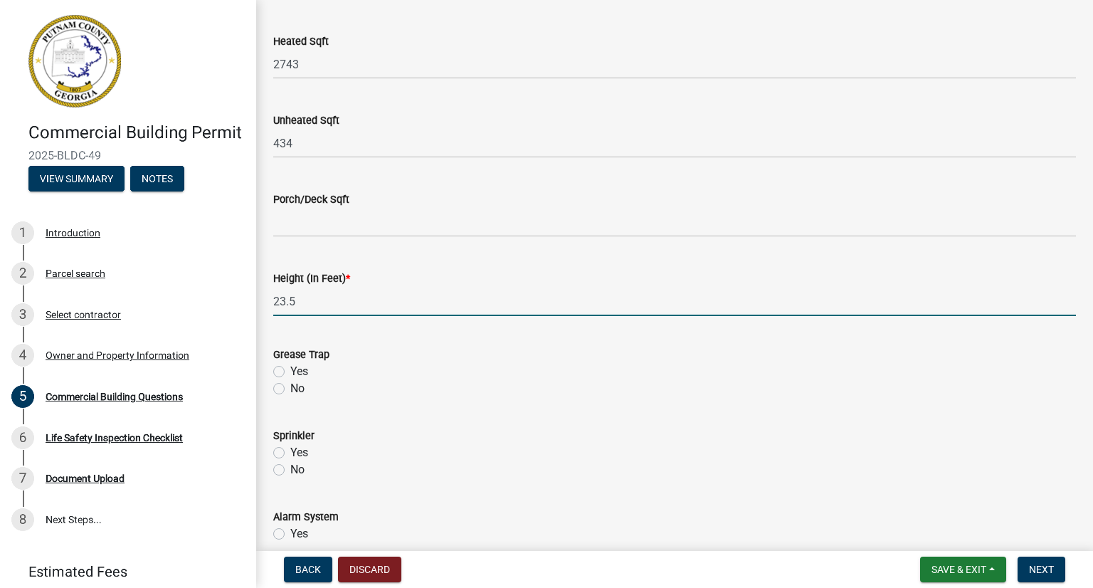
scroll to position [1352, 0]
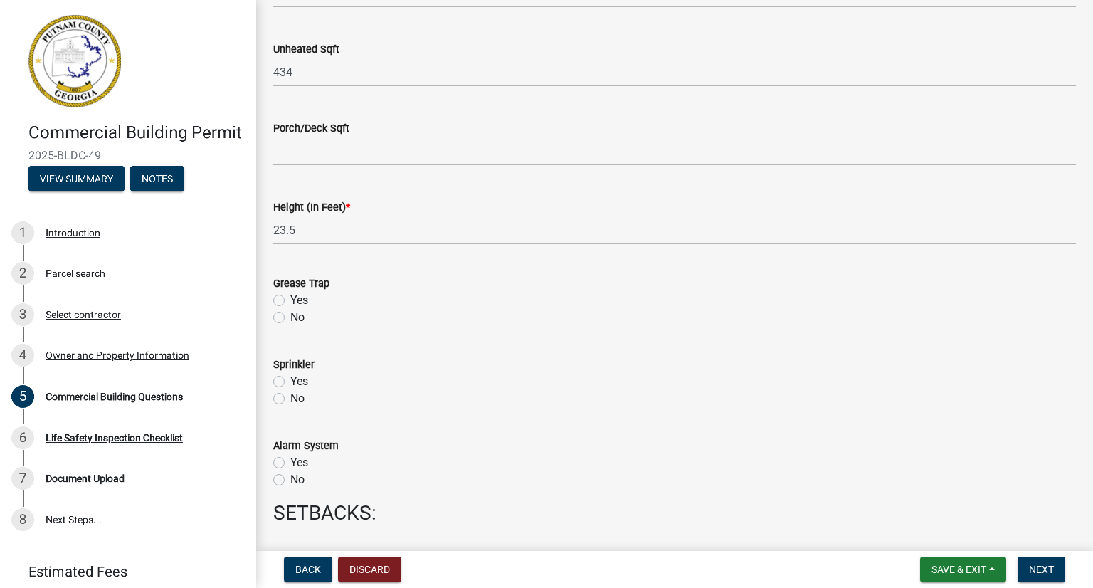
click at [290, 303] on label "Yes" at bounding box center [299, 300] width 18 height 17
click at [290, 301] on input "Yes" at bounding box center [294, 296] width 9 height 9
radio input "true"
click at [290, 398] on label "No" at bounding box center [297, 398] width 14 height 17
click at [290, 398] on input "No" at bounding box center [294, 394] width 9 height 9
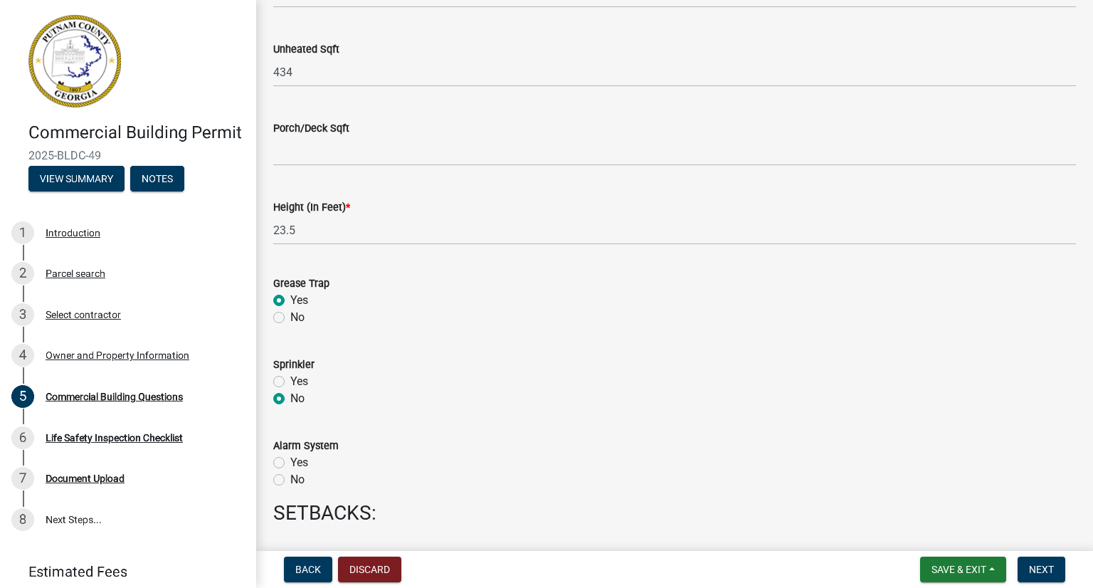
radio input "true"
click at [290, 480] on label "No" at bounding box center [297, 479] width 14 height 17
click at [290, 480] on input "No" at bounding box center [294, 475] width 9 height 9
radio input "true"
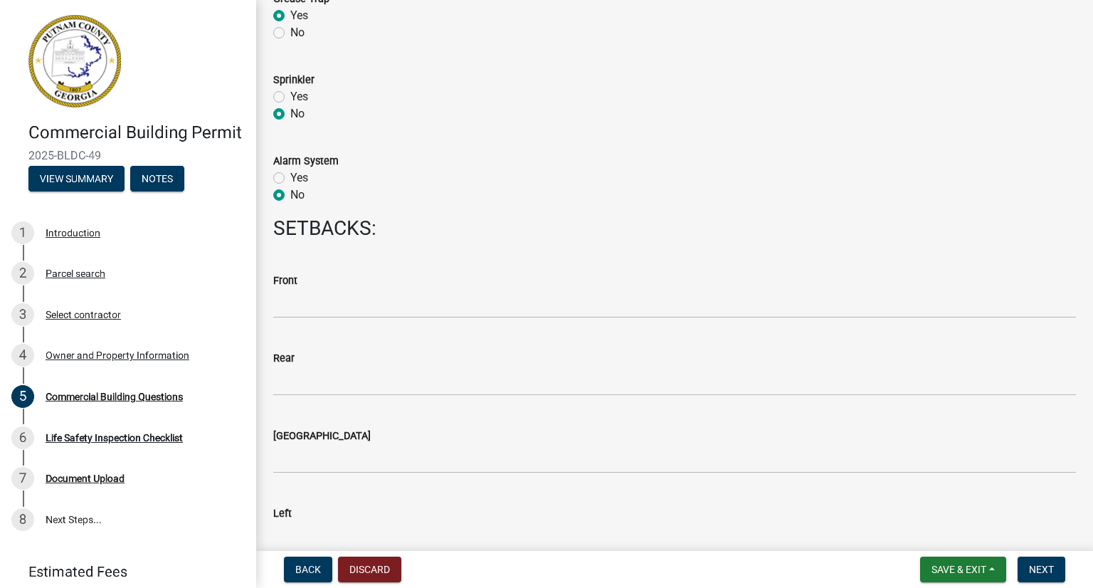
scroll to position [1708, 0]
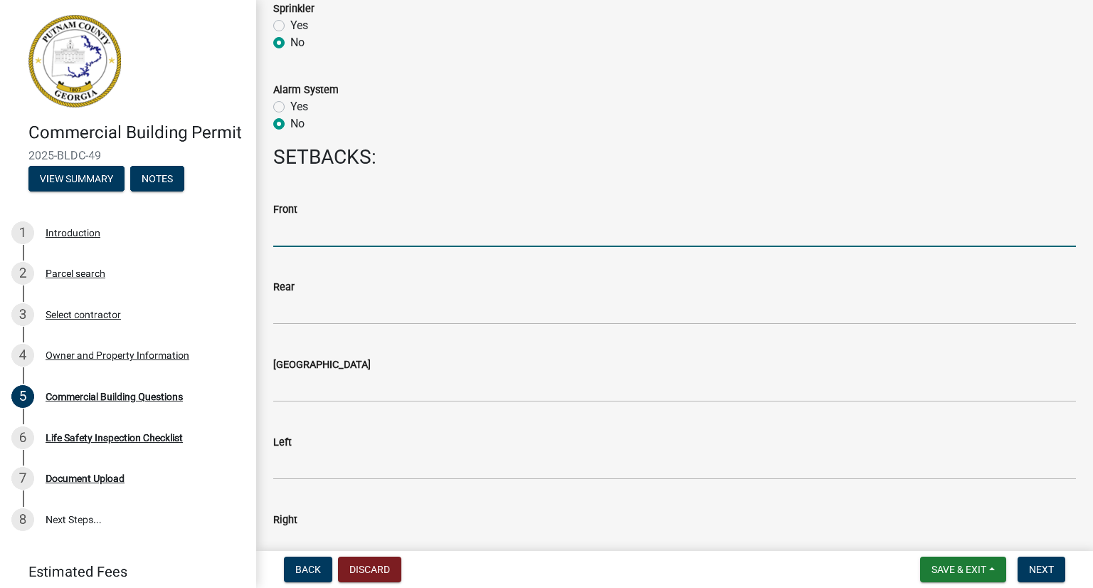
click at [302, 240] on input "Front" at bounding box center [674, 232] width 803 height 29
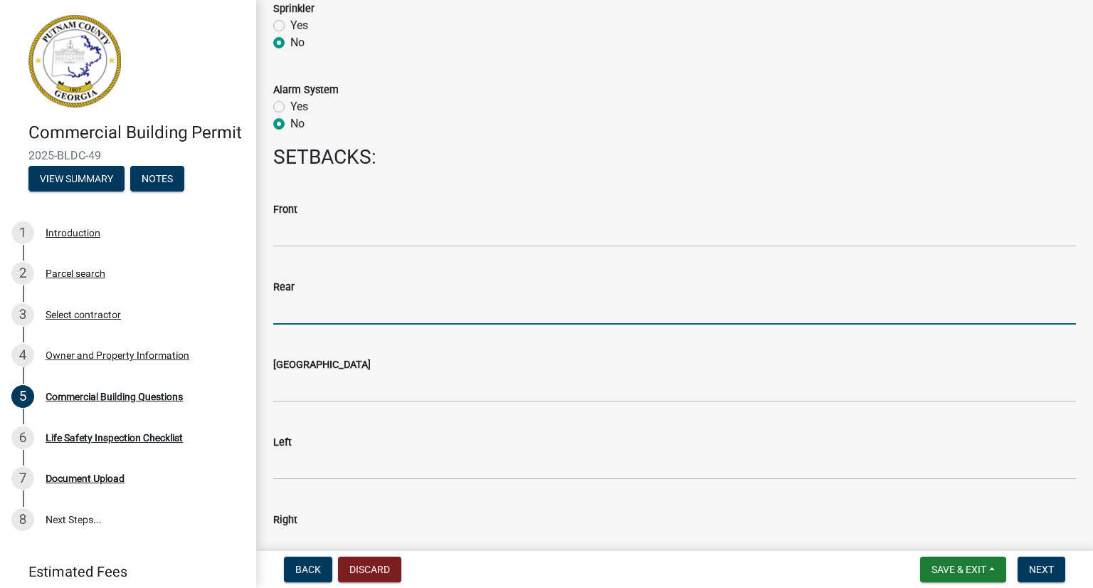
click at [332, 303] on input "Rear" at bounding box center [674, 309] width 803 height 29
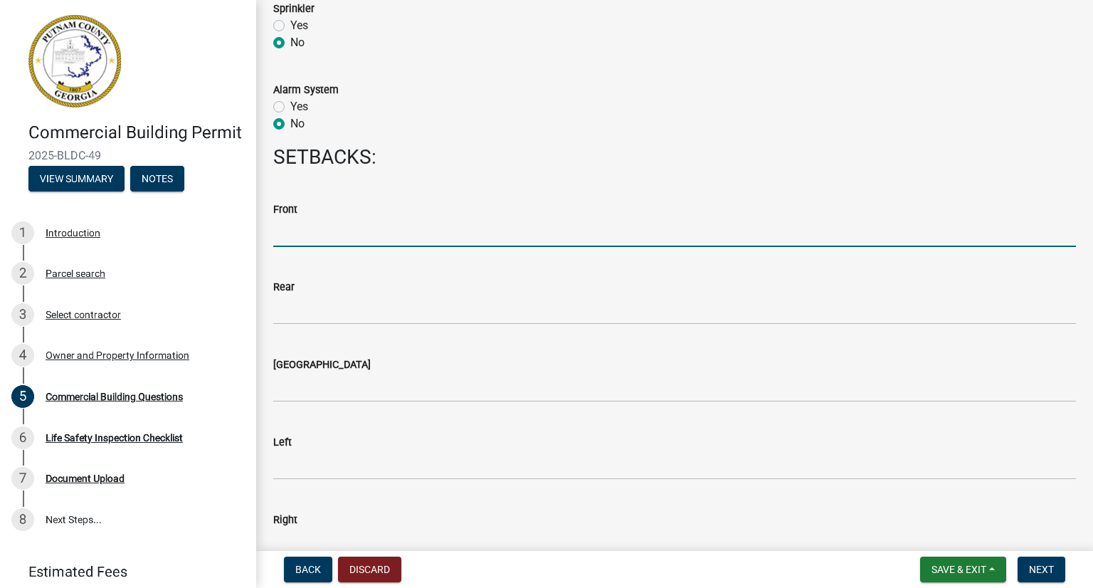
click at [308, 231] on input "Front" at bounding box center [674, 232] width 803 height 29
click at [304, 241] on input "Front" at bounding box center [674, 232] width 803 height 29
type input "91.17"
click at [325, 313] on input "Rear" at bounding box center [674, 309] width 803 height 29
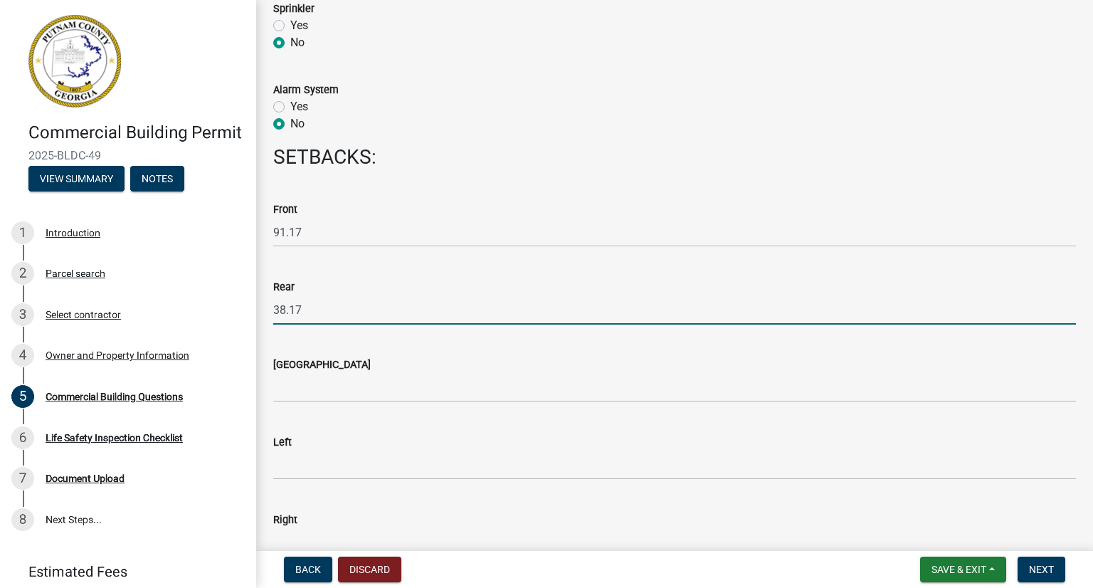
type input "38.17"
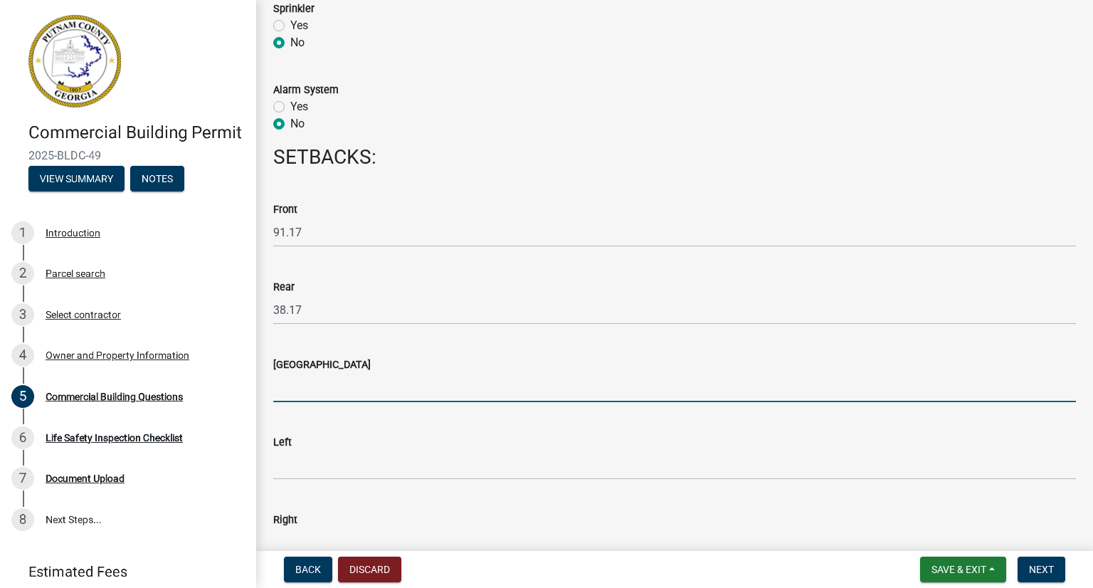
click at [300, 383] on input "[GEOGRAPHIC_DATA]" at bounding box center [674, 387] width 803 height 29
type input "N/A"
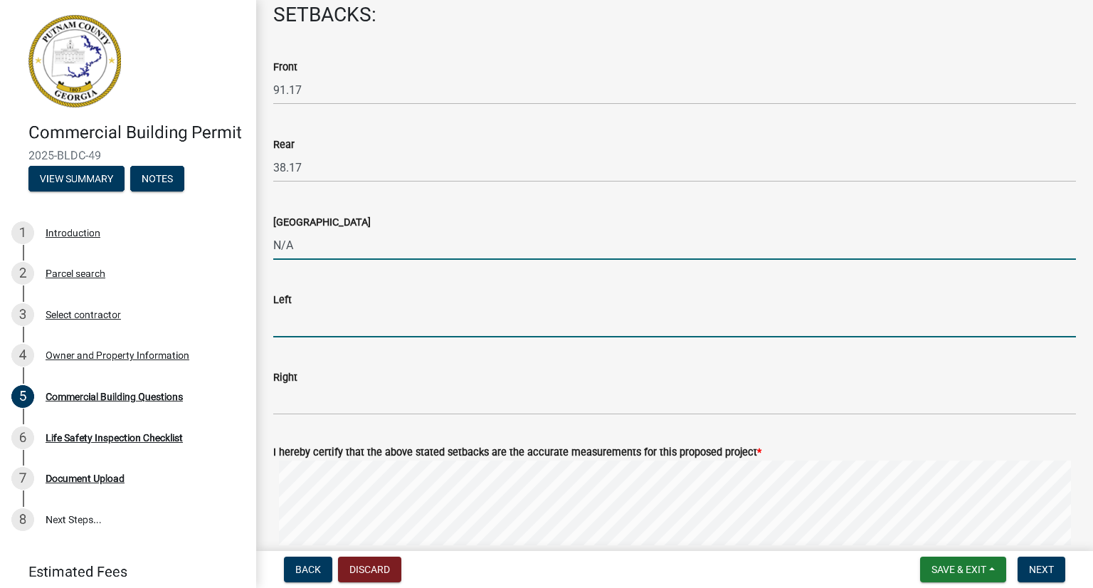
click at [306, 323] on input "Left" at bounding box center [674, 322] width 803 height 29
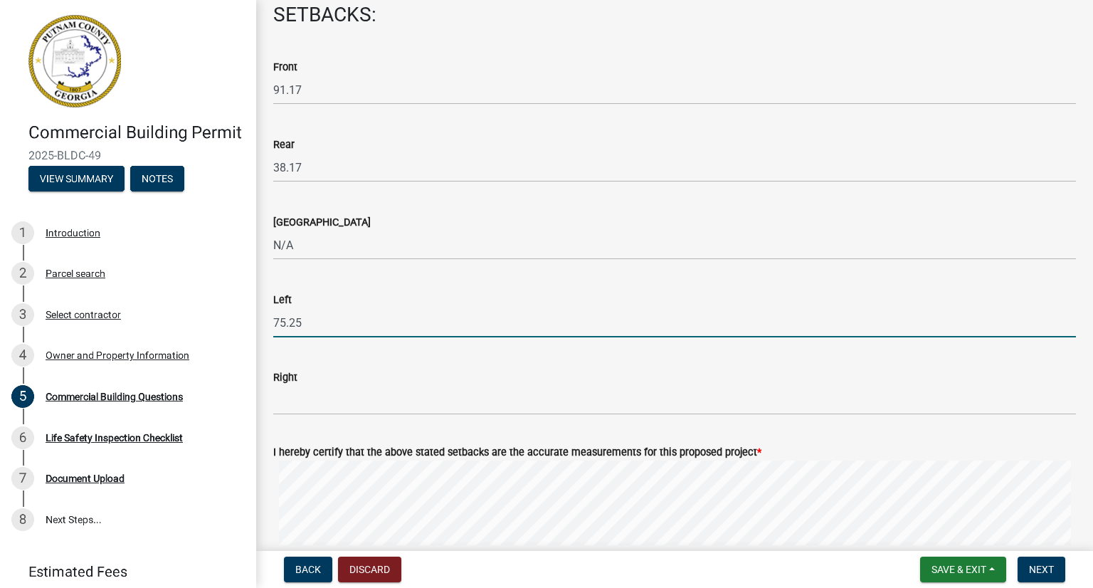
type input "75.25"
click at [290, 389] on input "Right" at bounding box center [674, 400] width 803 height 29
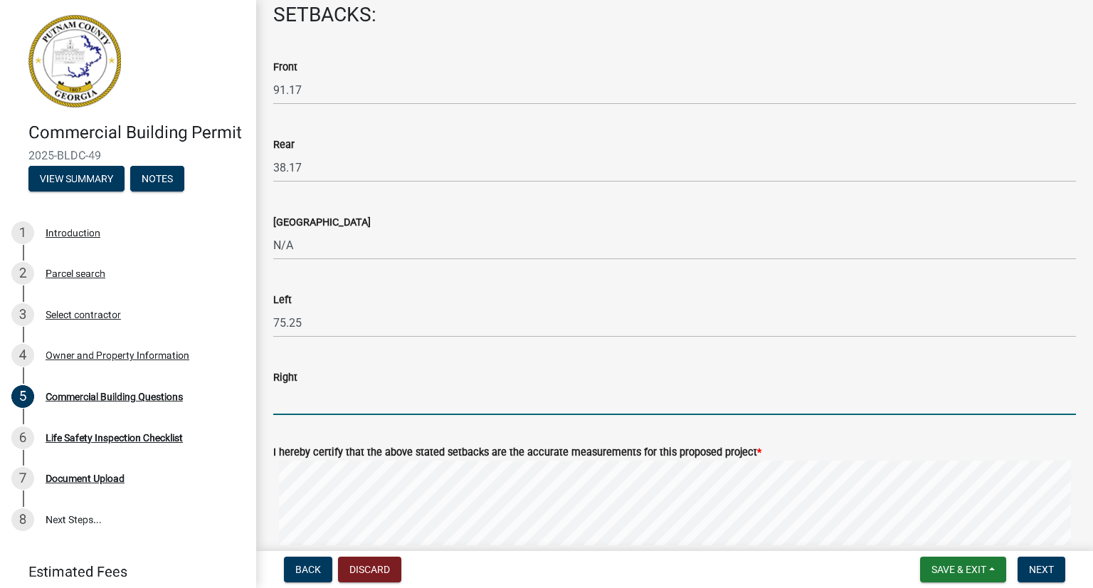
type input "142 feet"
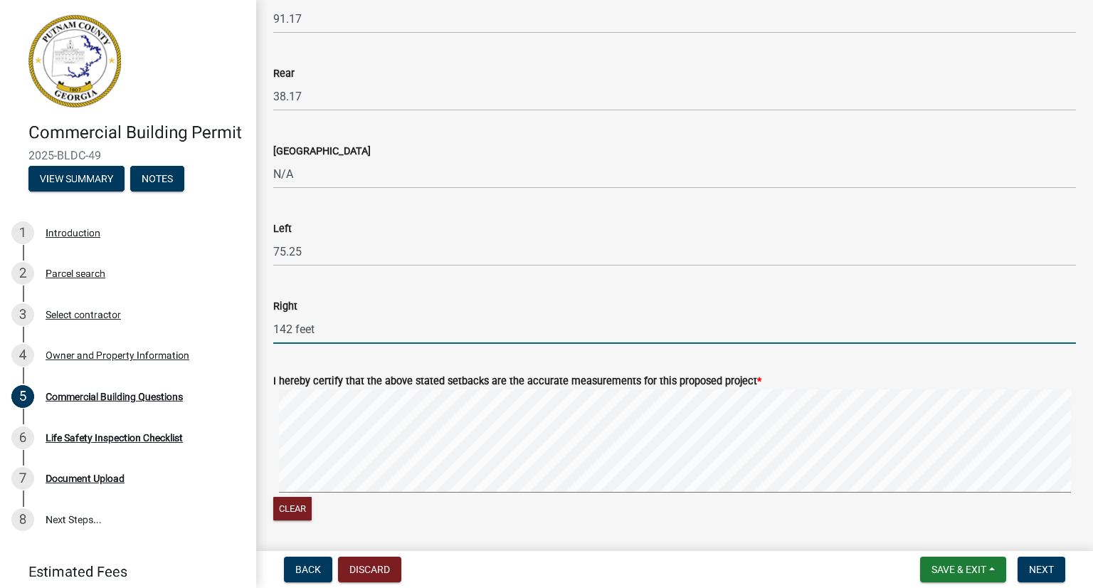
scroll to position [1993, 0]
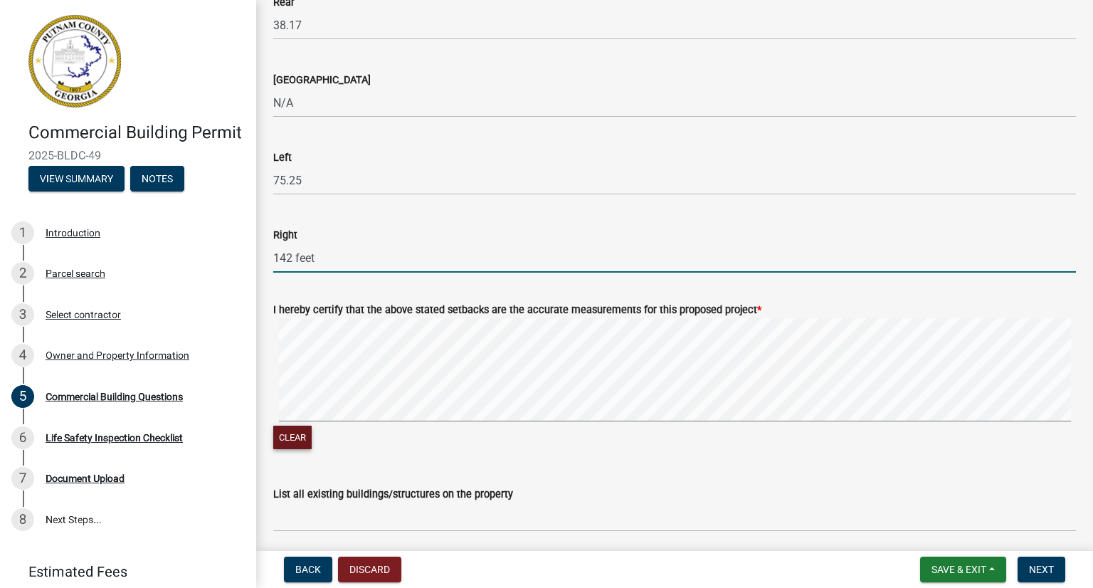
click at [300, 441] on button "Clear" at bounding box center [292, 437] width 38 height 23
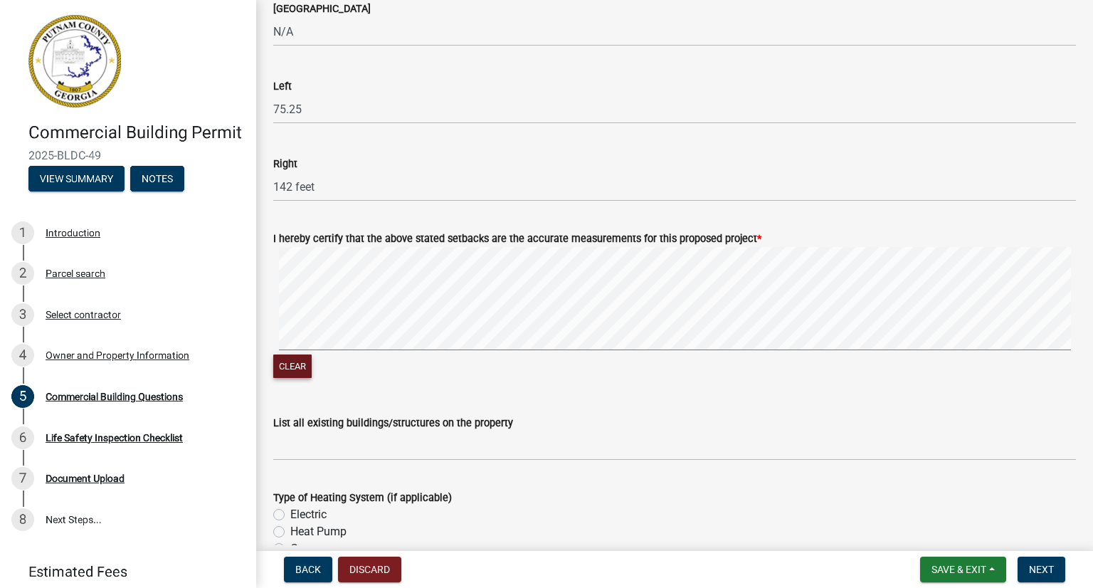
scroll to position [2135, 0]
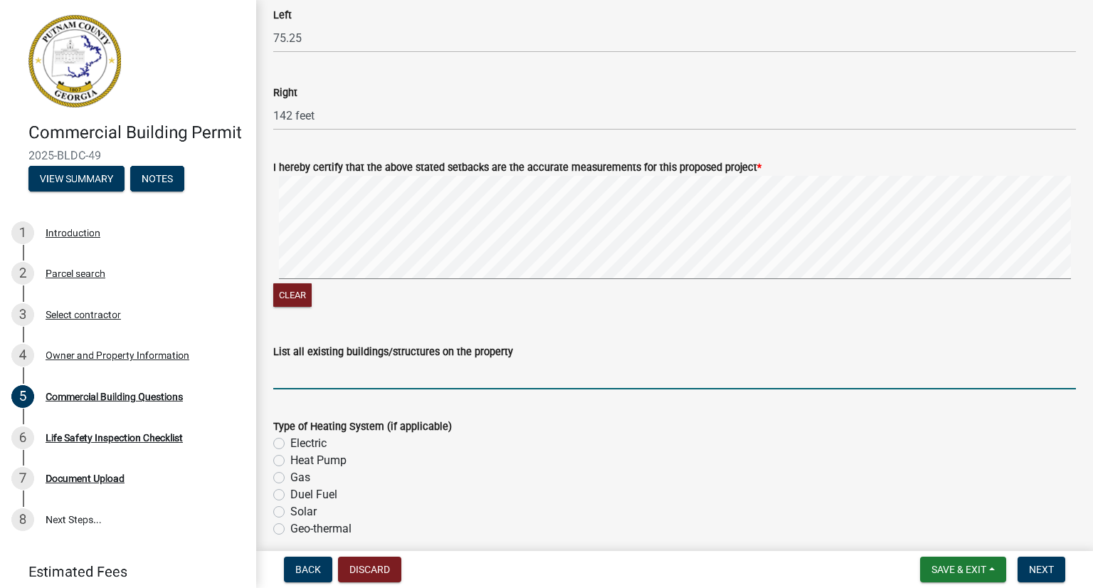
click at [424, 382] on input "List all existing buildings/structures on the property" at bounding box center [674, 374] width 803 height 29
type input "None"
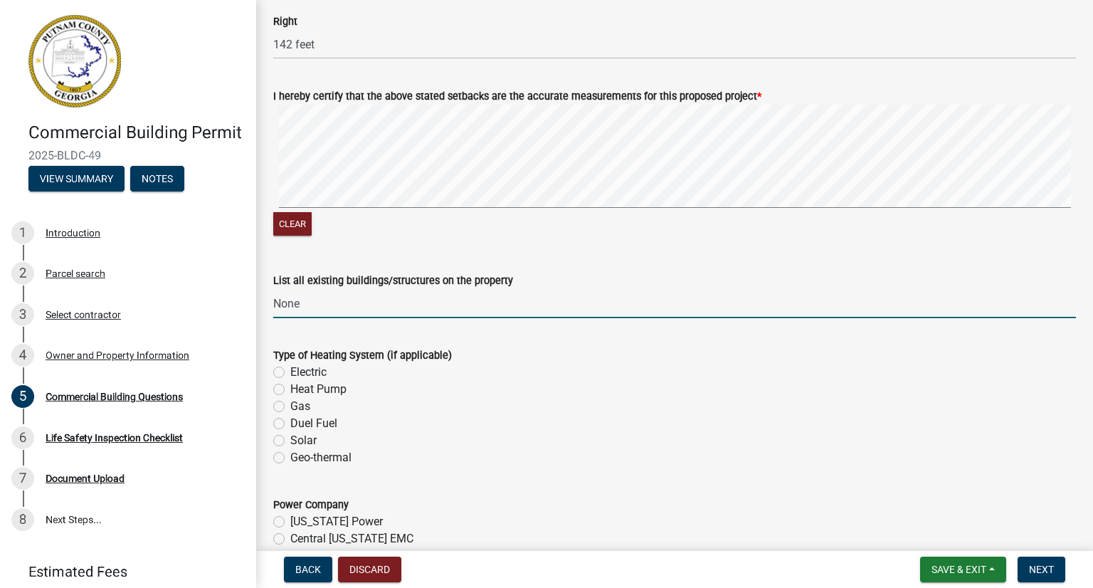
click at [290, 391] on label "Heat Pump" at bounding box center [318, 389] width 56 height 17
click at [290, 390] on input "Heat Pump" at bounding box center [294, 385] width 9 height 9
radio input "true"
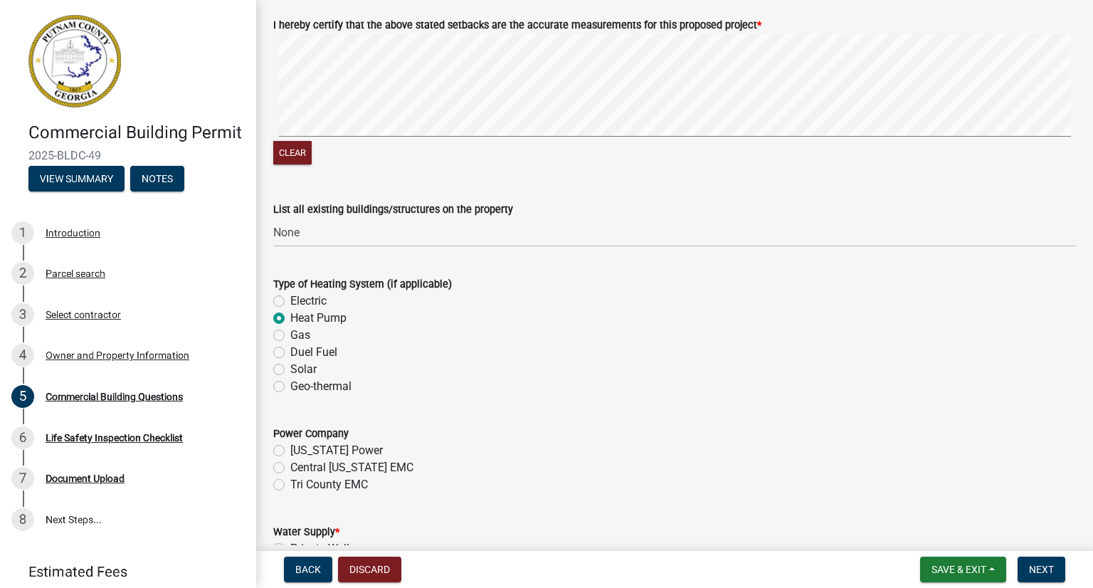
scroll to position [2349, 0]
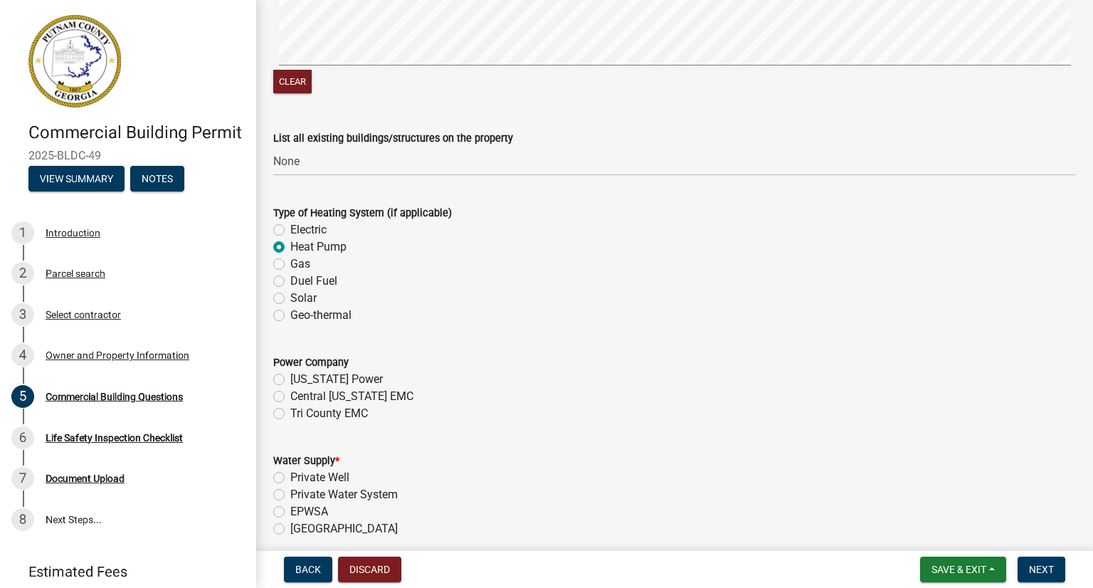
click at [290, 412] on label "Tri County EMC" at bounding box center [329, 413] width 78 height 17
click at [290, 412] on input "Tri County EMC" at bounding box center [294, 409] width 9 height 9
radio input "true"
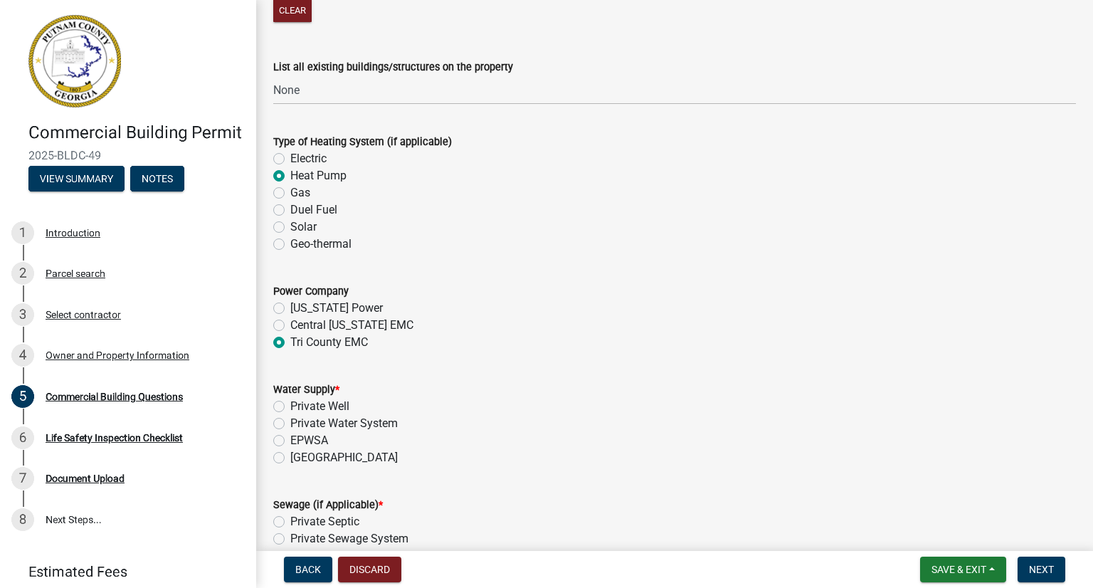
click at [290, 458] on label "[GEOGRAPHIC_DATA]" at bounding box center [343, 457] width 107 height 17
click at [290, 458] on input "[GEOGRAPHIC_DATA]" at bounding box center [294, 453] width 9 height 9
radio input "true"
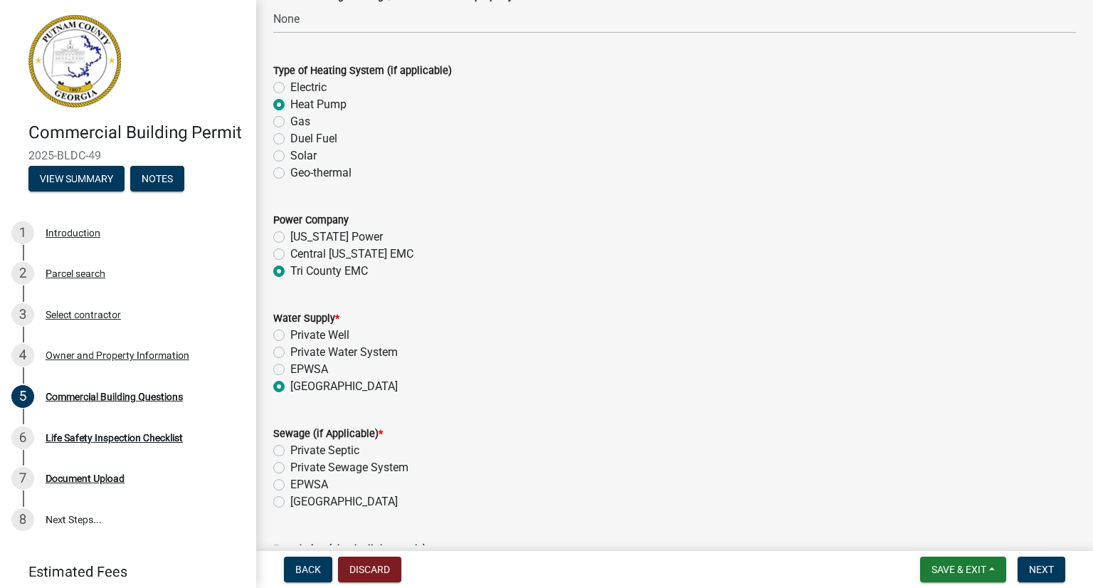
click at [290, 502] on label "[GEOGRAPHIC_DATA]" at bounding box center [343, 501] width 107 height 17
click at [290, 502] on input "[GEOGRAPHIC_DATA]" at bounding box center [294, 497] width 9 height 9
radio input "true"
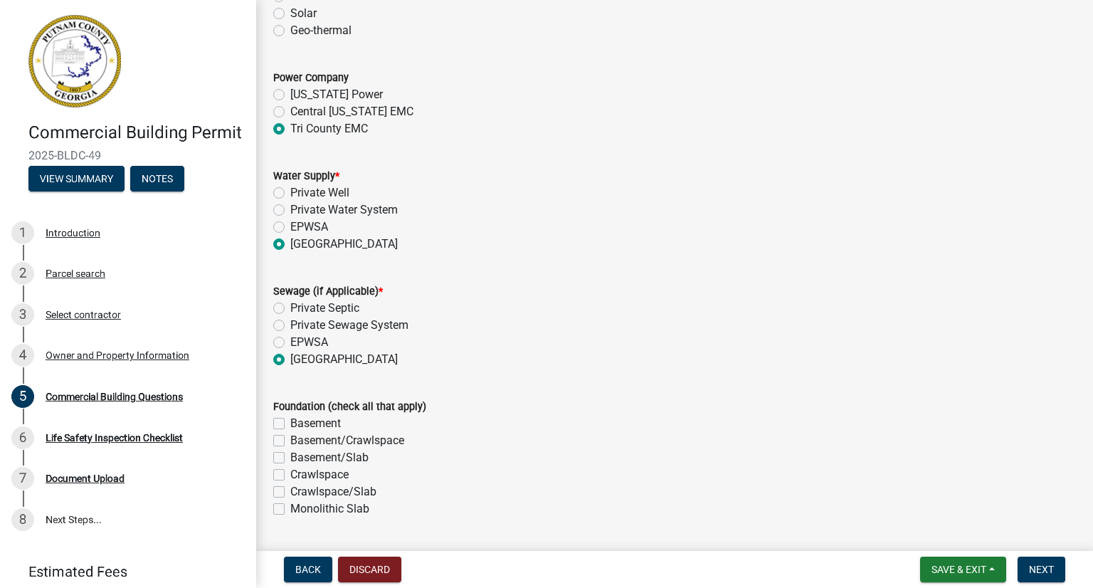
scroll to position [2705, 0]
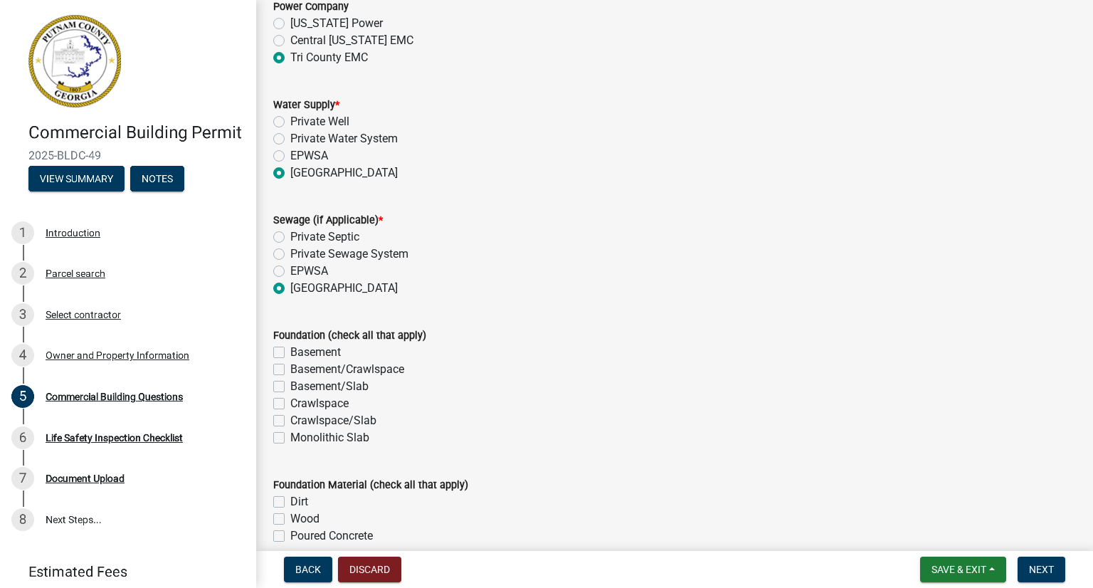
click at [290, 440] on label "Monolithic Slab" at bounding box center [329, 437] width 79 height 17
click at [290, 438] on input "Monolithic Slab" at bounding box center [294, 433] width 9 height 9
checkbox input "true"
checkbox input "false"
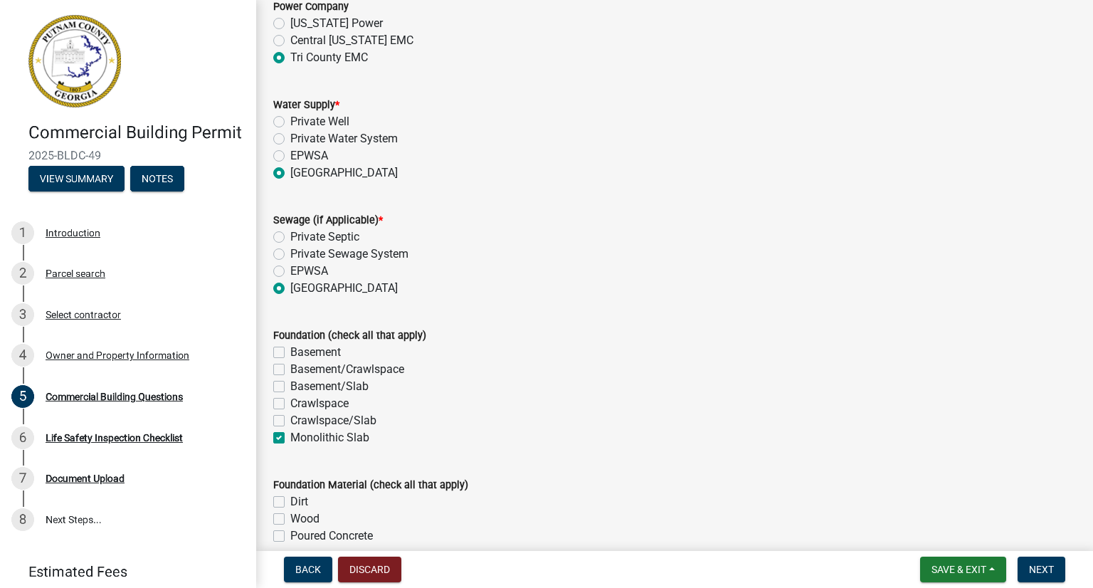
checkbox input "false"
checkbox input "true"
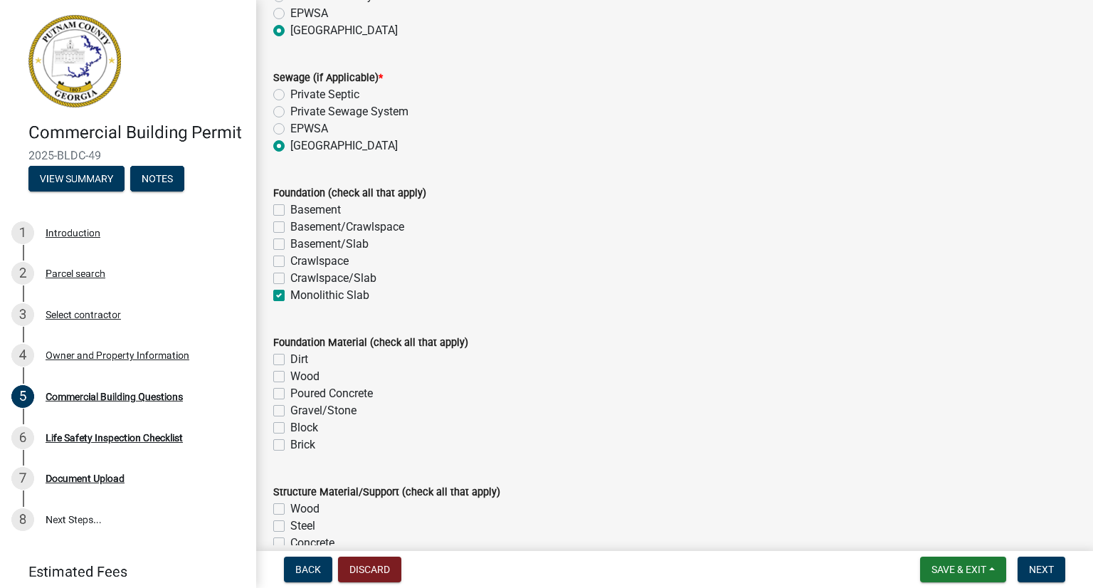
click at [290, 391] on label "Poured Concrete" at bounding box center [331, 393] width 83 height 17
click at [290, 391] on input "Poured Concrete" at bounding box center [294, 389] width 9 height 9
checkbox input "true"
checkbox input "false"
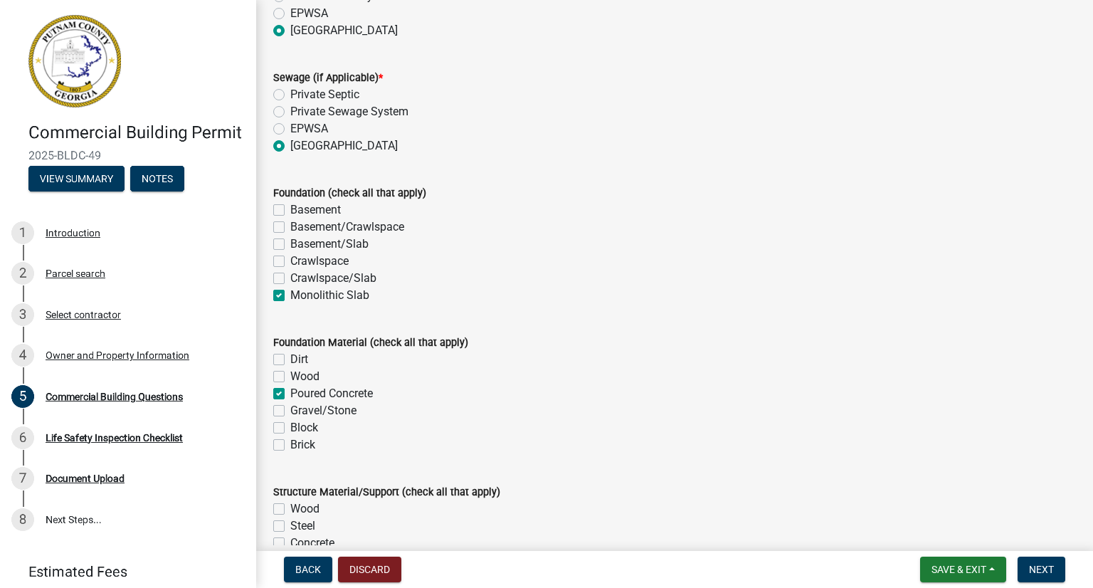
checkbox input "true"
checkbox input "false"
click at [290, 411] on label "Gravel/Stone" at bounding box center [323, 410] width 66 height 17
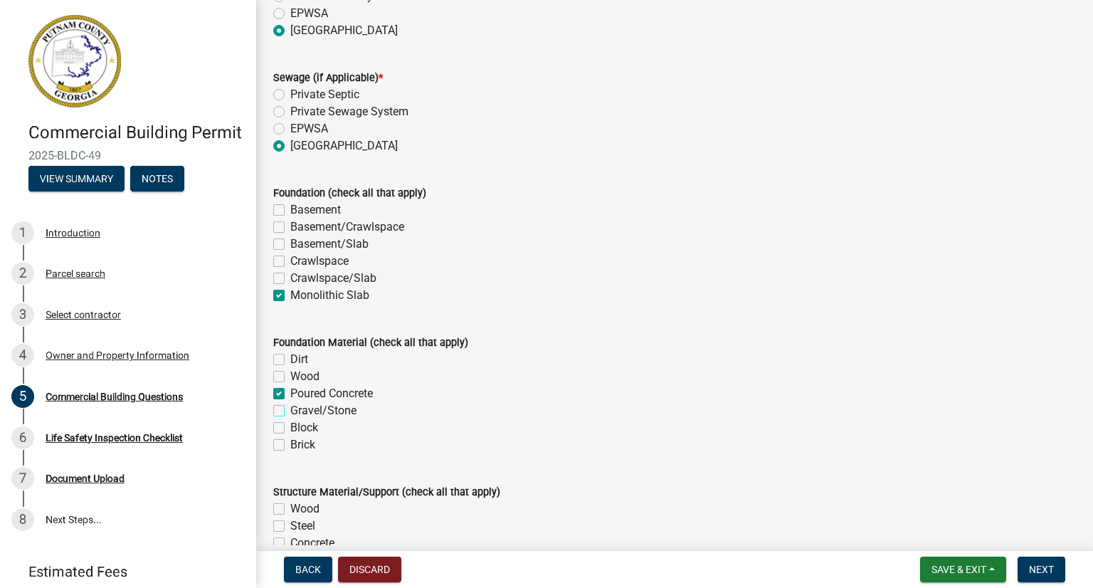
click at [290, 411] on input "Gravel/Stone" at bounding box center [294, 406] width 9 height 9
checkbox input "true"
checkbox input "false"
checkbox input "true"
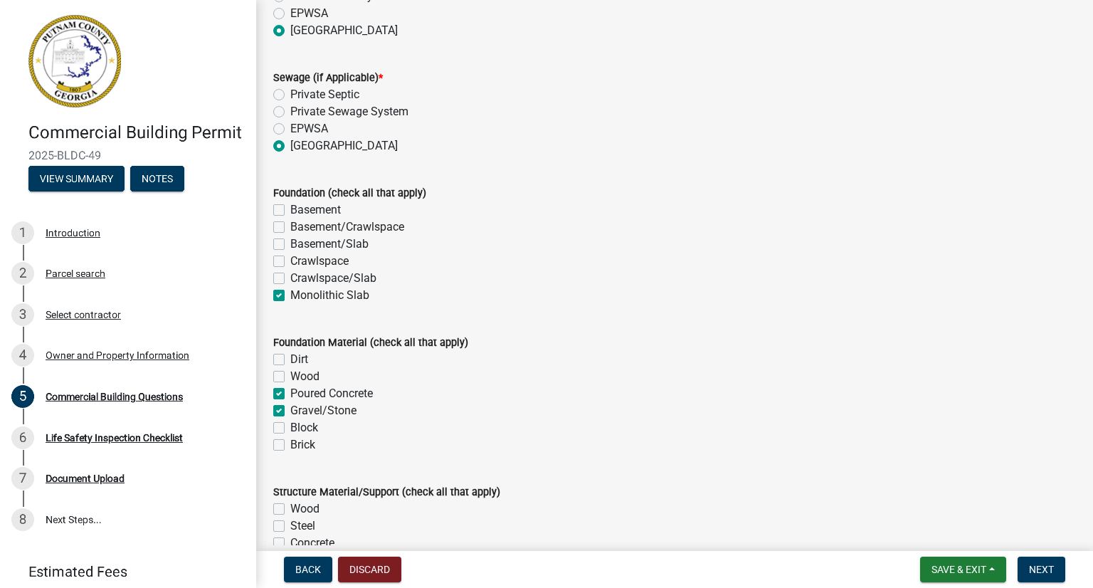
checkbox input "true"
checkbox input "false"
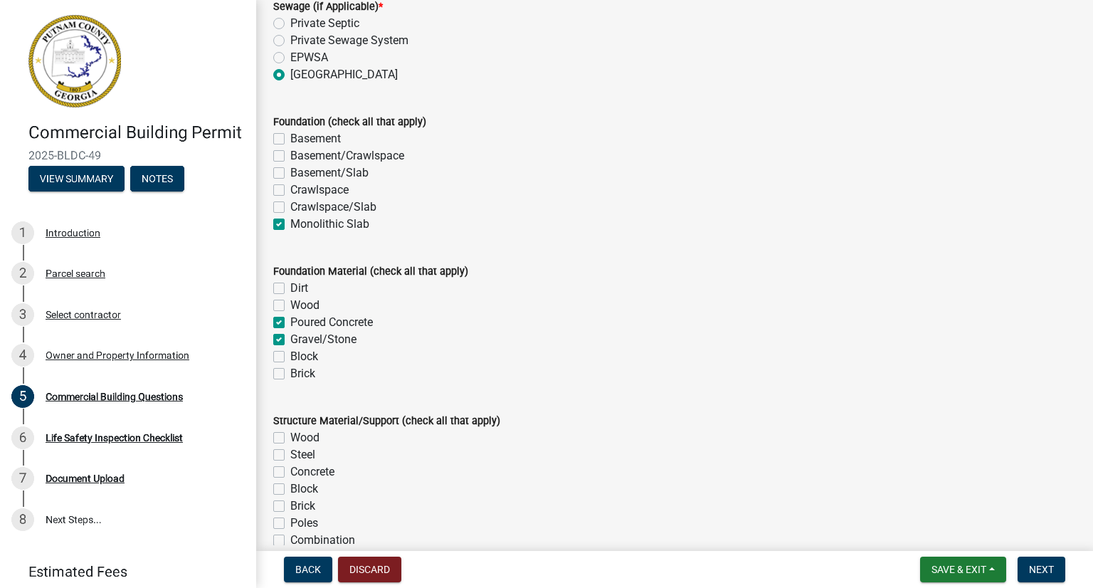
click at [290, 287] on label "Dirt" at bounding box center [299, 288] width 18 height 17
click at [290, 287] on input "Dirt" at bounding box center [294, 284] width 9 height 9
checkbox input "true"
checkbox input "false"
checkbox input "true"
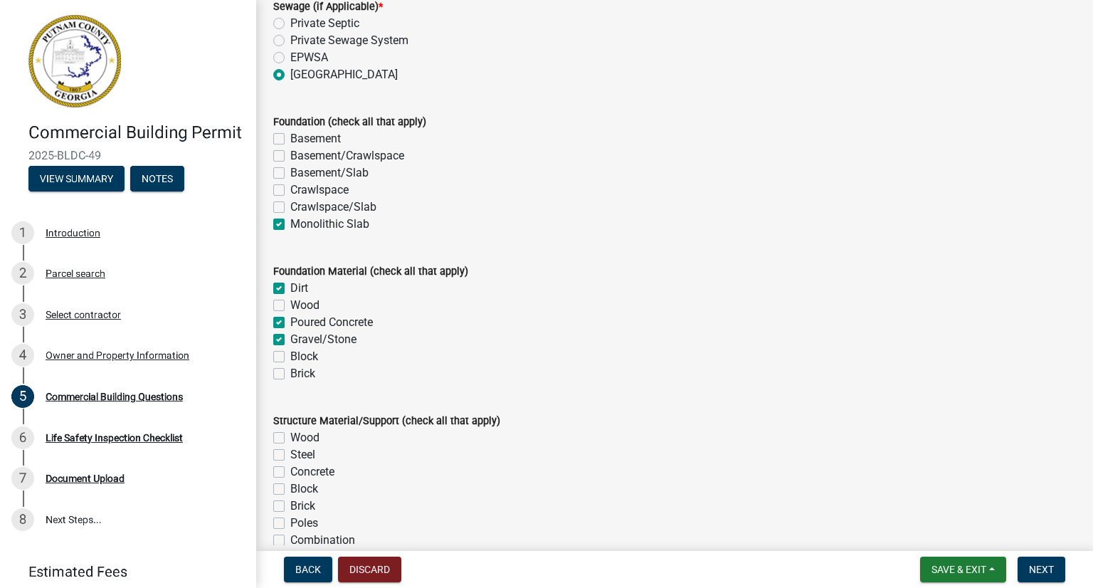
checkbox input "true"
checkbox input "false"
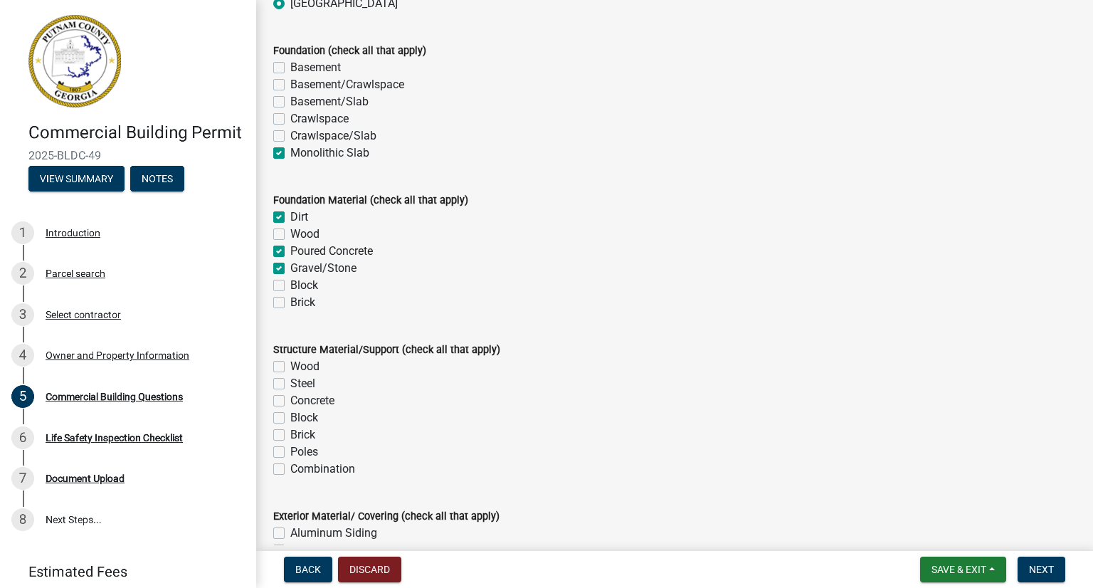
click at [290, 364] on label "Wood" at bounding box center [304, 366] width 29 height 17
click at [290, 364] on input "Wood" at bounding box center [294, 362] width 9 height 9
checkbox input "true"
checkbox input "false"
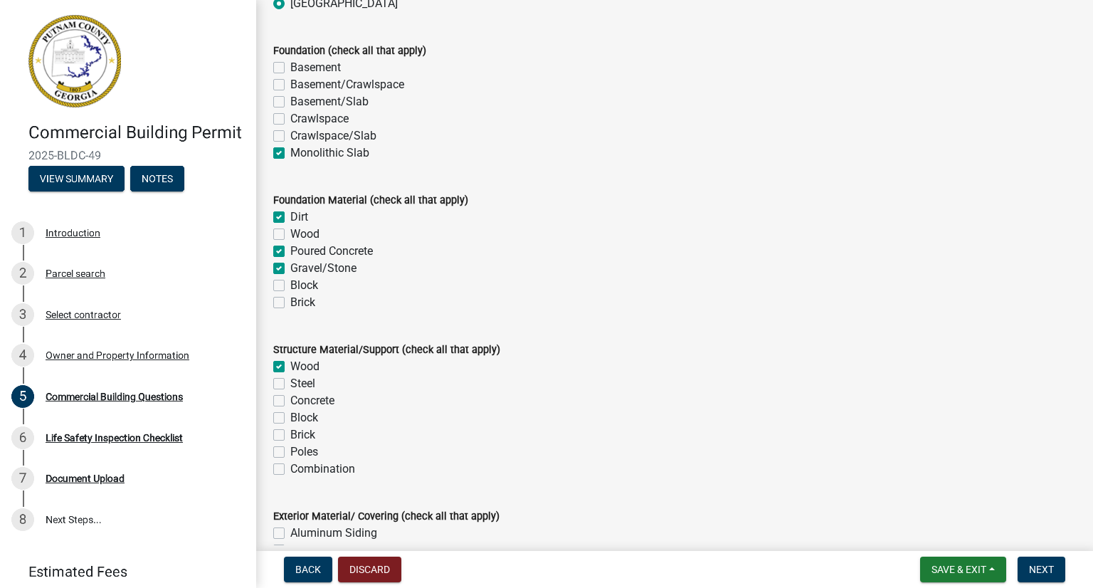
checkbox input "false"
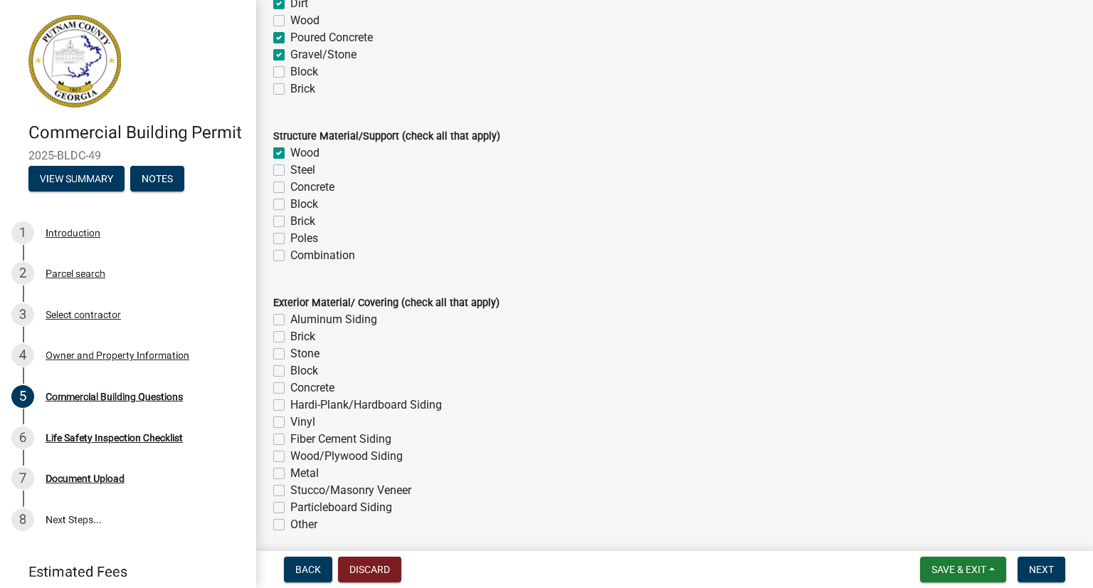
scroll to position [3274, 0]
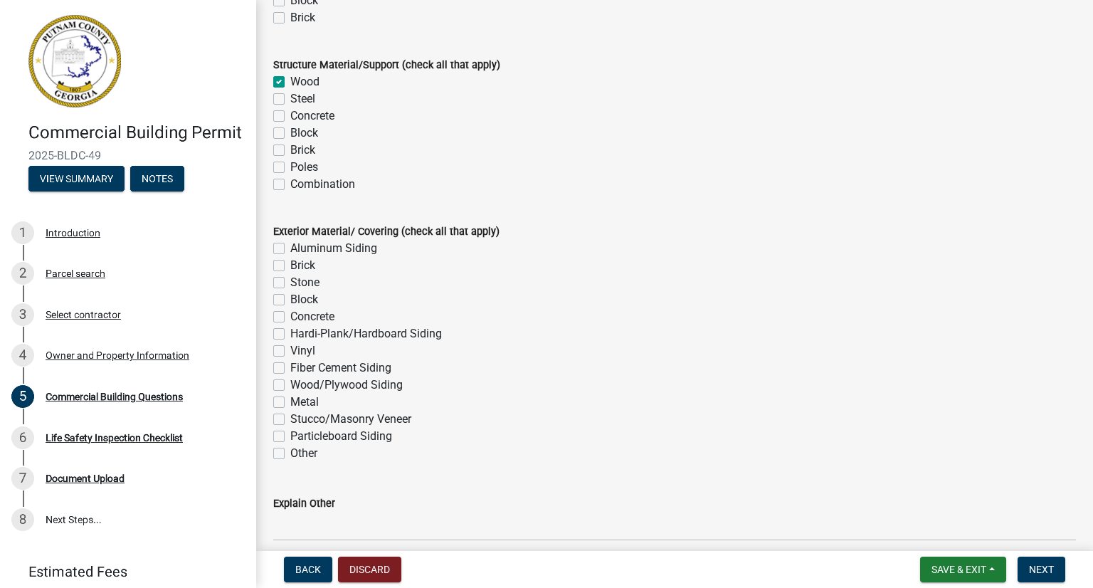
click at [290, 263] on label "Brick" at bounding box center [302, 265] width 25 height 17
click at [290, 263] on input "Brick" at bounding box center [294, 261] width 9 height 9
checkbox input "true"
checkbox input "false"
checkbox input "true"
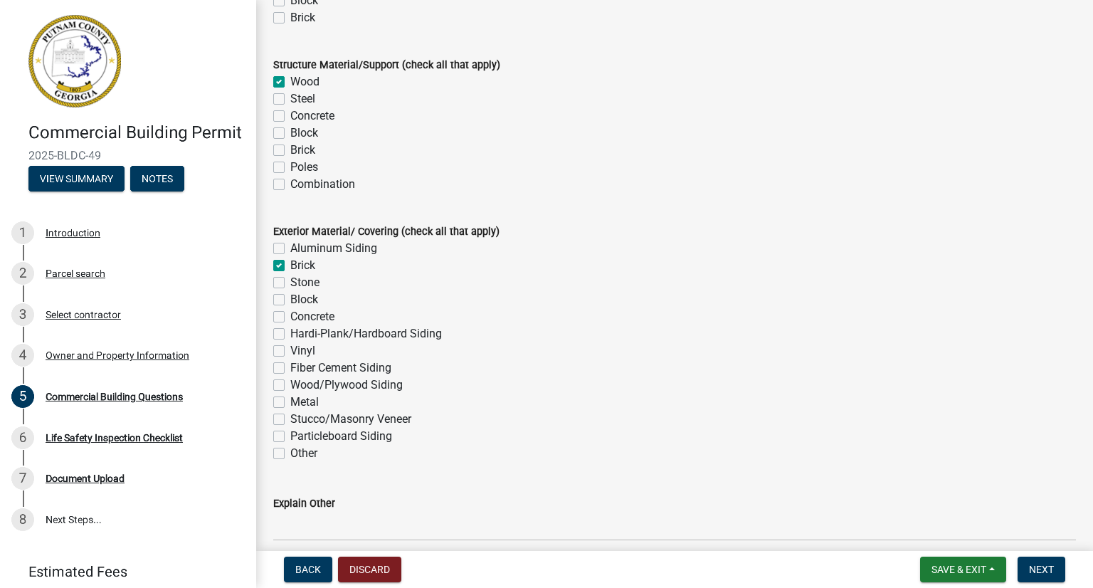
checkbox input "false"
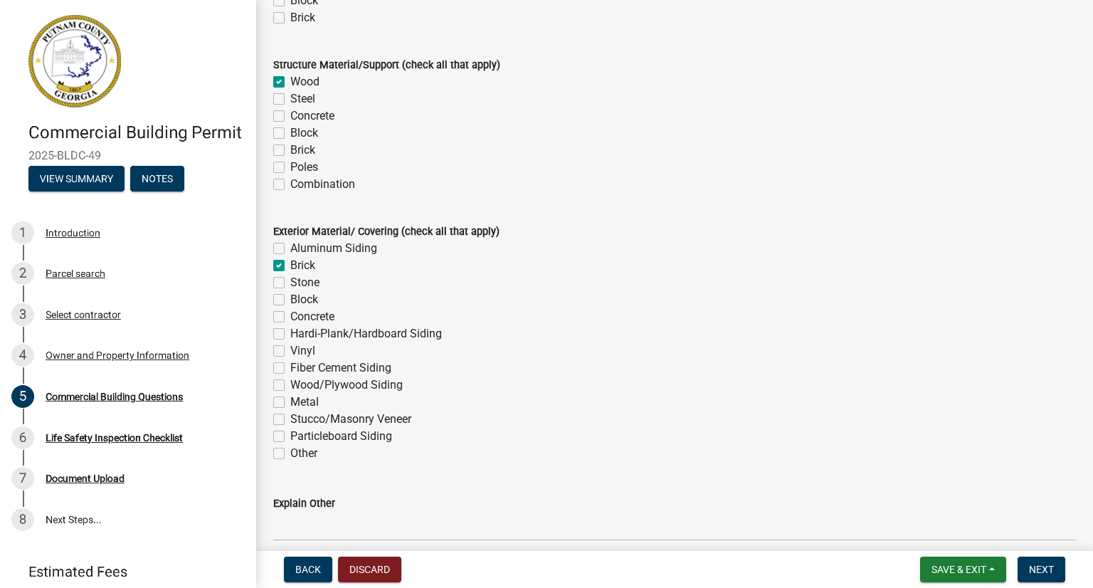
checkbox input "false"
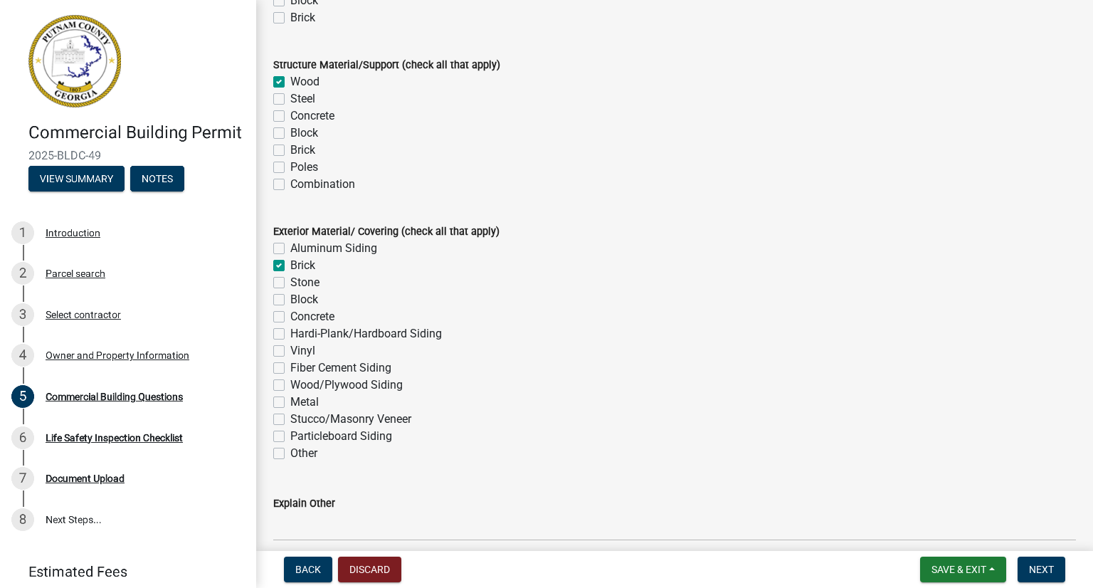
checkbox input "false"
click at [290, 364] on label "Fiber Cement Siding" at bounding box center [340, 367] width 101 height 17
click at [290, 364] on input "Fiber Cement Siding" at bounding box center [294, 363] width 9 height 9
checkbox input "true"
checkbox input "false"
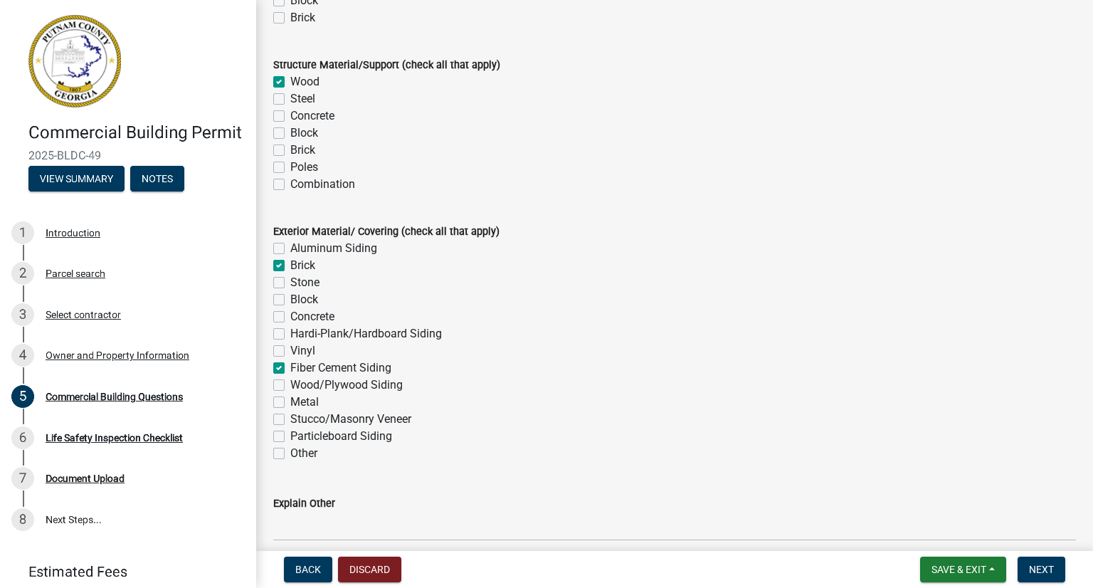
checkbox input "true"
checkbox input "false"
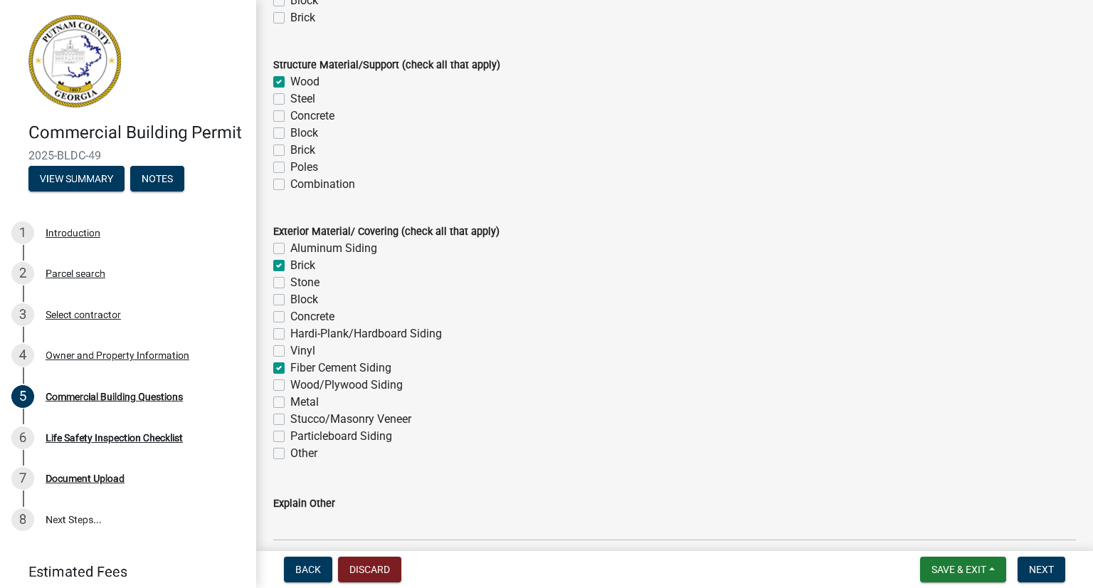
checkbox input "false"
checkbox input "true"
checkbox input "false"
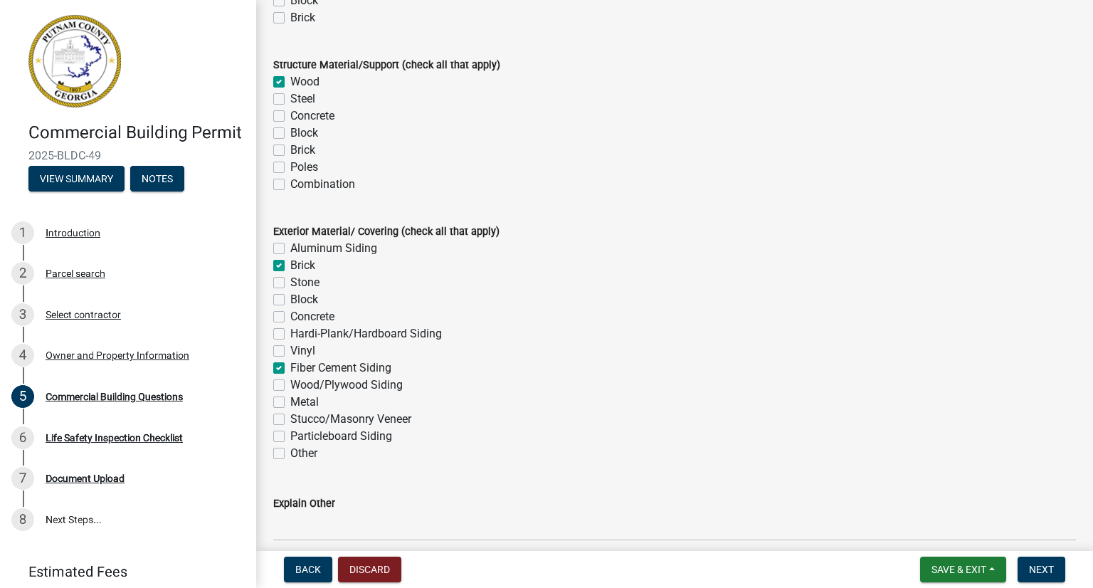
checkbox input "false"
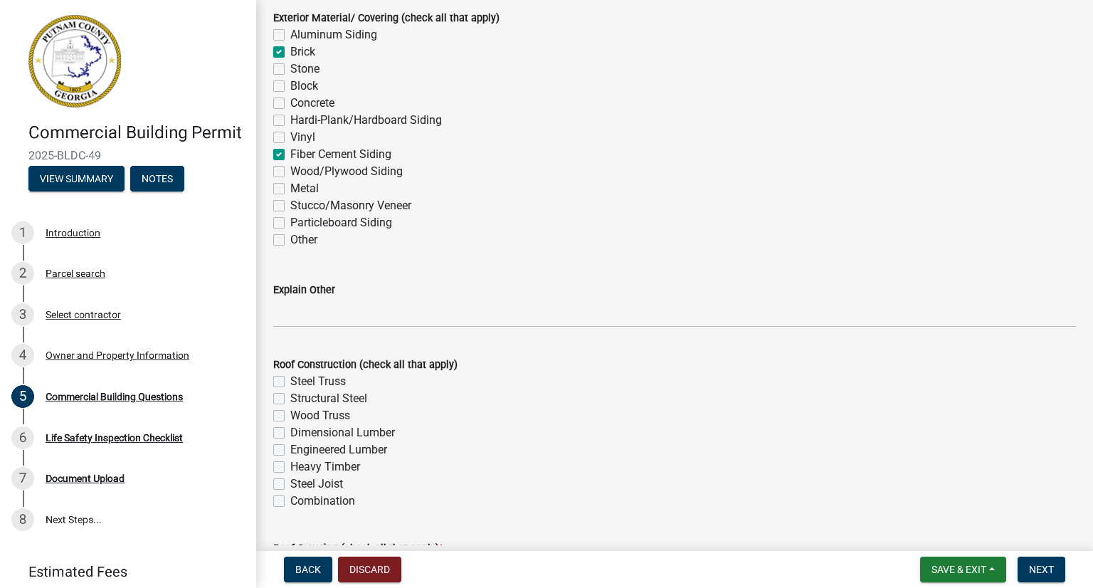
scroll to position [3559, 0]
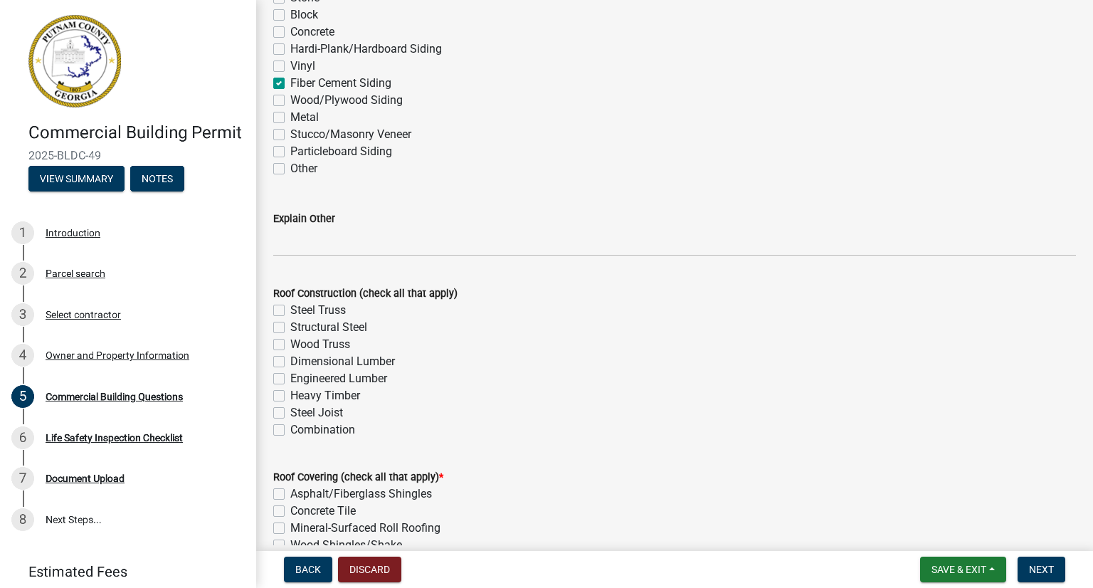
click at [290, 345] on label "Wood Truss" at bounding box center [320, 344] width 60 height 17
click at [290, 345] on input "Wood Truss" at bounding box center [294, 340] width 9 height 9
checkbox input "true"
checkbox input "false"
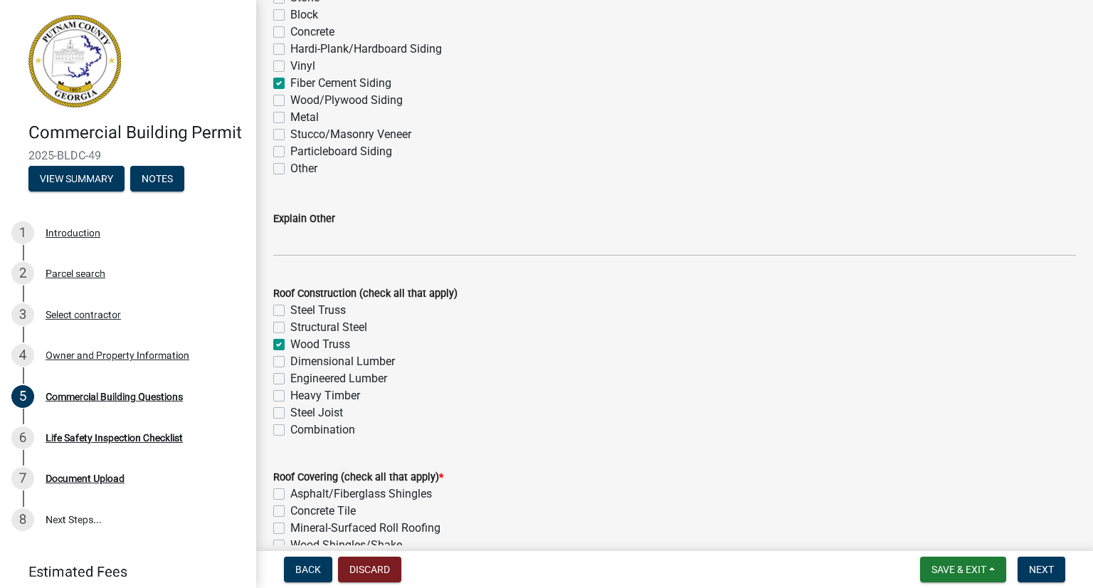
checkbox input "true"
checkbox input "false"
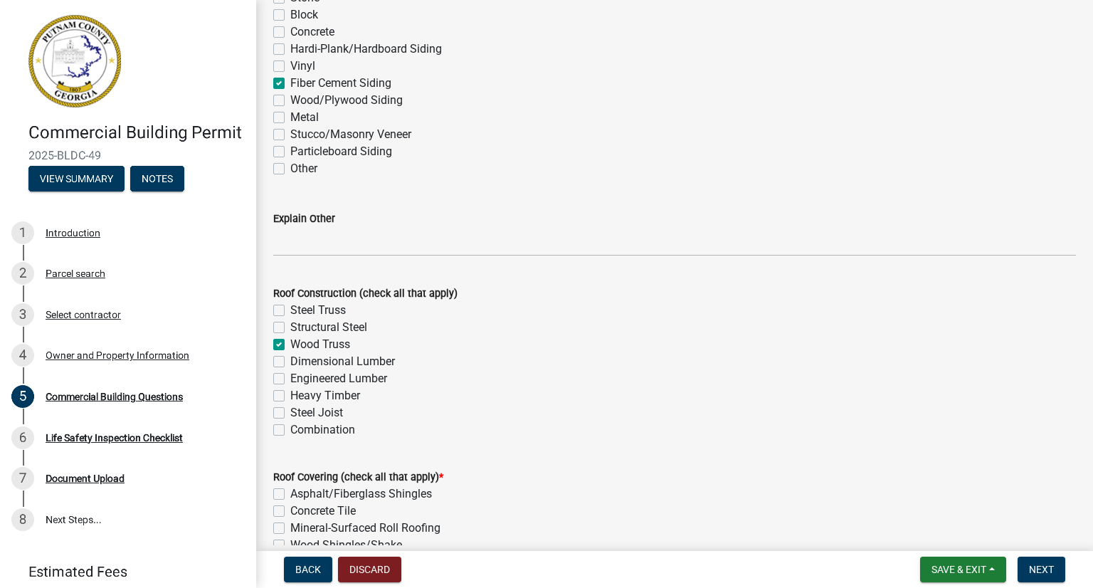
checkbox input "false"
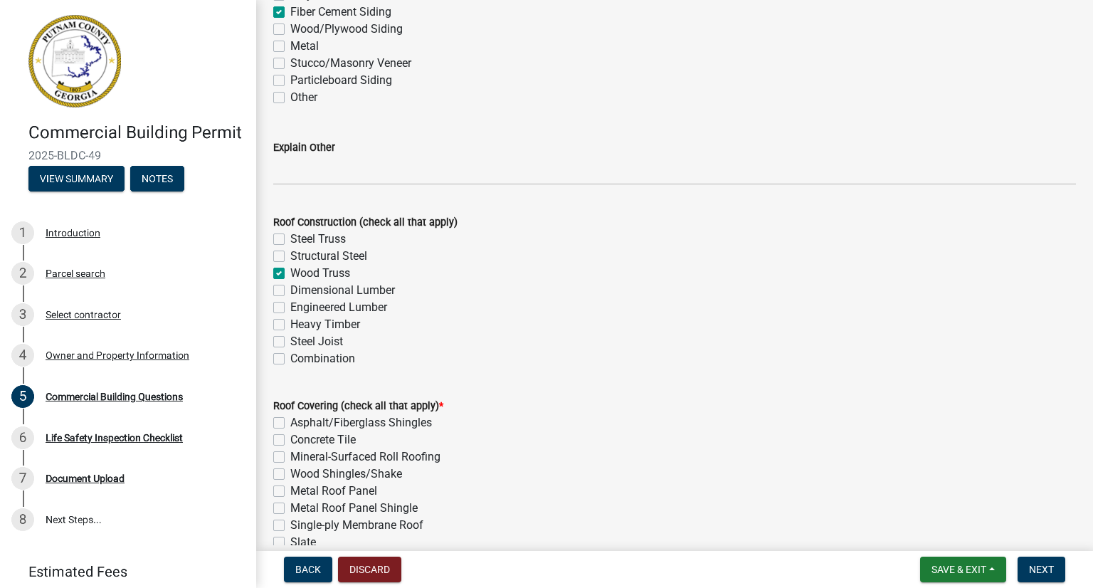
scroll to position [3702, 0]
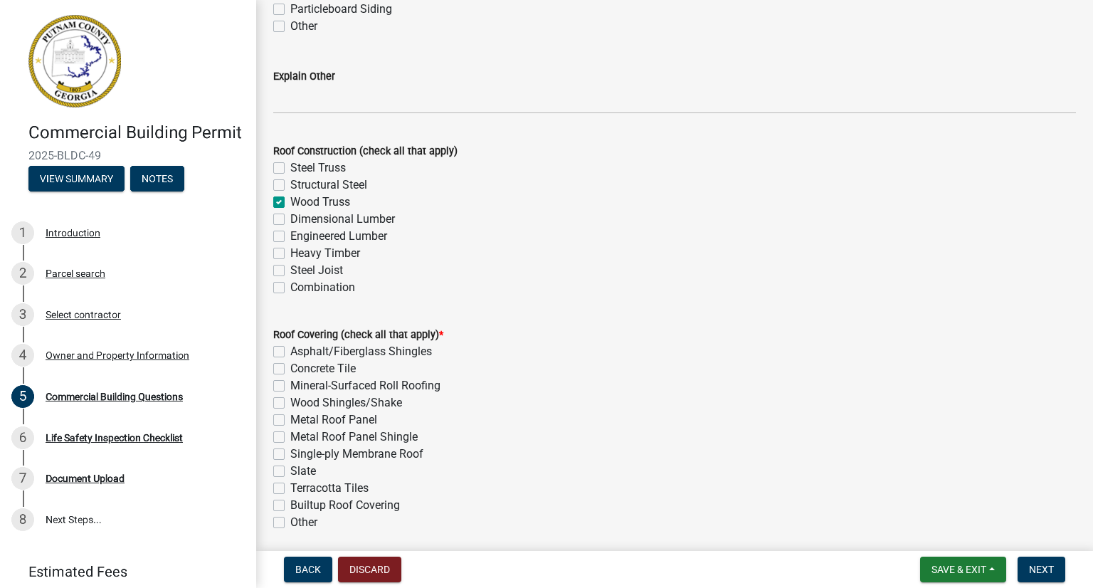
click at [290, 419] on label "Metal Roof Panel" at bounding box center [333, 419] width 87 height 17
click at [290, 419] on input "Metal Roof Panel" at bounding box center [294, 415] width 9 height 9
checkbox input "true"
checkbox input "false"
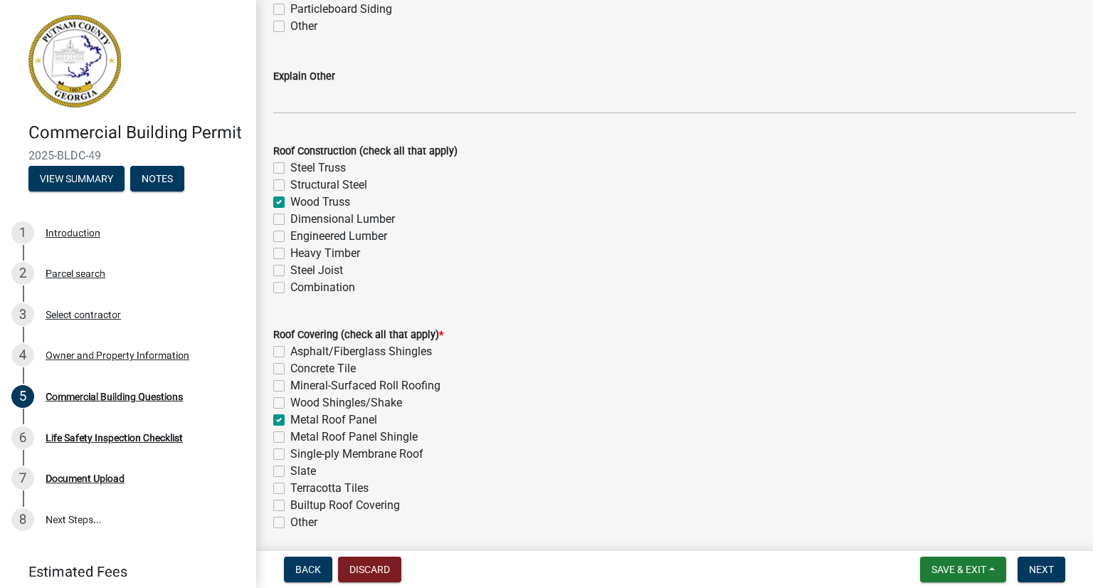
checkbox input "false"
checkbox input "true"
checkbox input "false"
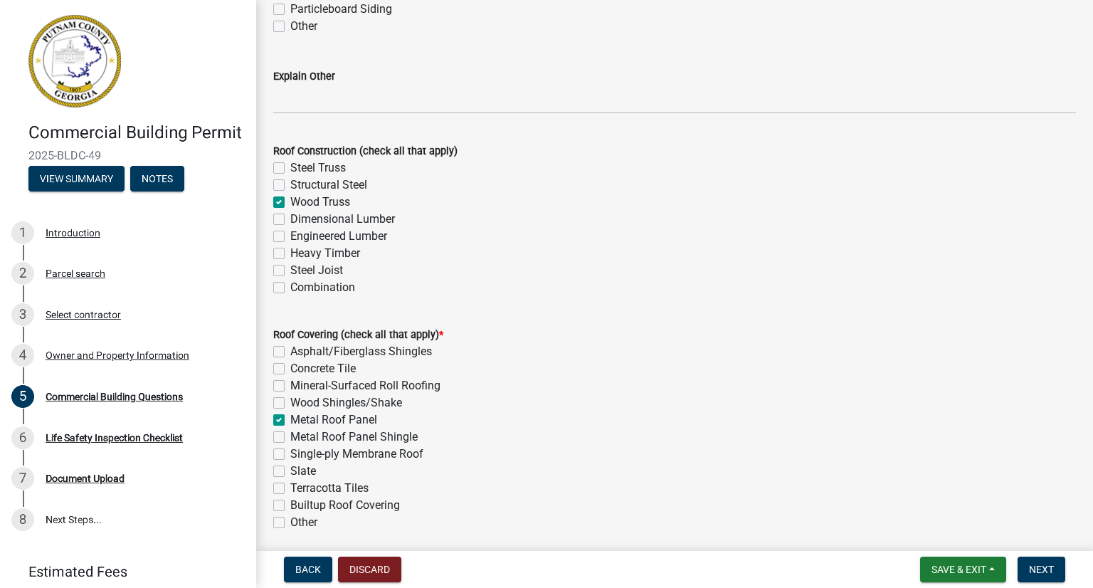
checkbox input "false"
click at [290, 451] on label "Single-ply Membrane Roof" at bounding box center [356, 454] width 133 height 17
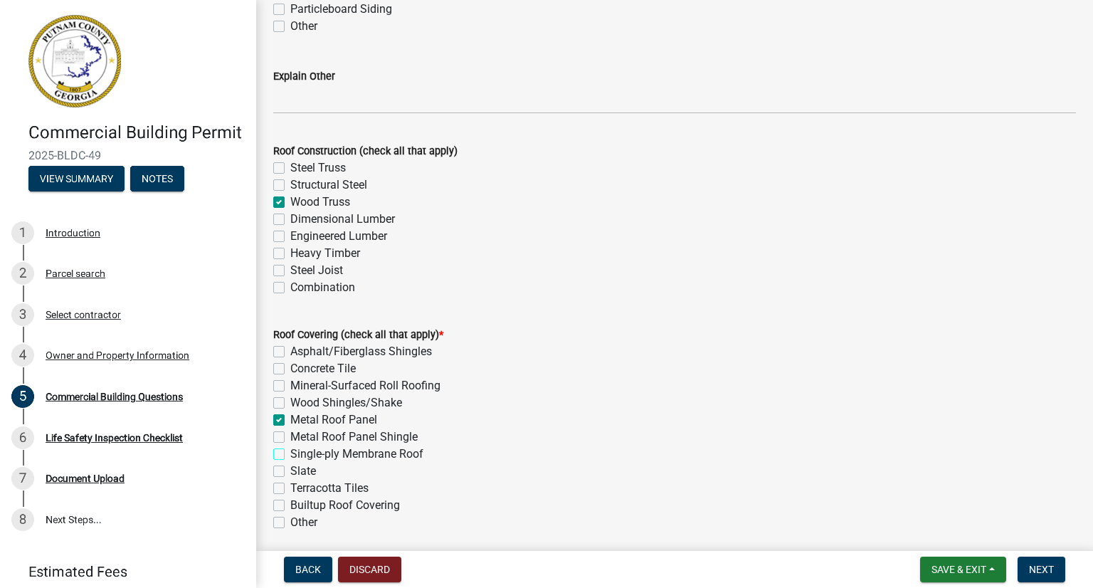
click at [290, 451] on input "Single-ply Membrane Roof" at bounding box center [294, 450] width 9 height 9
checkbox input "true"
checkbox input "false"
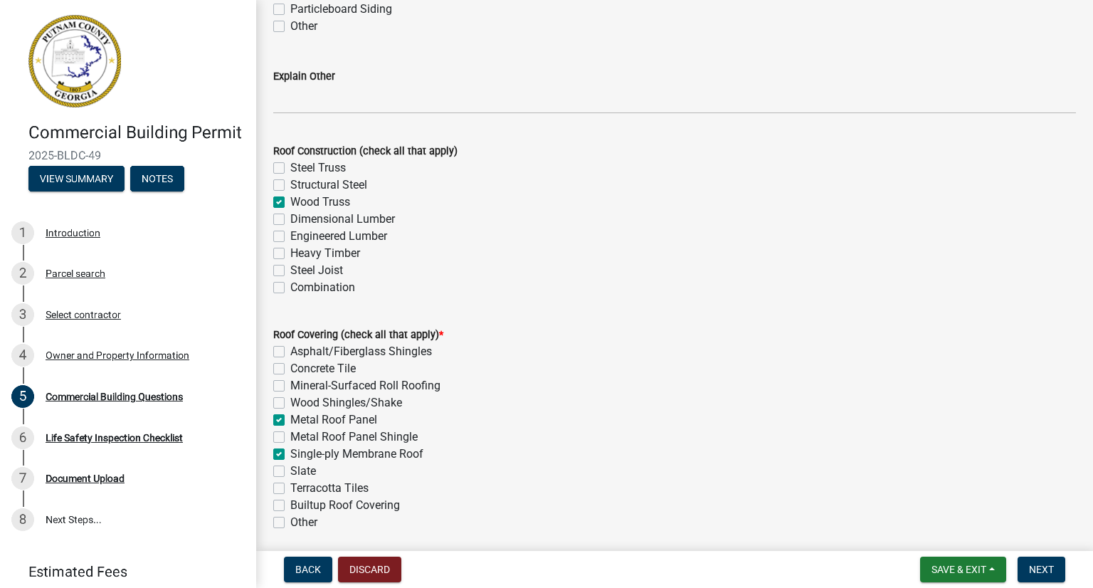
checkbox input "false"
checkbox input "true"
checkbox input "false"
checkbox input "true"
checkbox input "false"
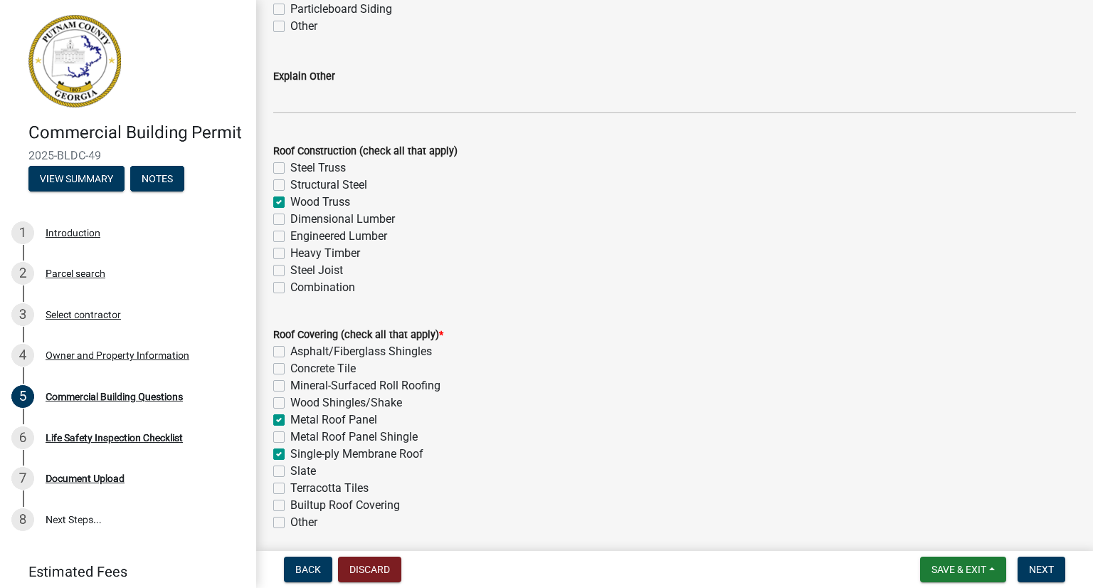
checkbox input "false"
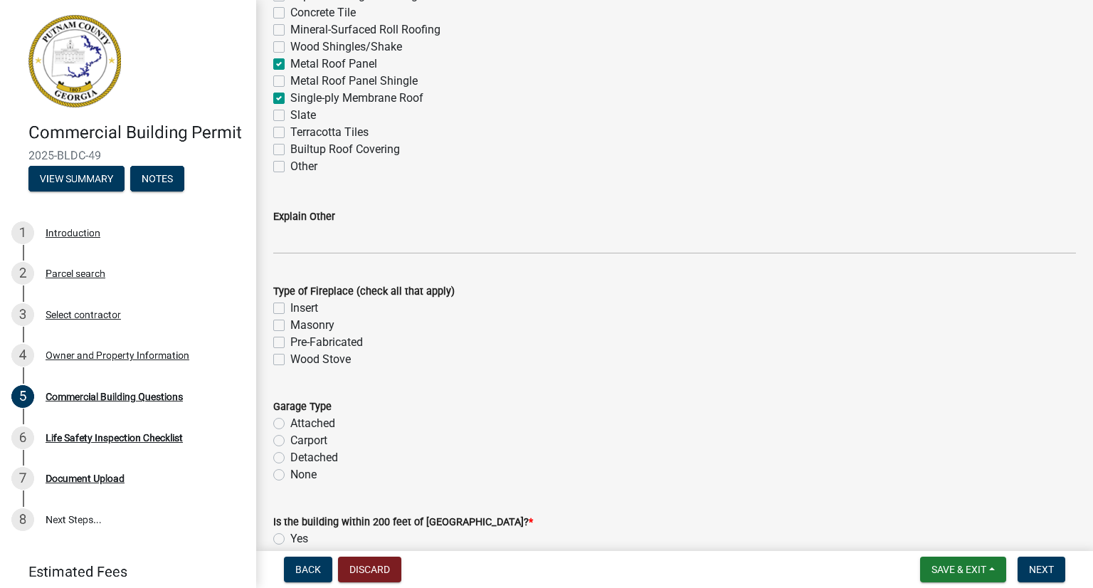
scroll to position [4129, 0]
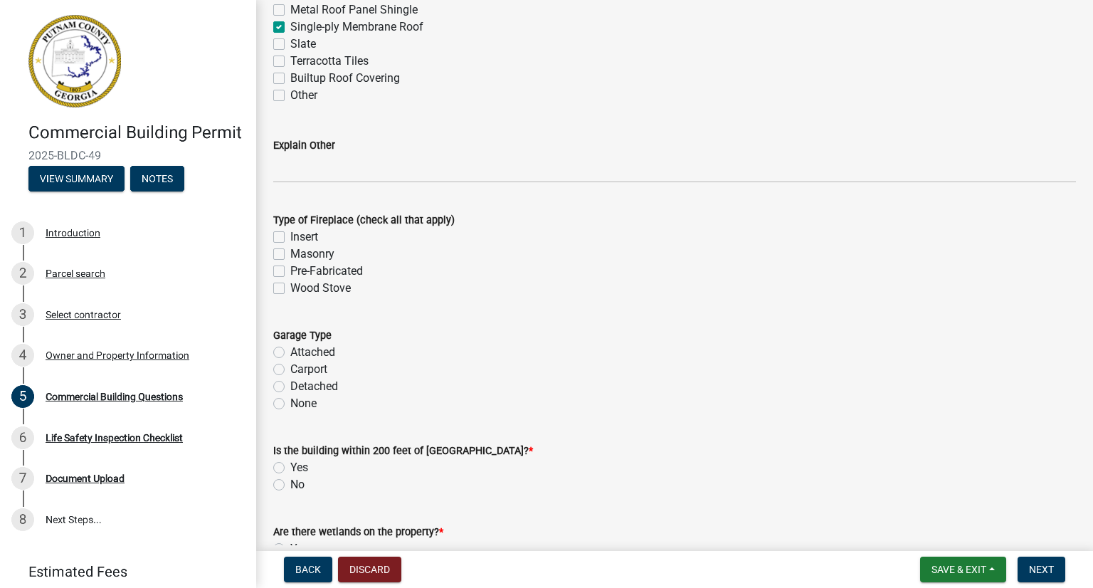
click at [290, 407] on label "None" at bounding box center [303, 403] width 26 height 17
click at [290, 404] on input "None" at bounding box center [294, 399] width 9 height 9
radio input "true"
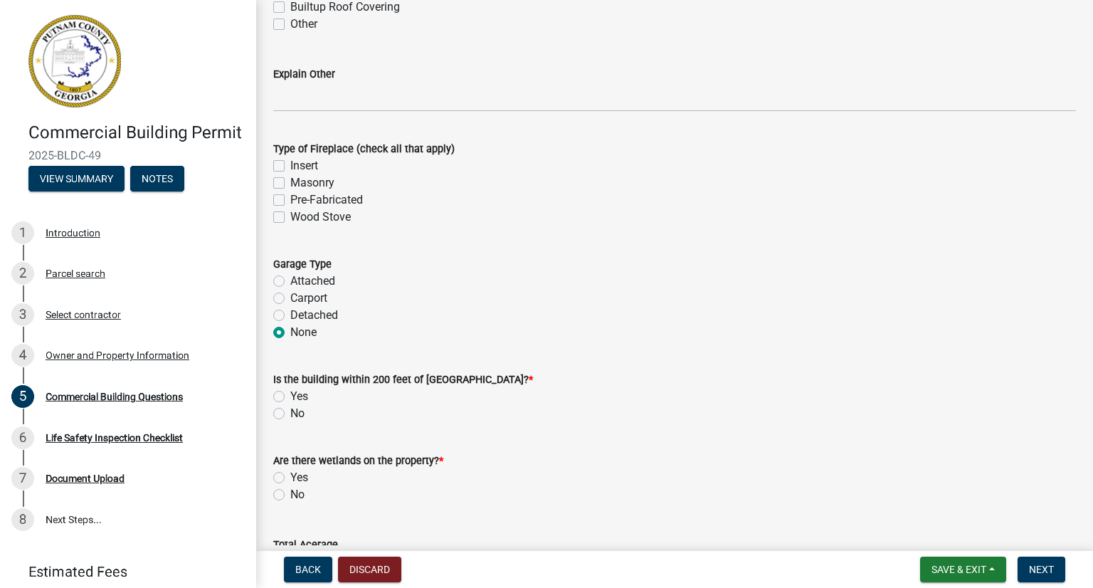
click at [290, 409] on label "No" at bounding box center [297, 413] width 14 height 17
click at [290, 409] on input "No" at bounding box center [294, 409] width 9 height 9
radio input "true"
click at [290, 490] on label "No" at bounding box center [297, 494] width 14 height 17
click at [290, 490] on input "No" at bounding box center [294, 490] width 9 height 9
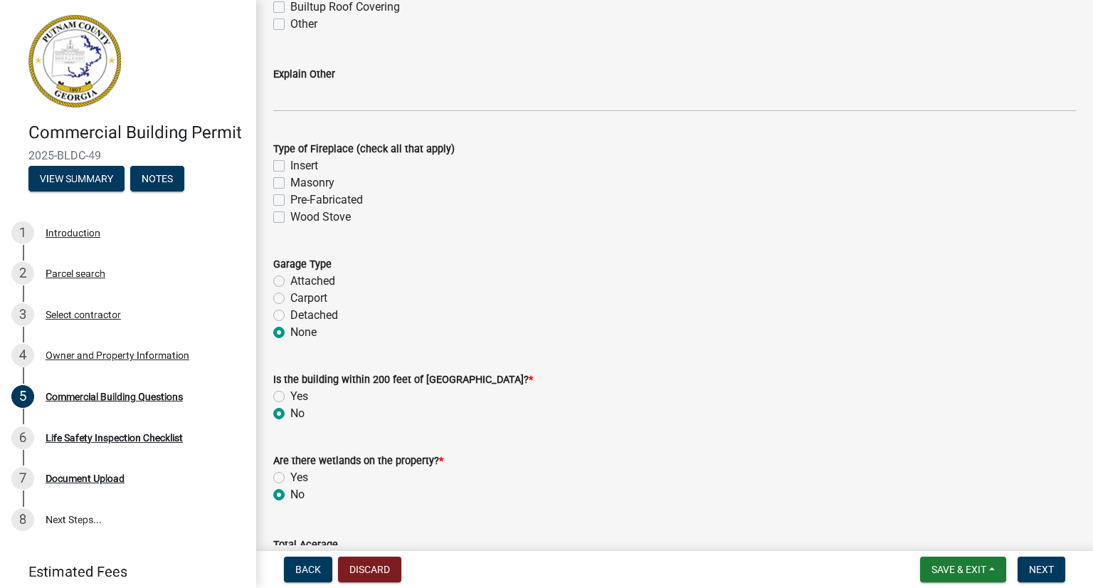
radio input "true"
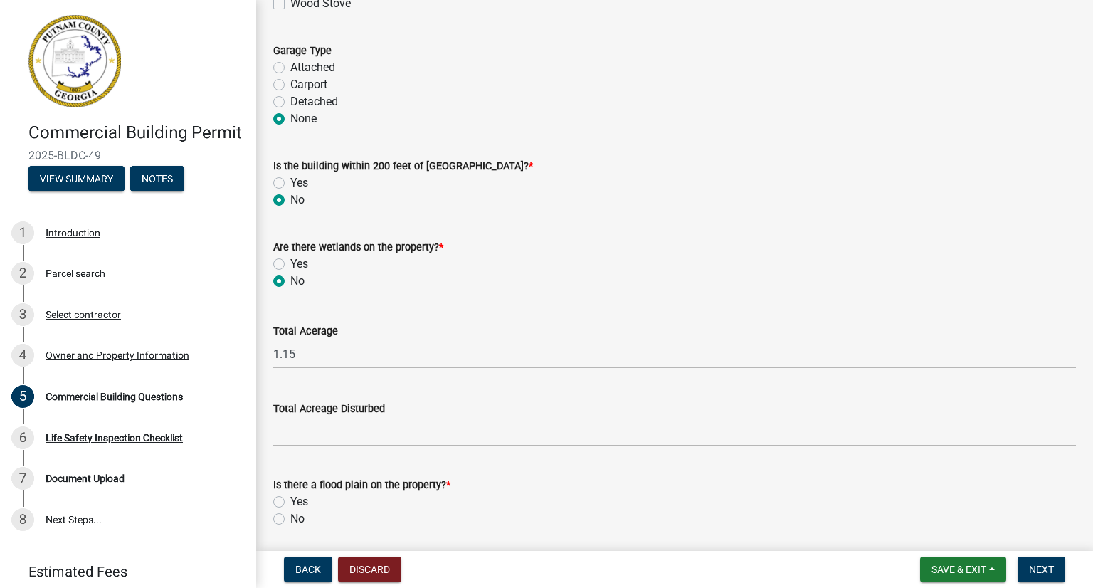
scroll to position [4485, 0]
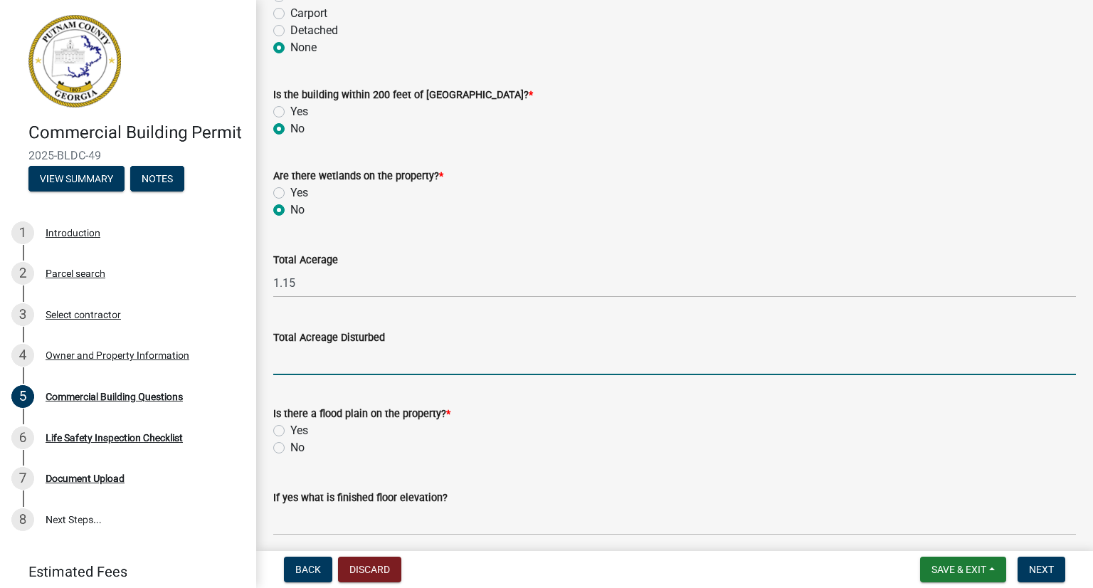
click at [289, 358] on input "text" at bounding box center [674, 360] width 803 height 29
type input "1.32"
click at [326, 390] on form "Is there a flood plain on the property? * Yes No" at bounding box center [674, 422] width 803 height 68
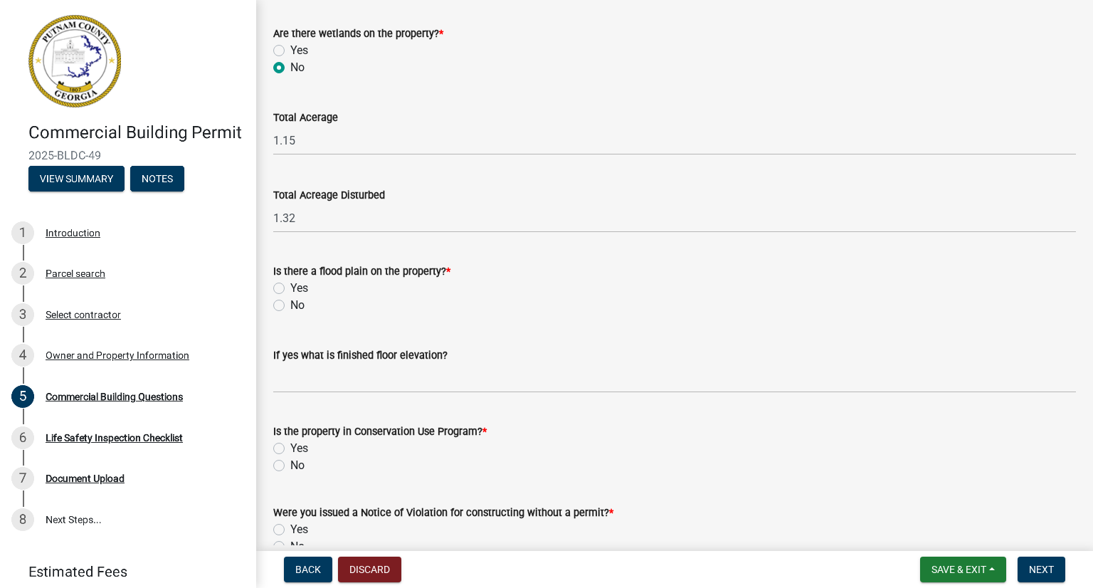
click at [289, 305] on div "No" at bounding box center [674, 305] width 803 height 17
click at [290, 305] on label "No" at bounding box center [297, 305] width 14 height 17
click at [290, 305] on input "No" at bounding box center [294, 301] width 9 height 9
radio input "true"
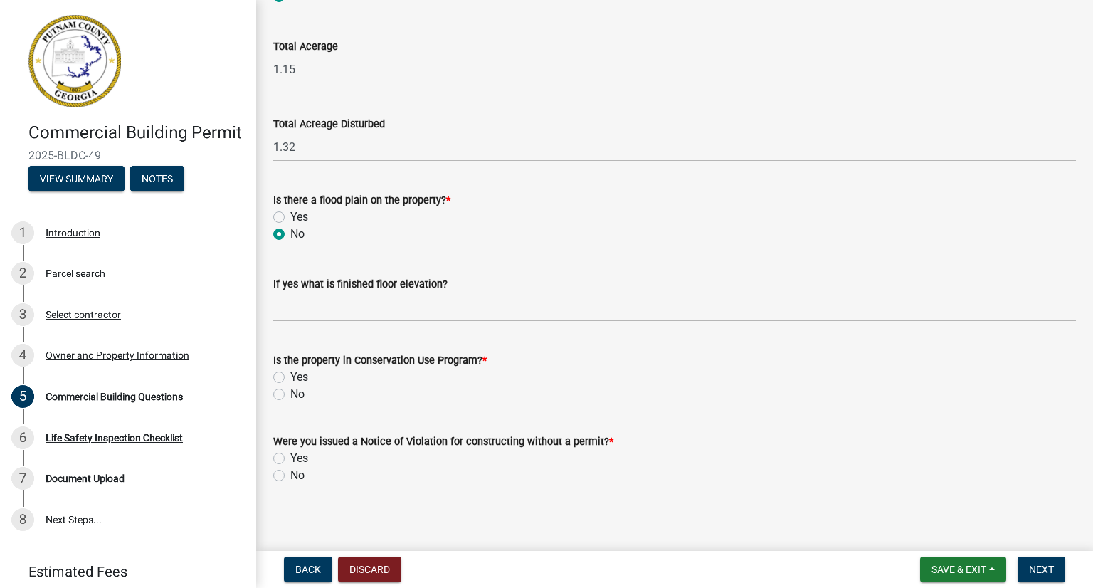
scroll to position [4705, 0]
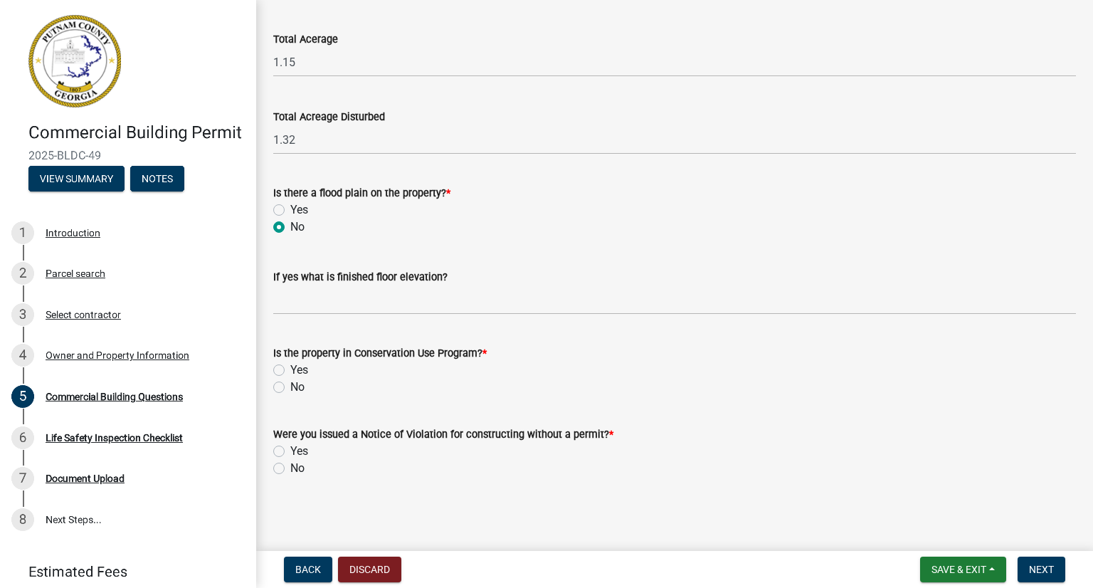
click at [290, 391] on label "No" at bounding box center [297, 387] width 14 height 17
click at [290, 388] on input "No" at bounding box center [294, 383] width 9 height 9
radio input "true"
click at [290, 468] on label "No" at bounding box center [297, 468] width 14 height 17
click at [290, 468] on input "No" at bounding box center [294, 464] width 9 height 9
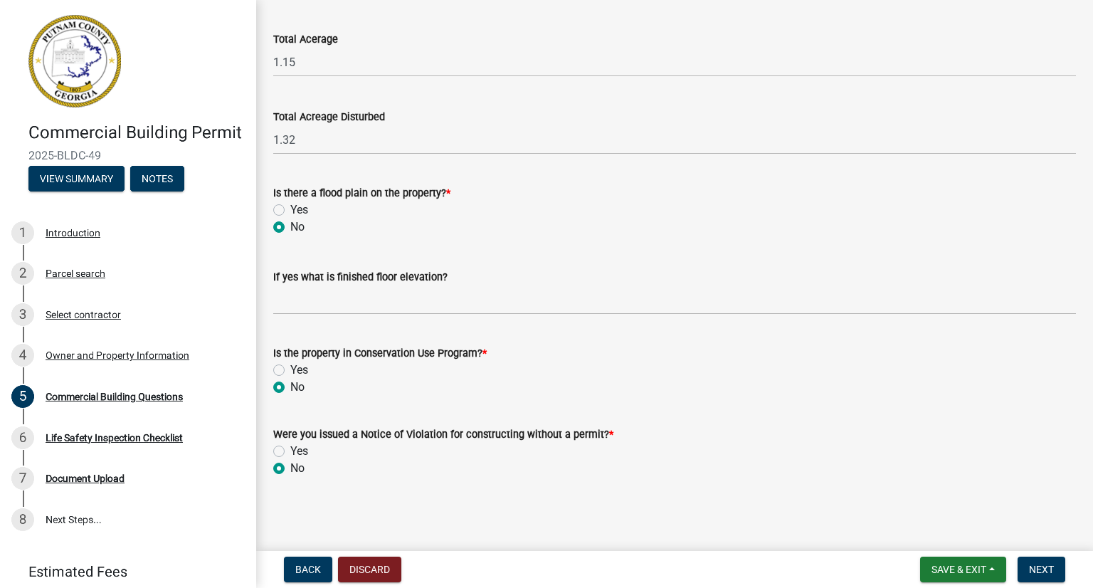
radio input "true"
click at [1056, 568] on button "Next" at bounding box center [1042, 570] width 48 height 26
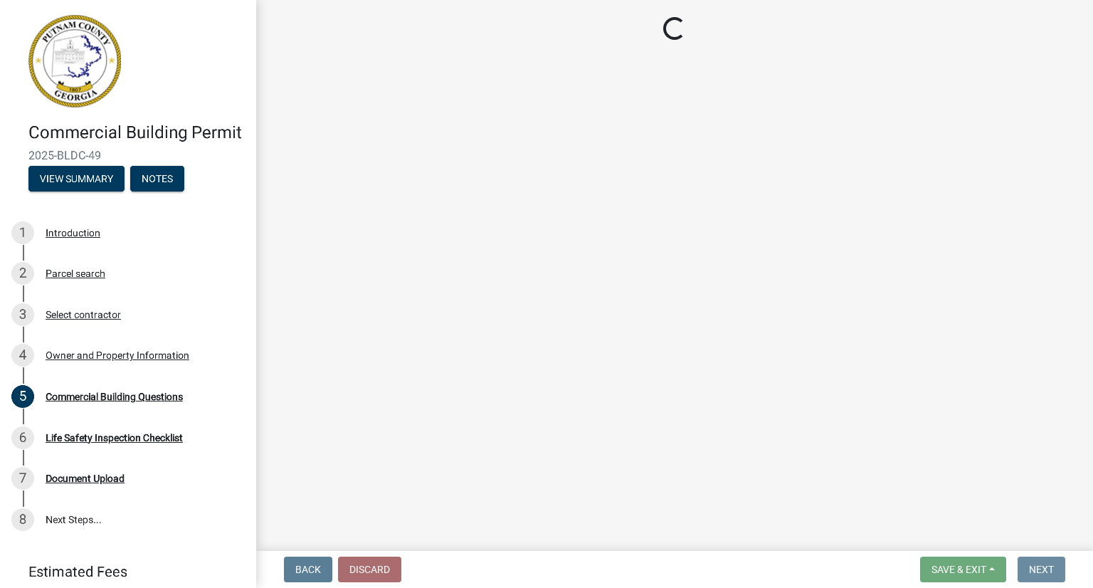
scroll to position [0, 0]
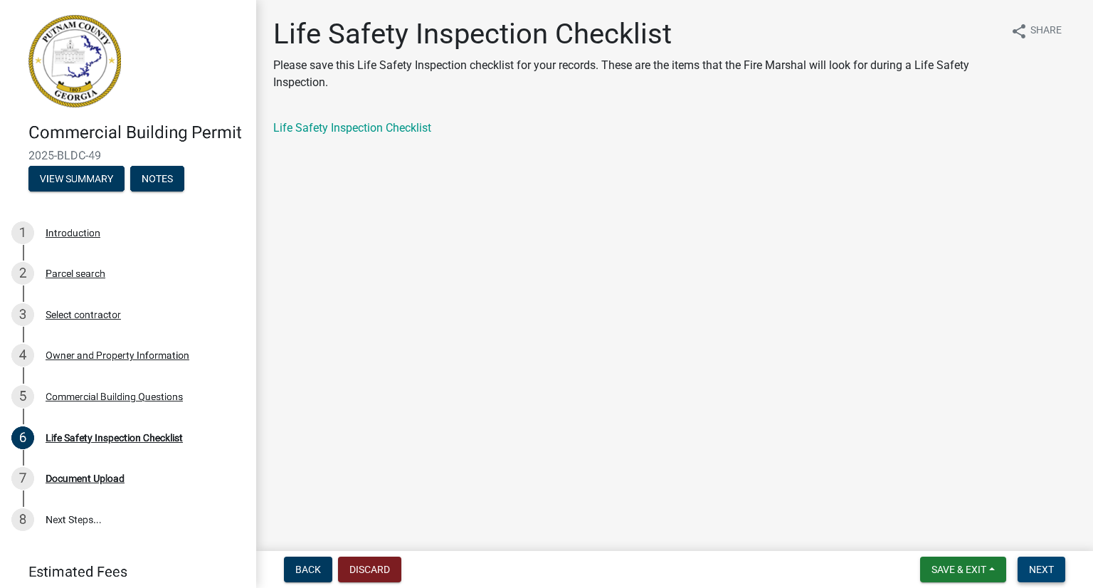
click at [1029, 560] on button "Next" at bounding box center [1042, 570] width 48 height 26
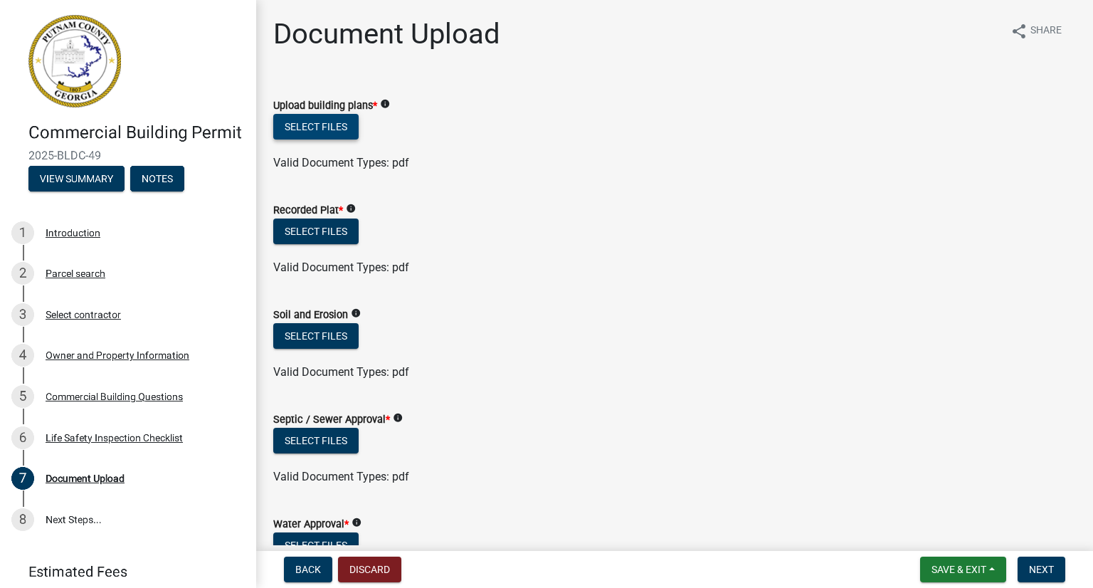
click at [335, 127] on button "Select files" at bounding box center [315, 127] width 85 height 26
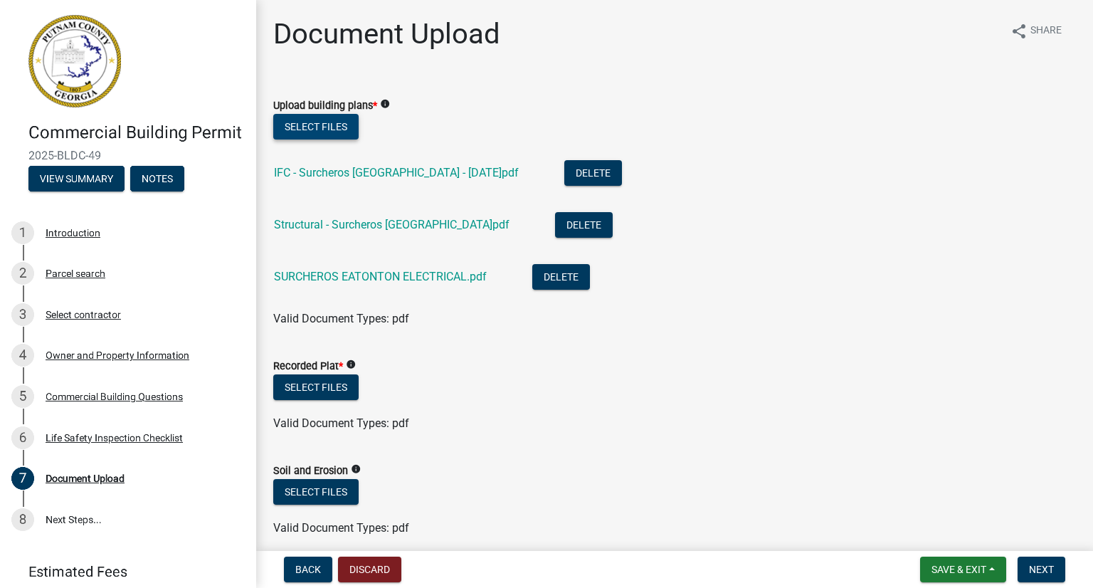
click at [333, 127] on button "Select files" at bounding box center [315, 127] width 85 height 26
click at [321, 124] on button "Select files" at bounding box center [315, 127] width 85 height 26
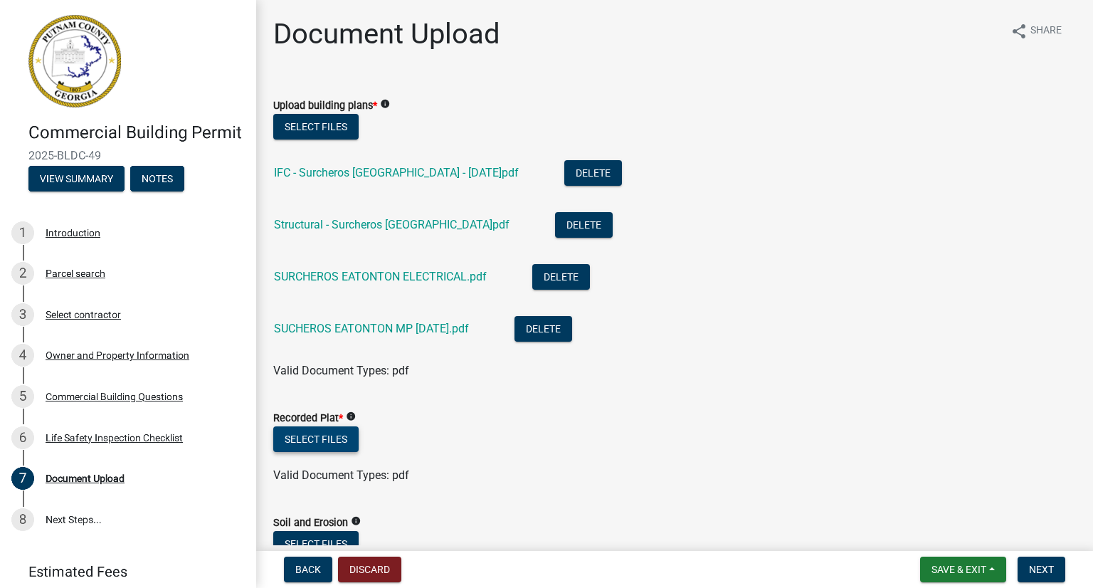
click at [336, 443] on button "Select files" at bounding box center [315, 439] width 85 height 26
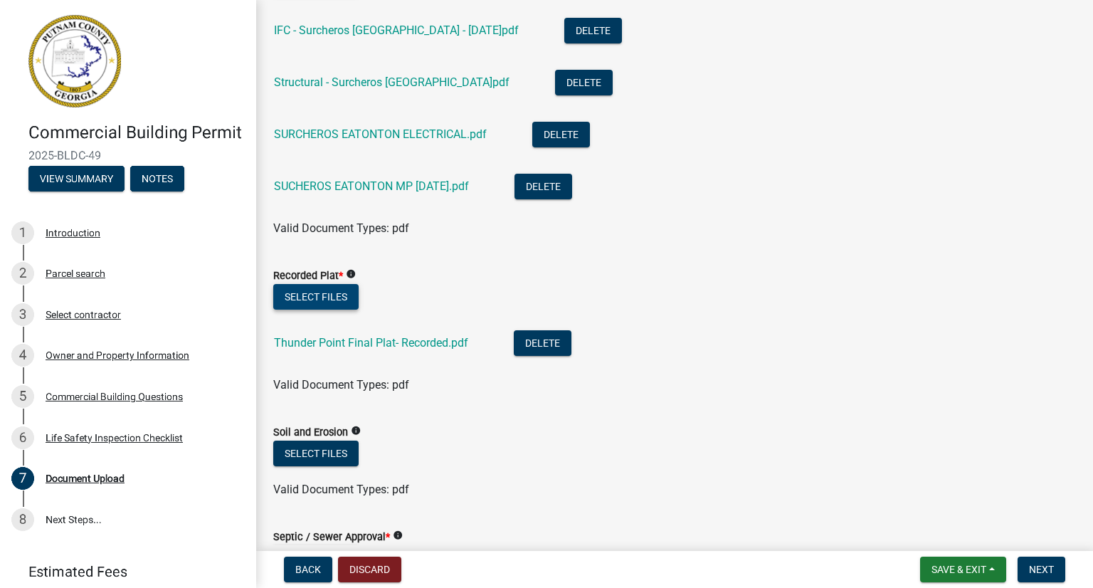
scroll to position [214, 0]
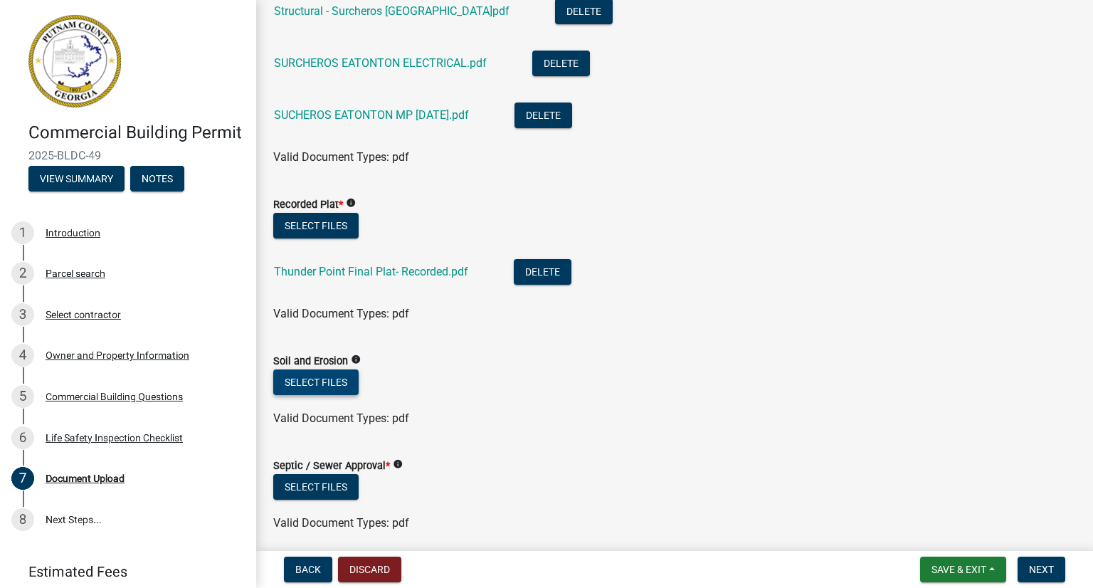
click at [327, 374] on button "Select files" at bounding box center [315, 382] width 85 height 26
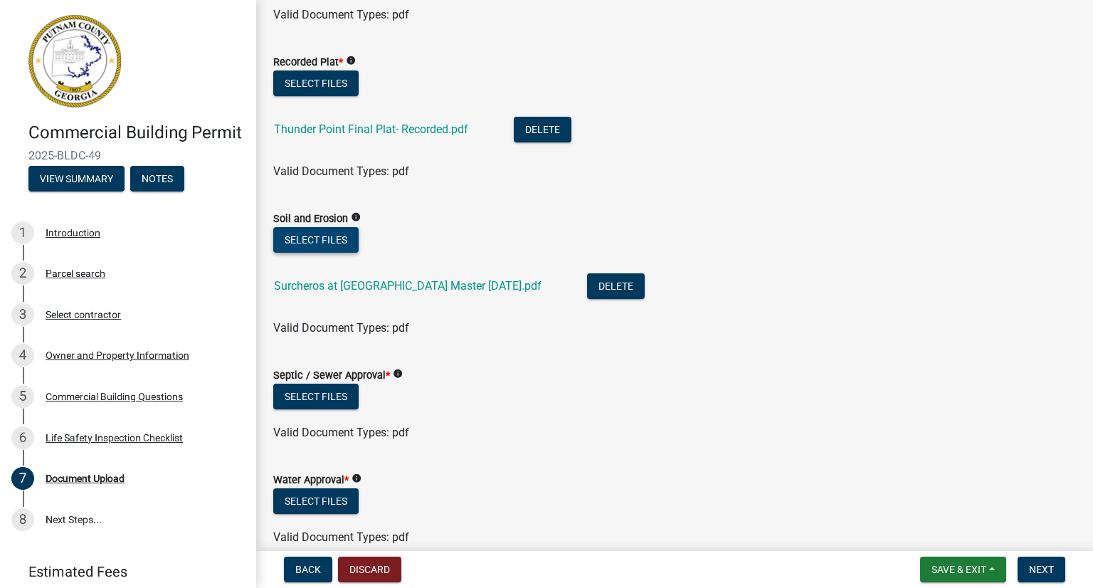
scroll to position [427, 0]
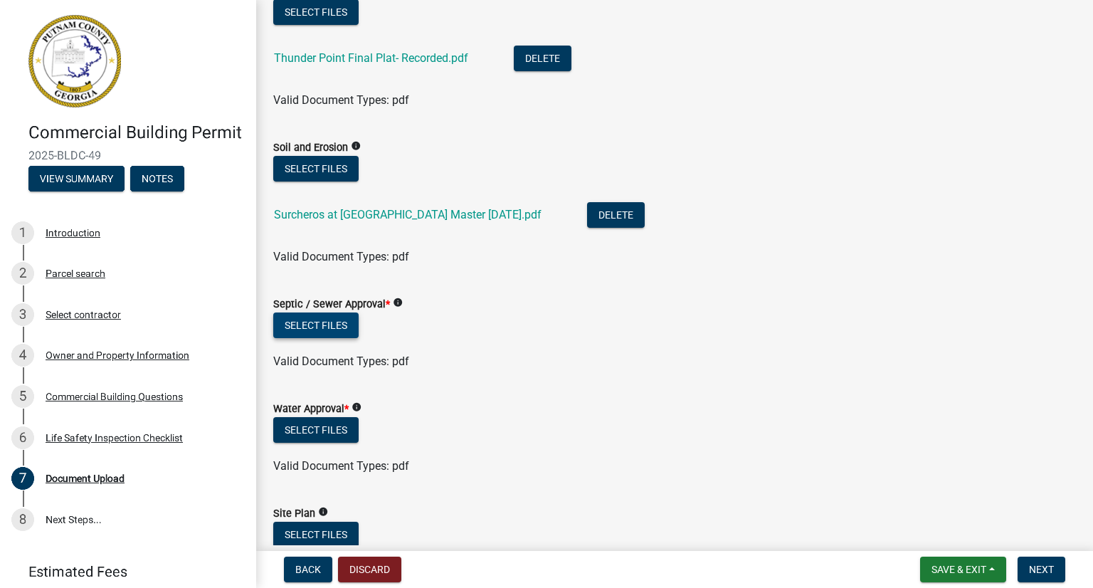
click at [346, 322] on button "Select files" at bounding box center [315, 325] width 85 height 26
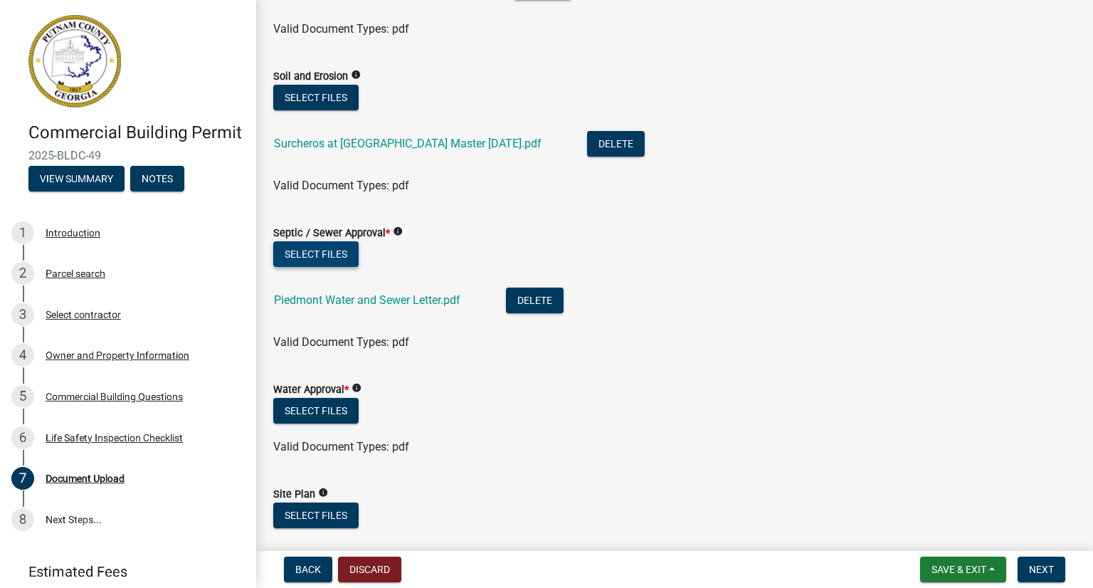
scroll to position [569, 0]
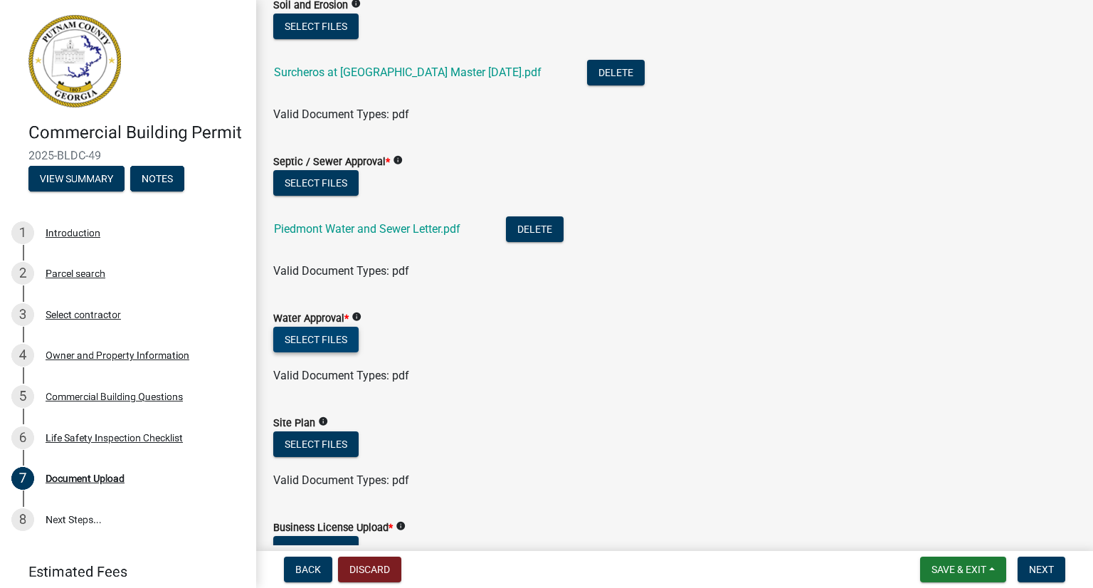
click at [333, 340] on button "Select files" at bounding box center [315, 340] width 85 height 26
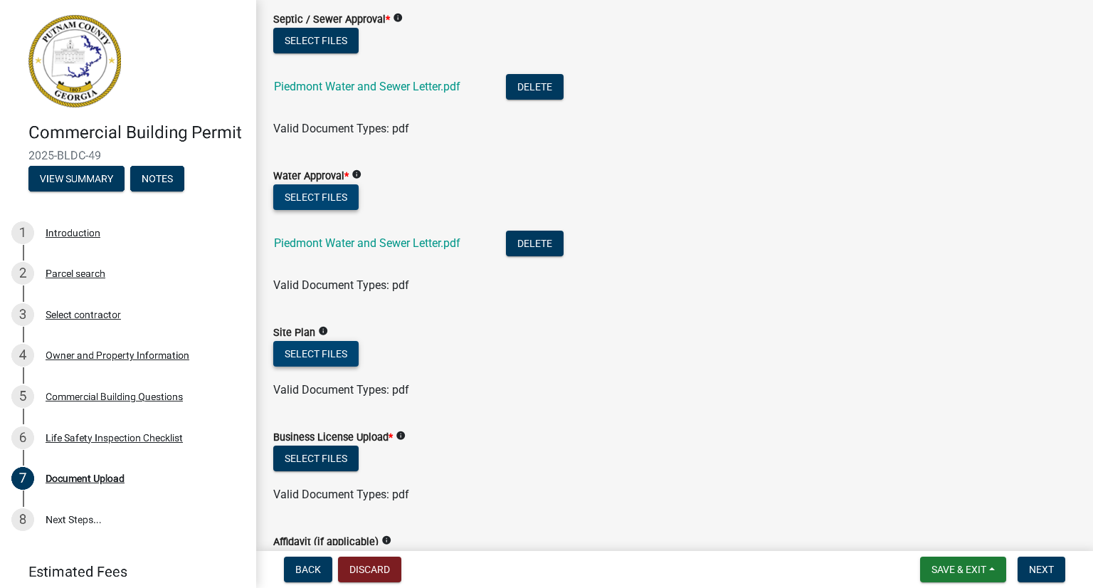
scroll to position [783, 0]
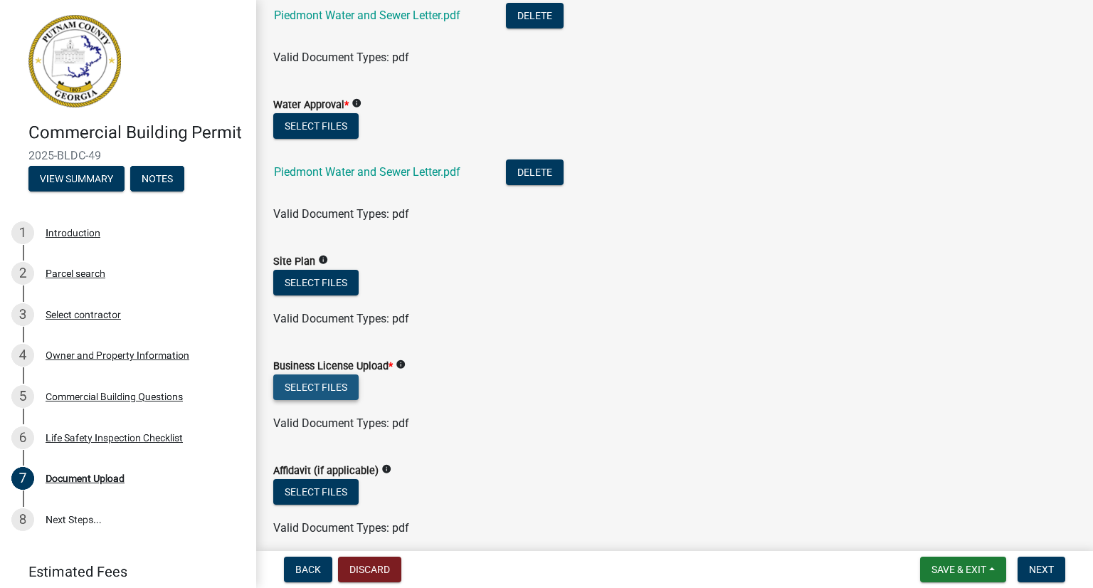
click at [346, 381] on button "Select files" at bounding box center [315, 387] width 85 height 26
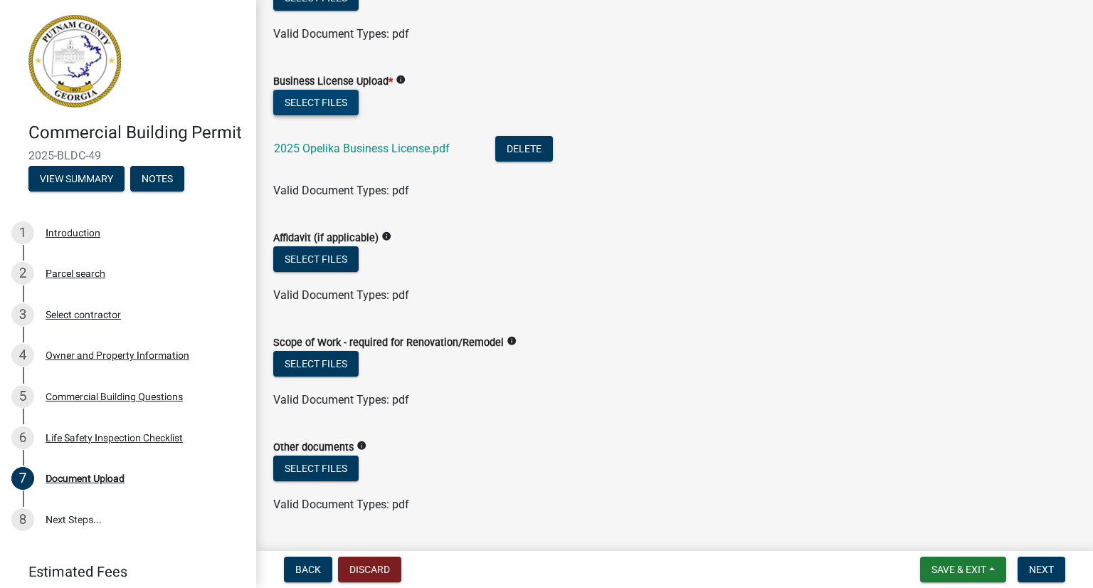
scroll to position [1139, 0]
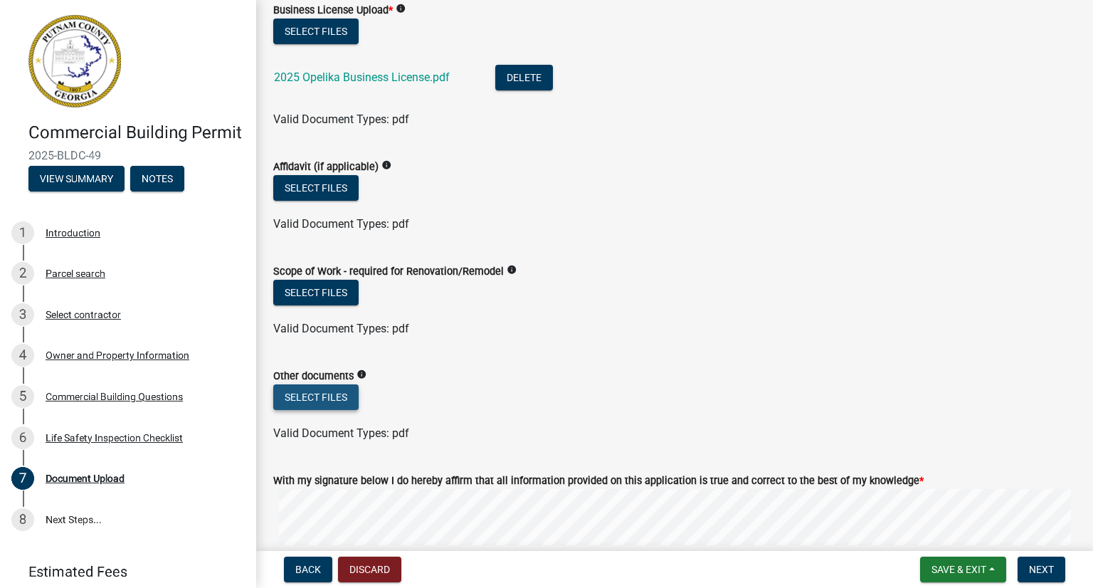
click at [332, 405] on button "Select files" at bounding box center [315, 397] width 85 height 26
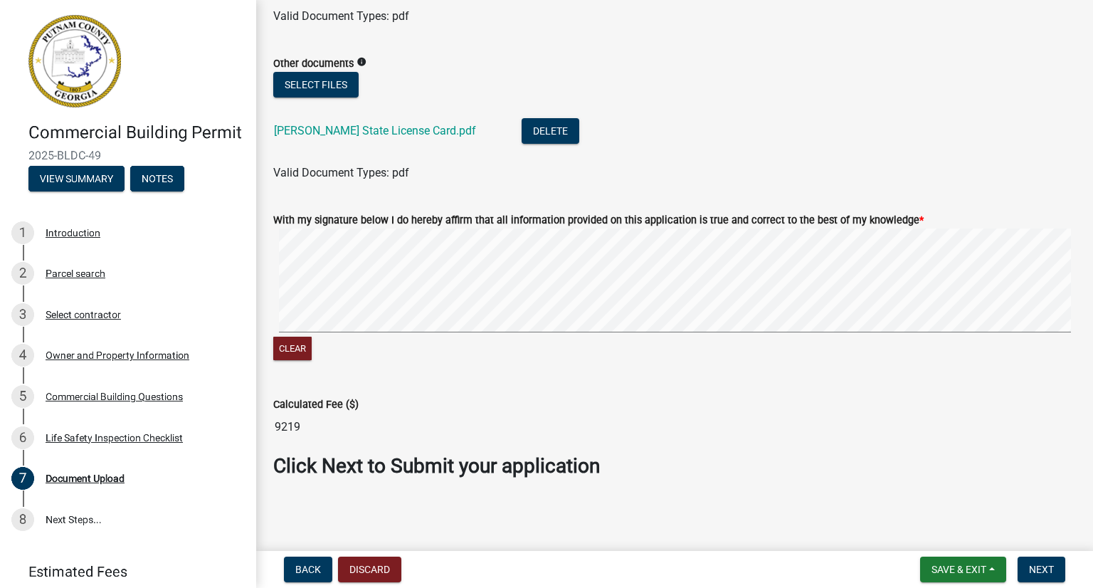
scroll to position [1309, 0]
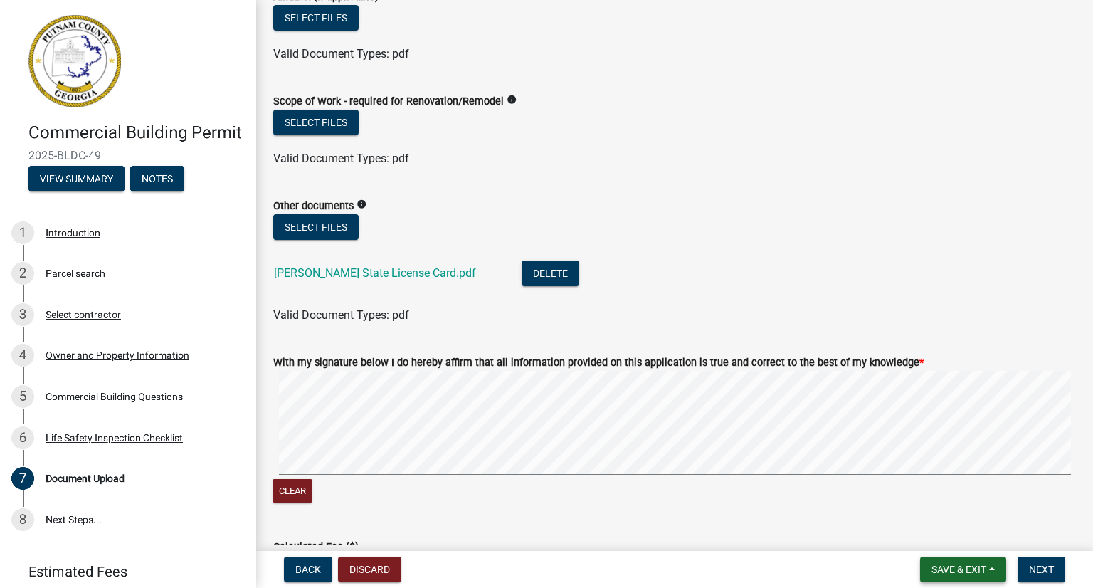
click at [1000, 567] on button "Save & Exit" at bounding box center [963, 570] width 86 height 26
click at [963, 505] on button "Save" at bounding box center [950, 498] width 114 height 34
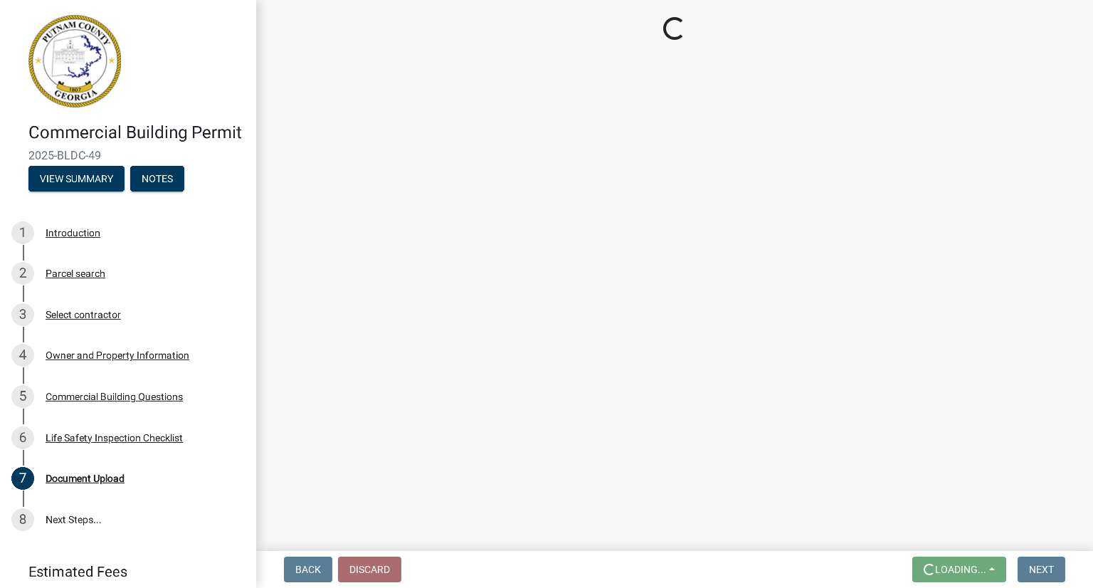
scroll to position [0, 0]
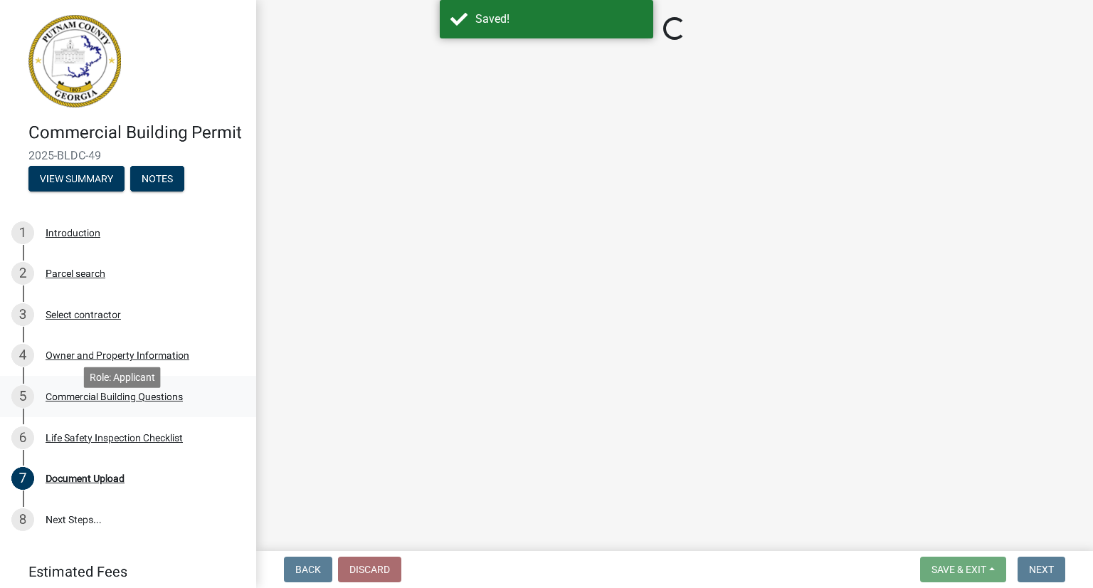
click at [119, 401] on div "Commercial Building Questions" at bounding box center [114, 397] width 137 height 10
select select "a2980a8e-1e7c-4bd1-9958-7ae80455de28"
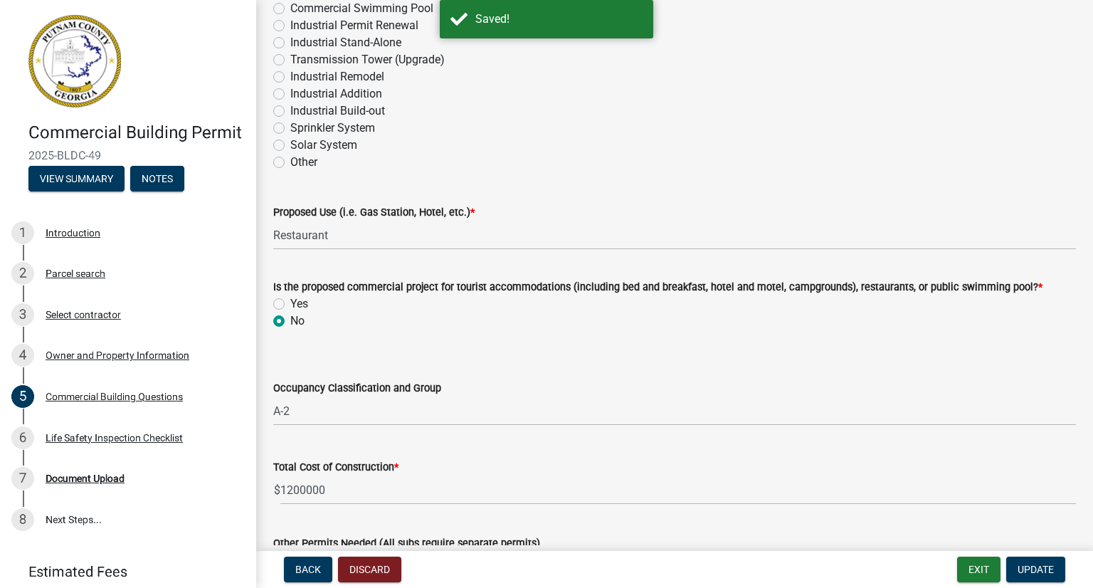
scroll to position [356, 0]
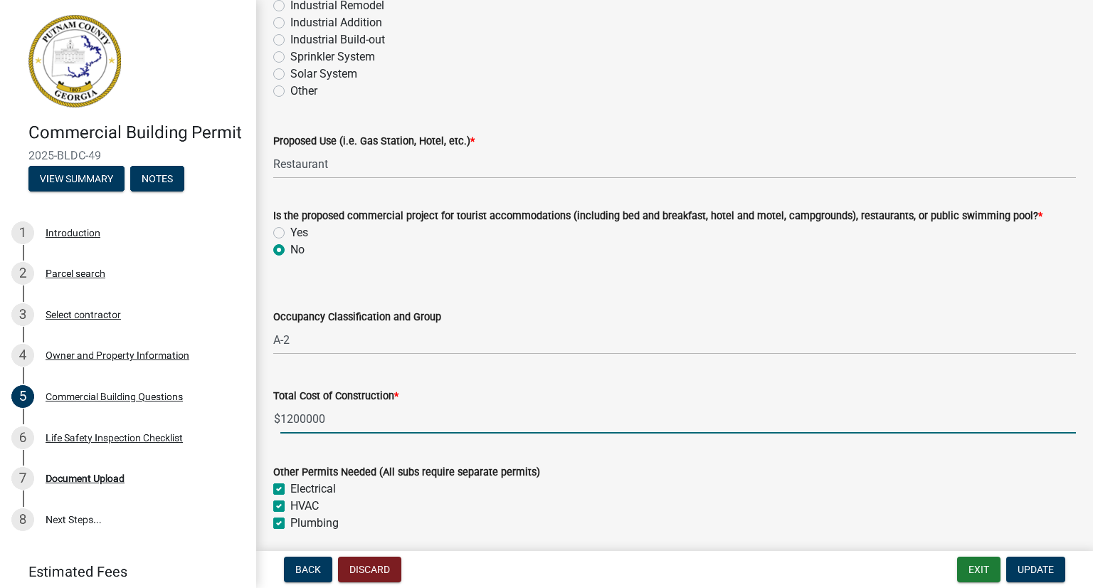
click at [290, 418] on input "1200000" at bounding box center [678, 418] width 796 height 29
click at [333, 419] on input "1000000" at bounding box center [678, 418] width 796 height 29
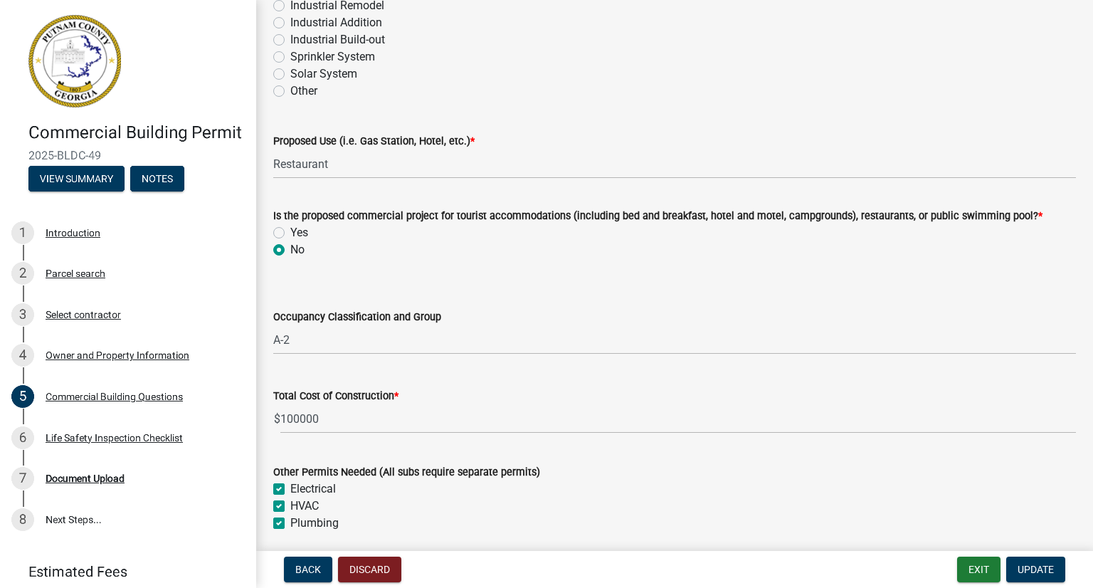
click at [862, 502] on div "HVAC" at bounding box center [674, 506] width 803 height 17
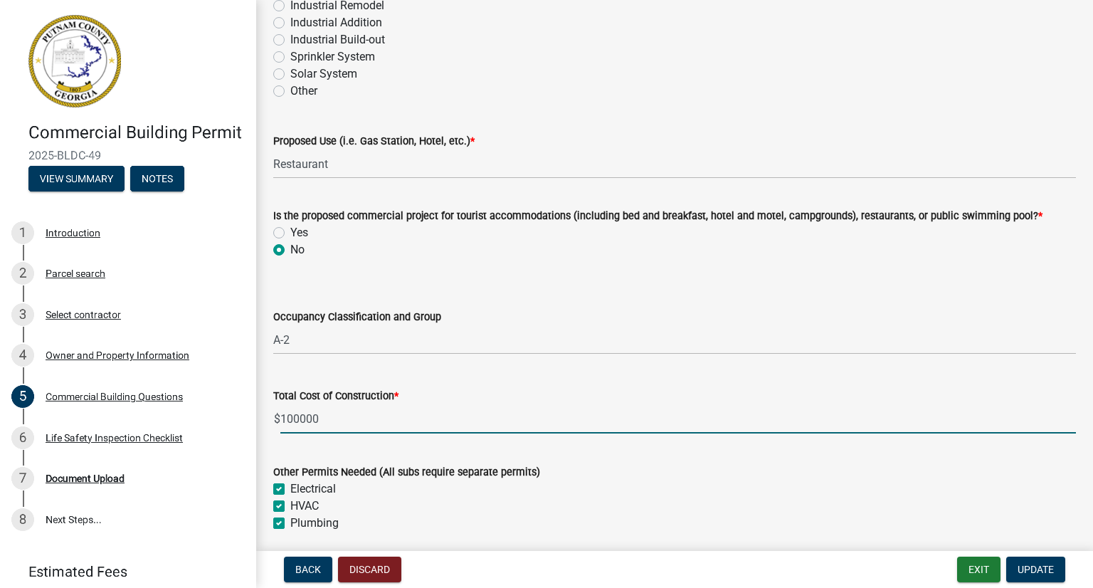
click at [319, 418] on input "100000" at bounding box center [678, 418] width 796 height 29
click at [303, 419] on input "1000000" at bounding box center [678, 418] width 796 height 29
type input "1000000"
click at [1026, 565] on span "Update" at bounding box center [1036, 569] width 36 height 11
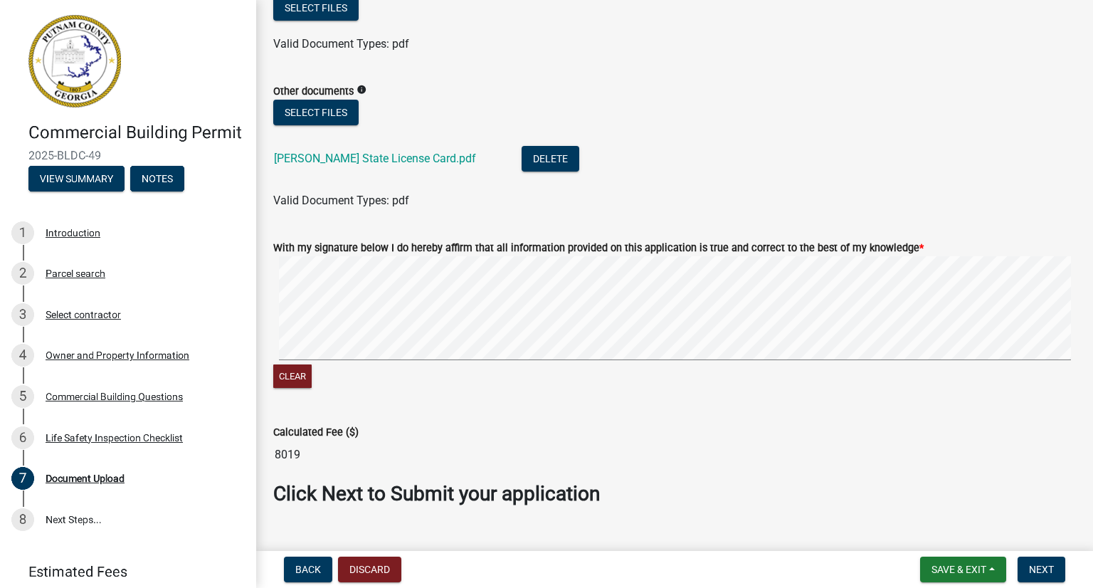
scroll to position [1451, 0]
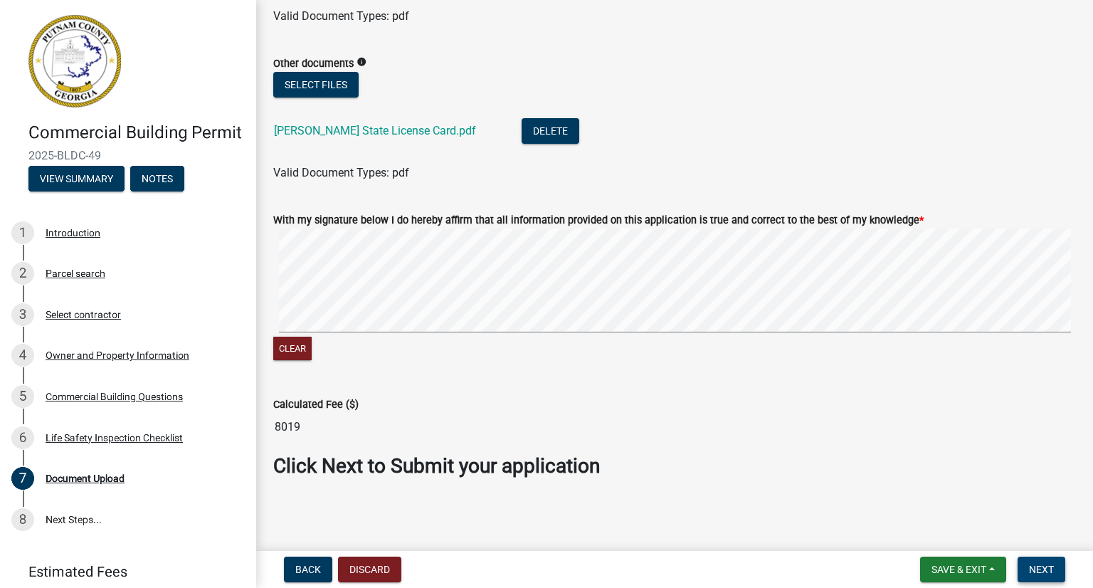
click at [1039, 571] on span "Next" at bounding box center [1041, 569] width 25 height 11
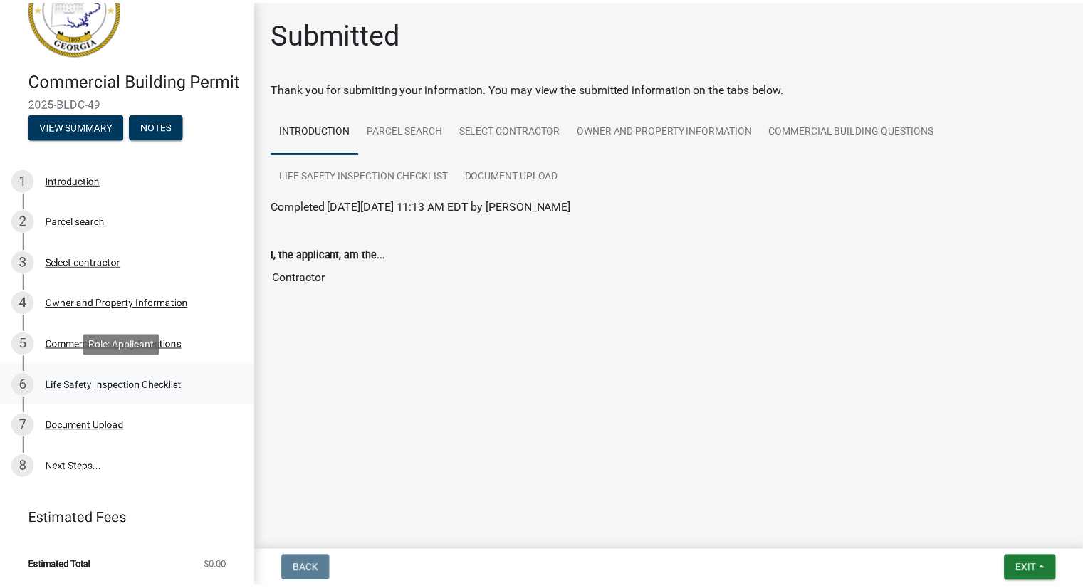
scroll to position [73, 0]
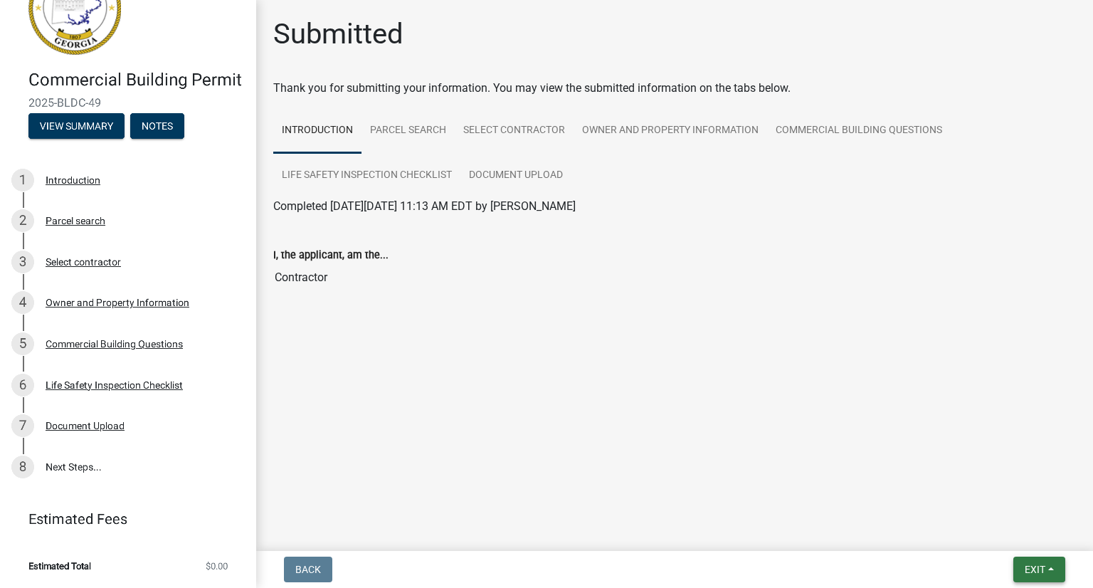
click at [1058, 568] on button "Exit" at bounding box center [1040, 570] width 52 height 26
click at [1016, 527] on button "Save & Exit" at bounding box center [1009, 532] width 114 height 34
